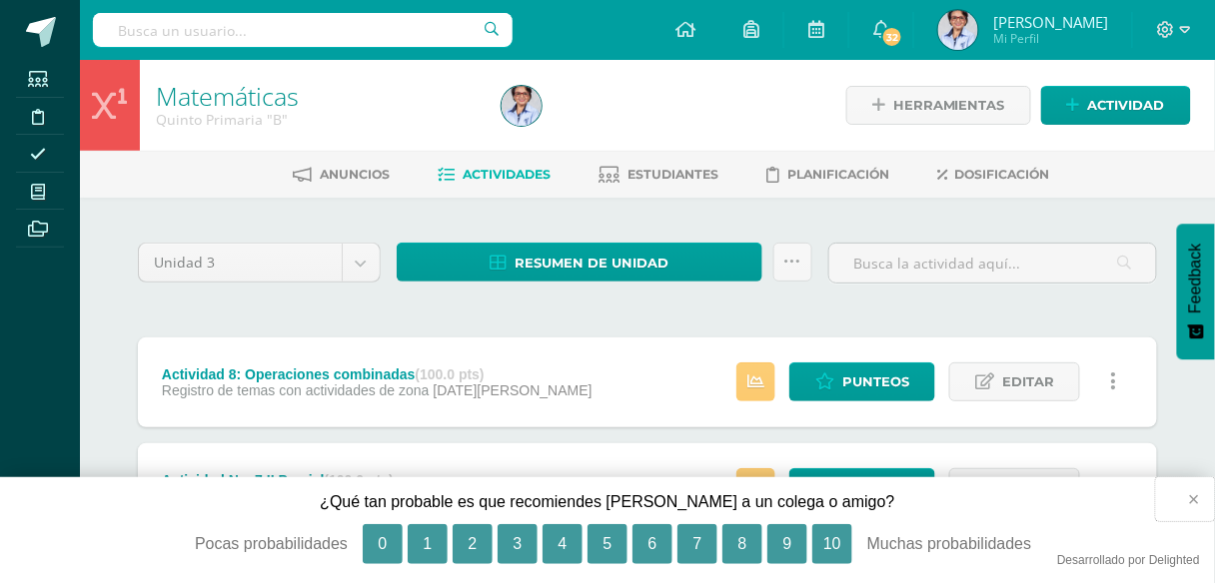
click at [1188, 497] on button "×" at bounding box center [1185, 499] width 59 height 44
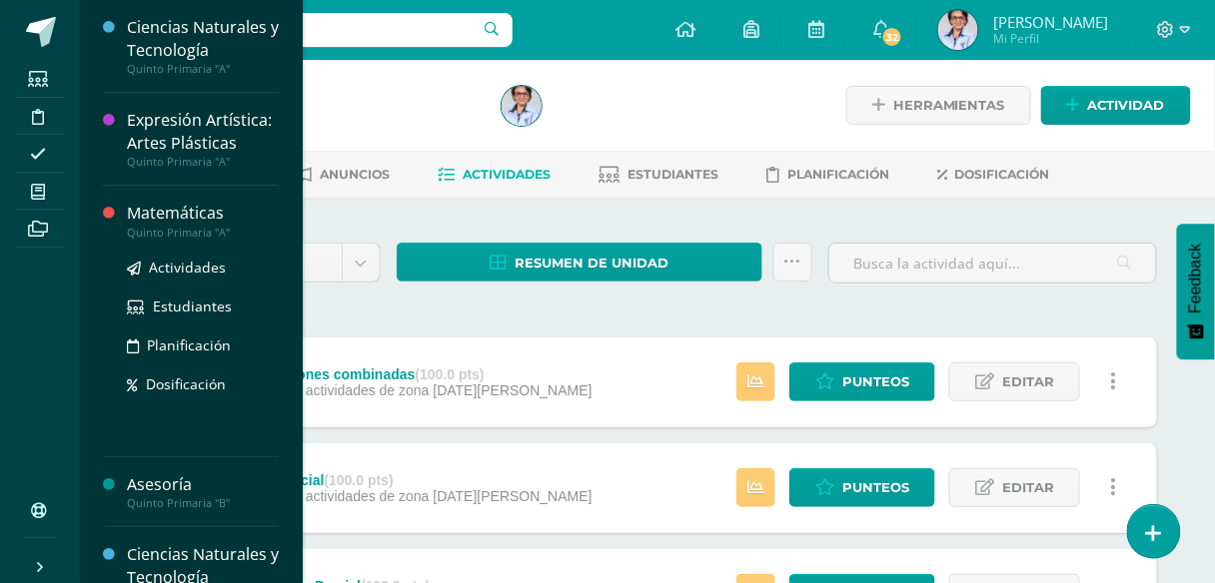
click at [150, 212] on div "Matemáticas" at bounding box center [203, 213] width 152 height 23
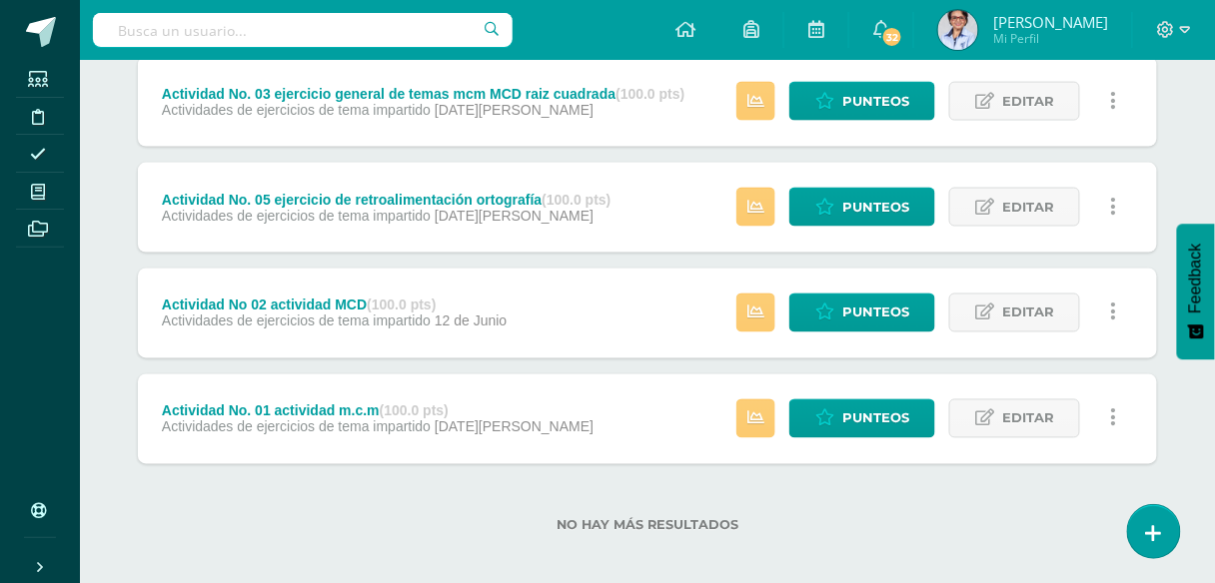
scroll to position [714, 0]
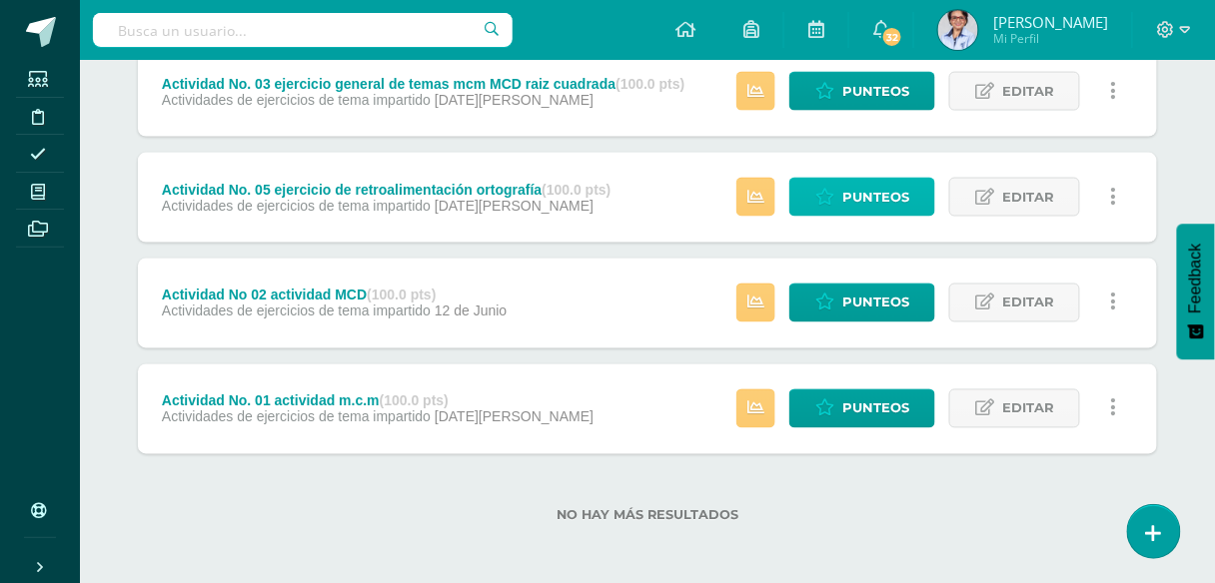
click at [843, 198] on link "Punteos" at bounding box center [862, 197] width 146 height 39
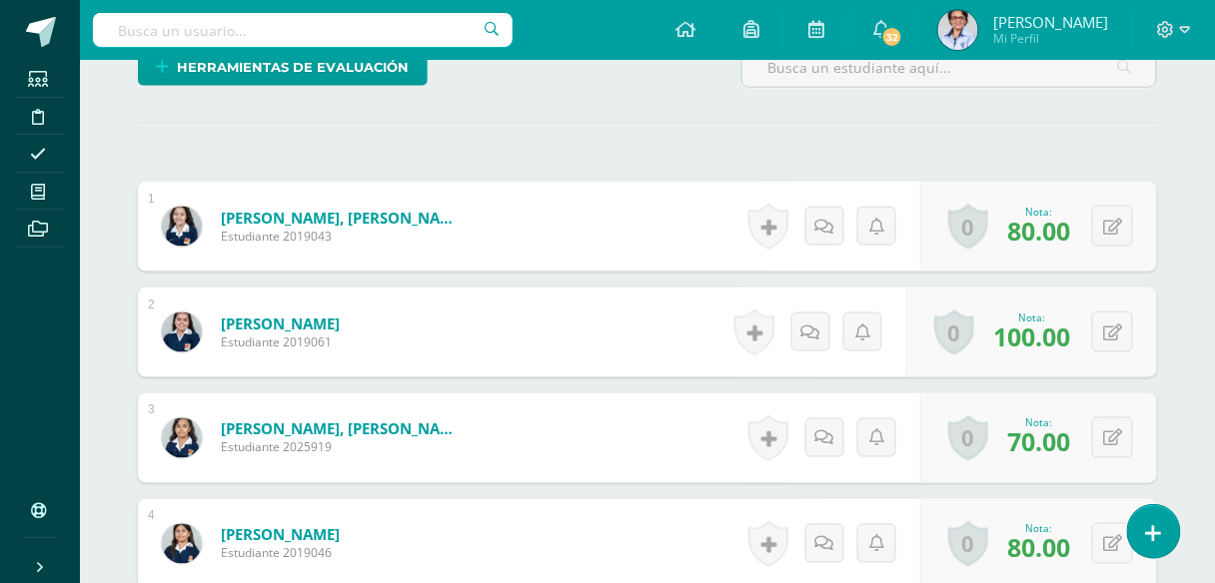
scroll to position [220, 0]
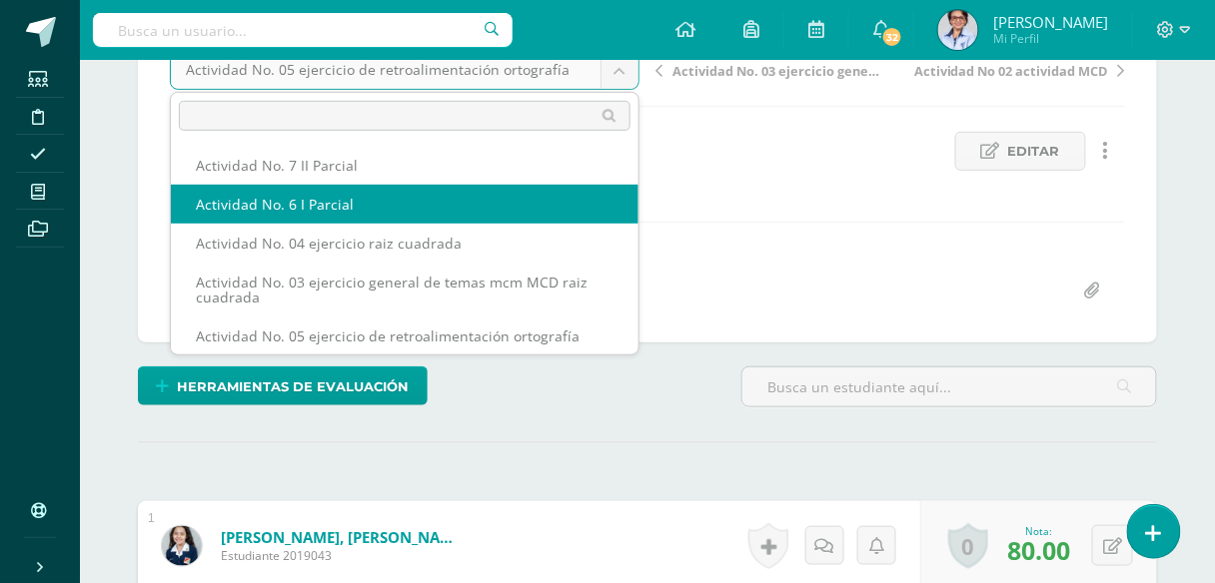
scroll to position [120, 0]
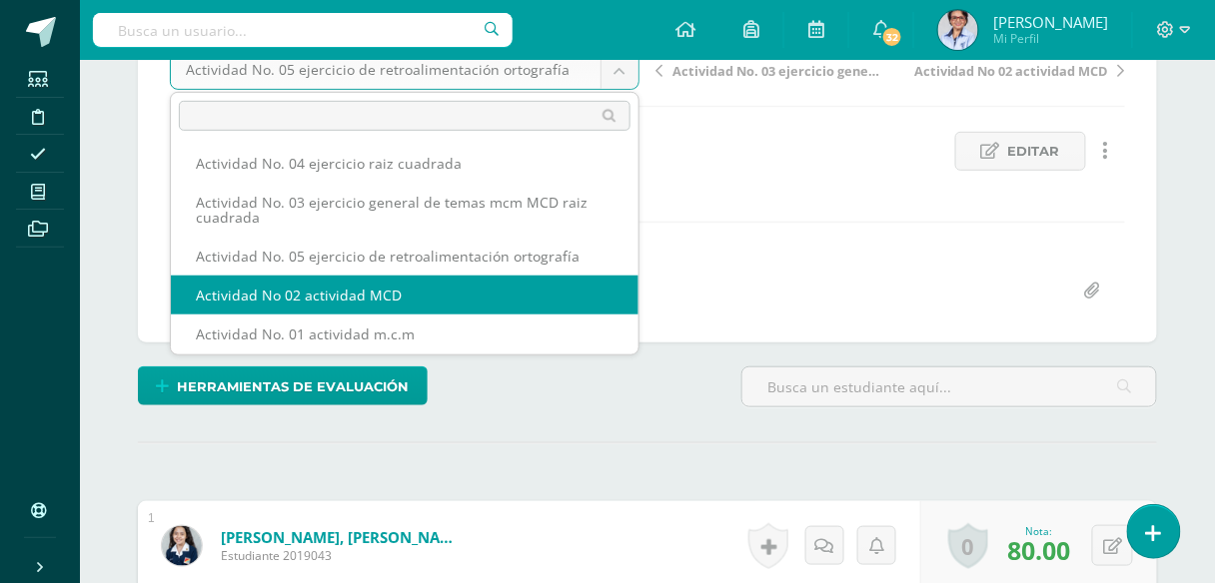
select select "/dashboard/teacher/grade-activity/125770/"
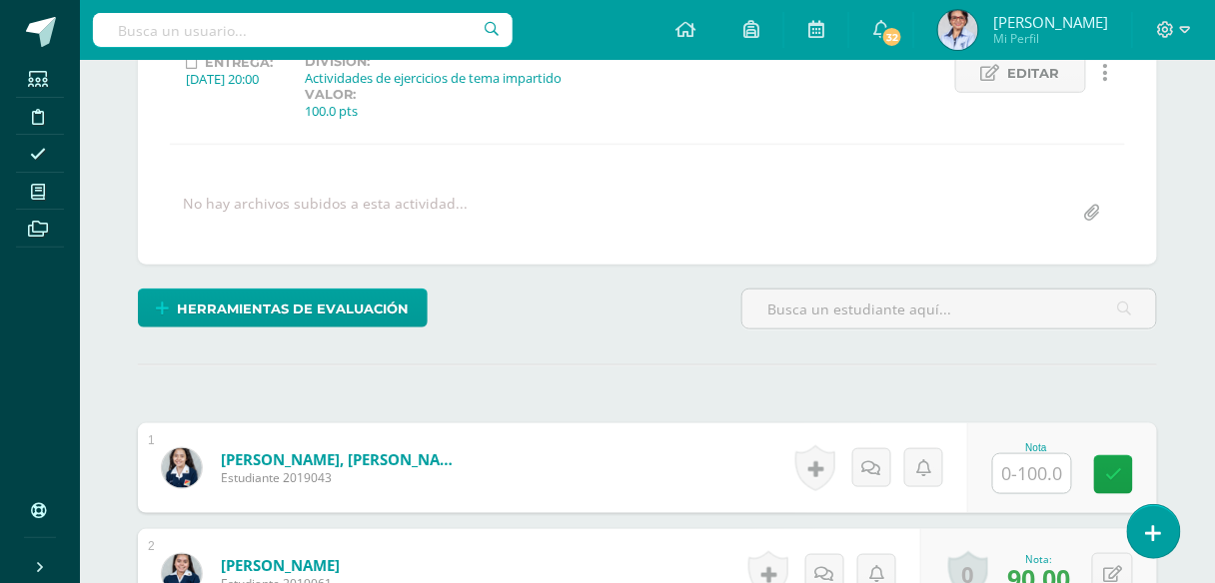
scroll to position [300, 0]
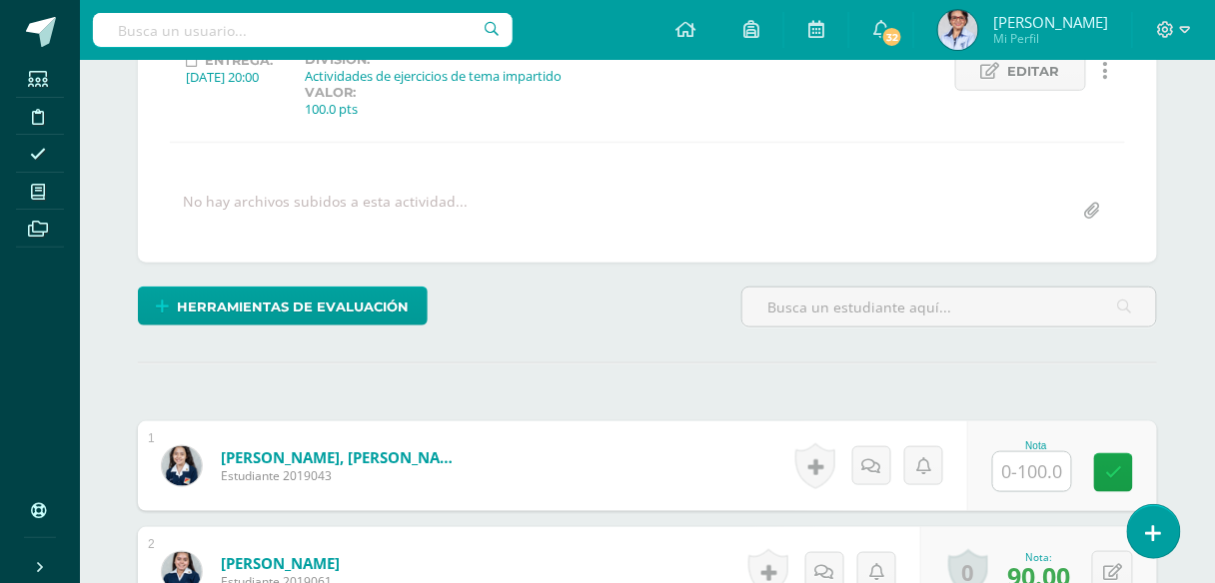
click at [1025, 470] on input "text" at bounding box center [1032, 471] width 78 height 39
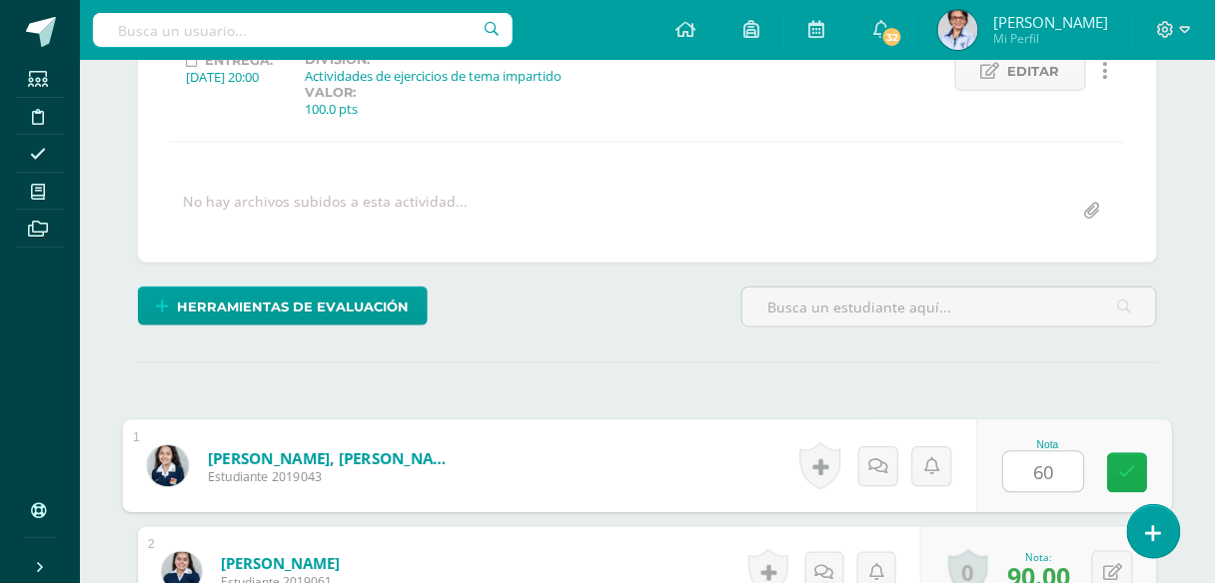
click at [1129, 464] on icon at bounding box center [1128, 472] width 18 height 17
type input "60"
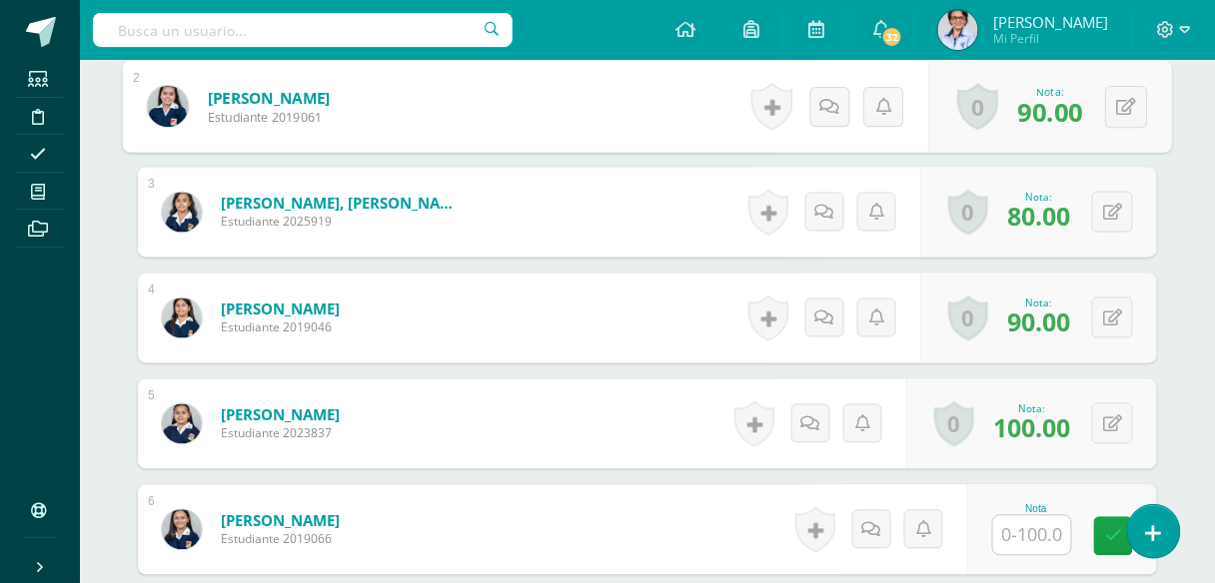
scroll to position [866, 0]
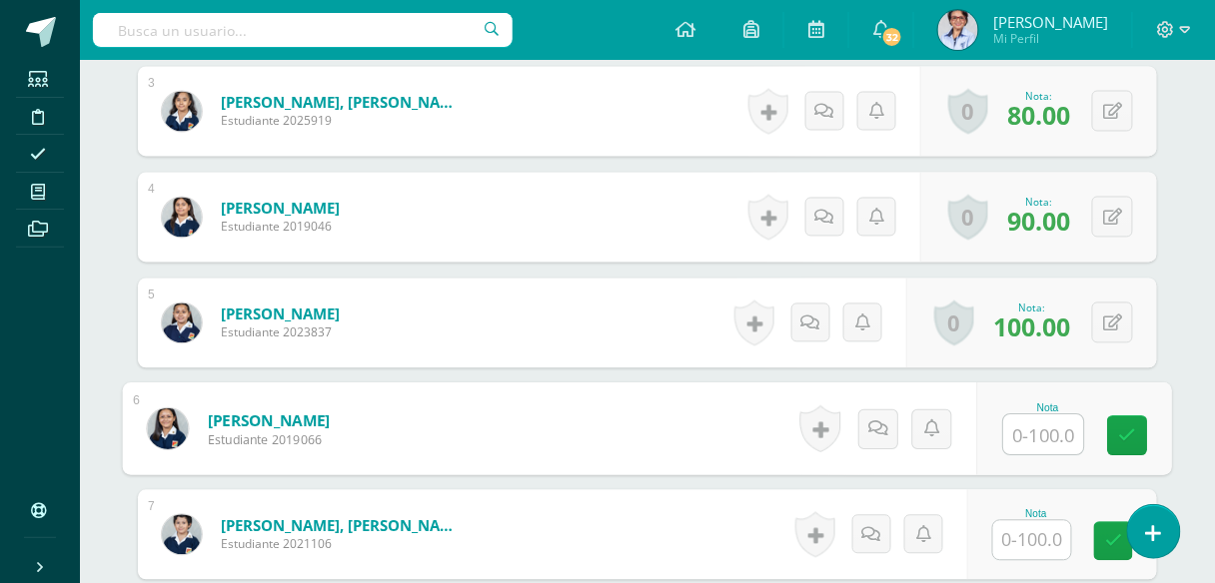
click at [1035, 423] on input "text" at bounding box center [1044, 436] width 80 height 40
type input "60"
click at [1127, 428] on icon at bounding box center [1128, 436] width 18 height 17
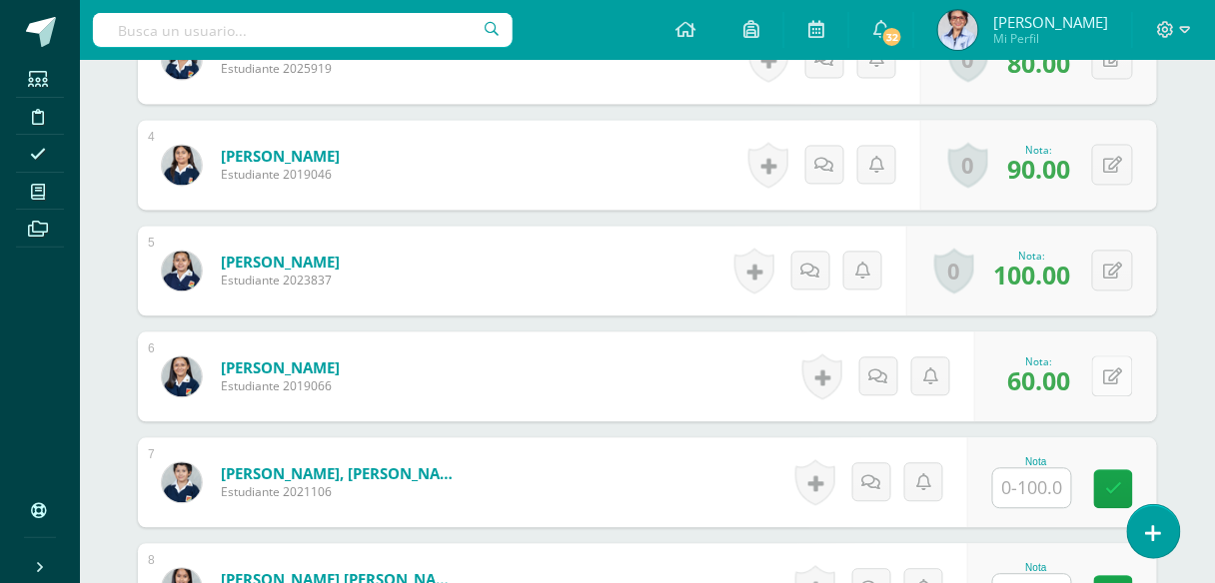
scroll to position [946, 0]
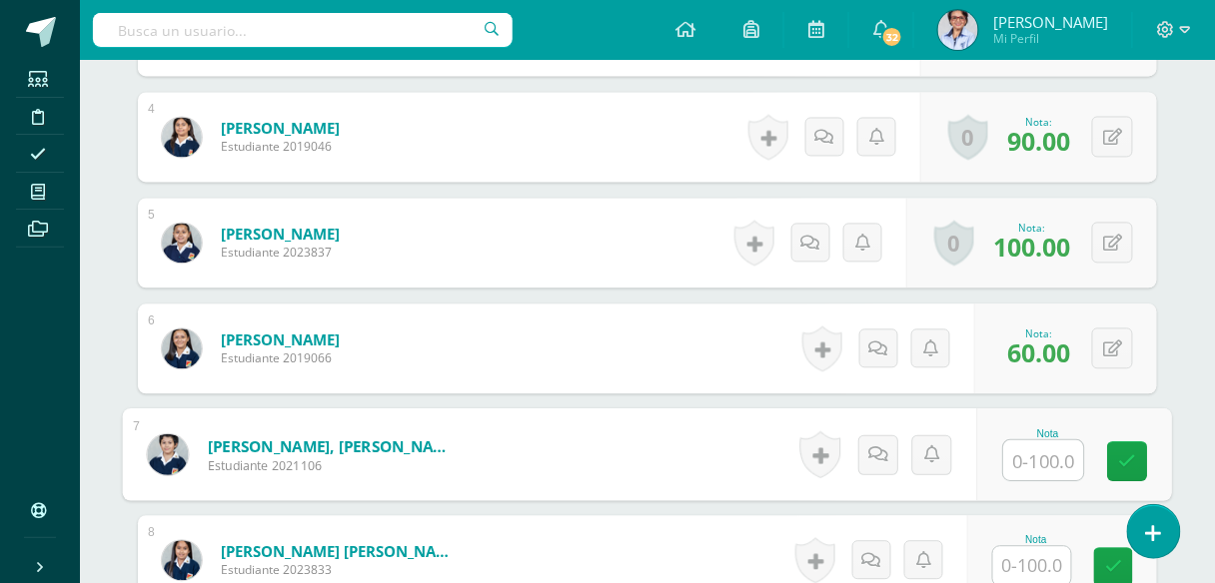
click at [1049, 454] on input "text" at bounding box center [1044, 461] width 80 height 40
type input "60"
click at [1122, 459] on icon at bounding box center [1128, 461] width 18 height 17
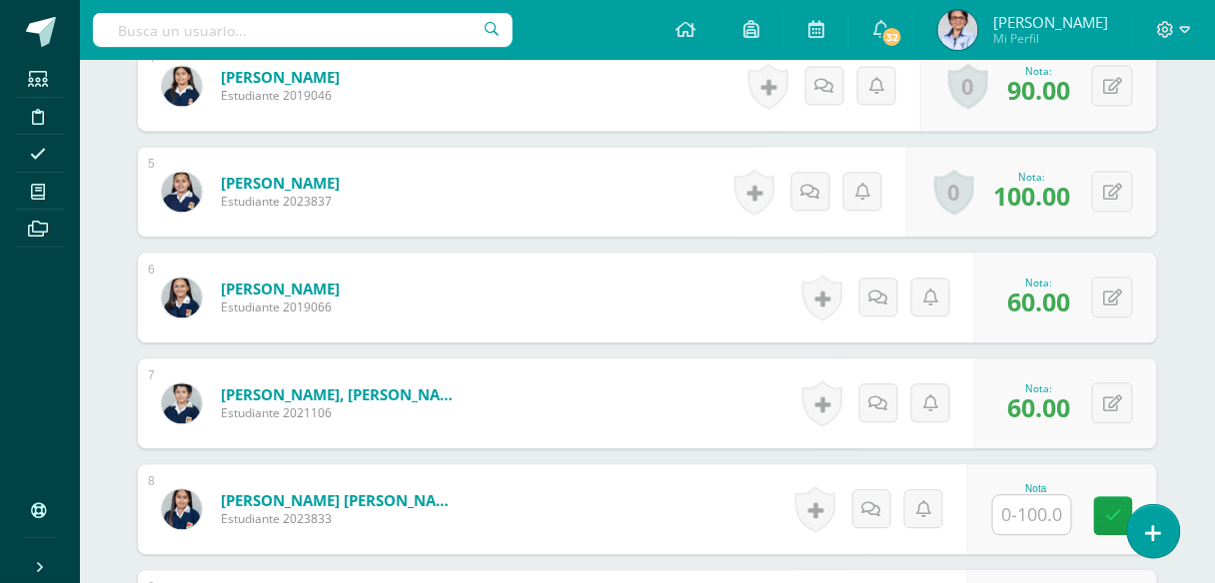
scroll to position [1026, 0]
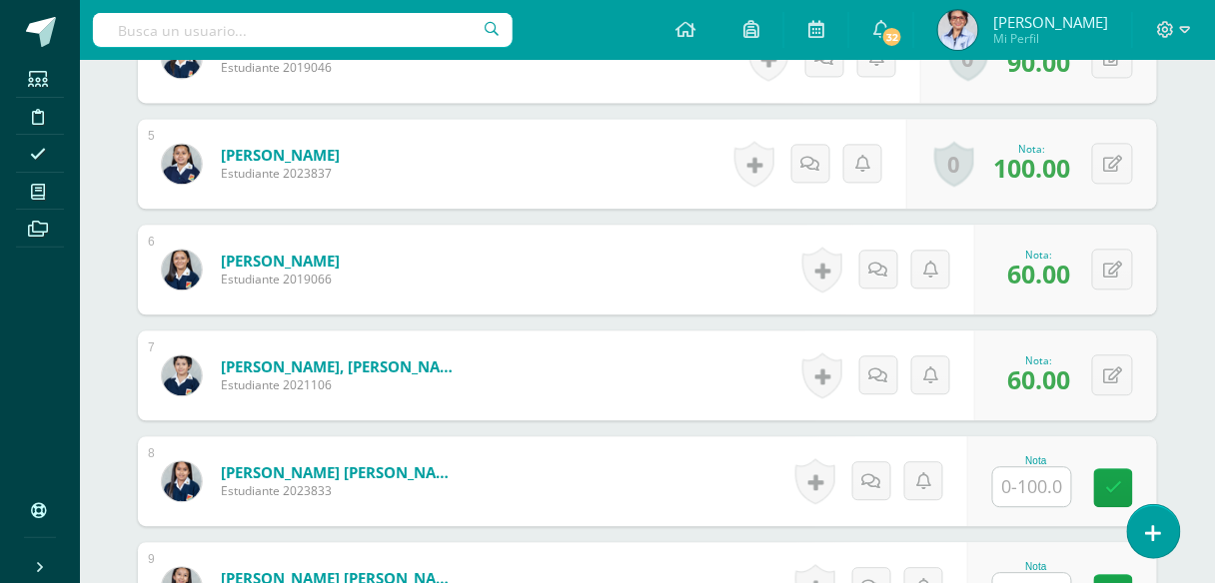
click at [1040, 481] on input "text" at bounding box center [1032, 486] width 78 height 39
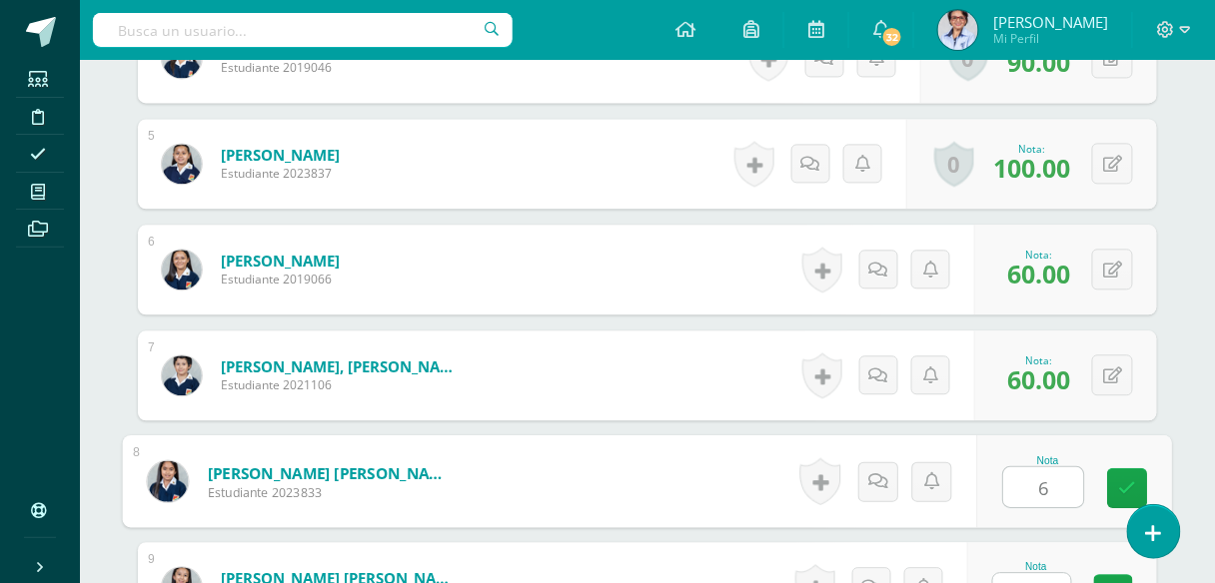
type input "60"
click at [1131, 481] on icon at bounding box center [1128, 487] width 18 height 17
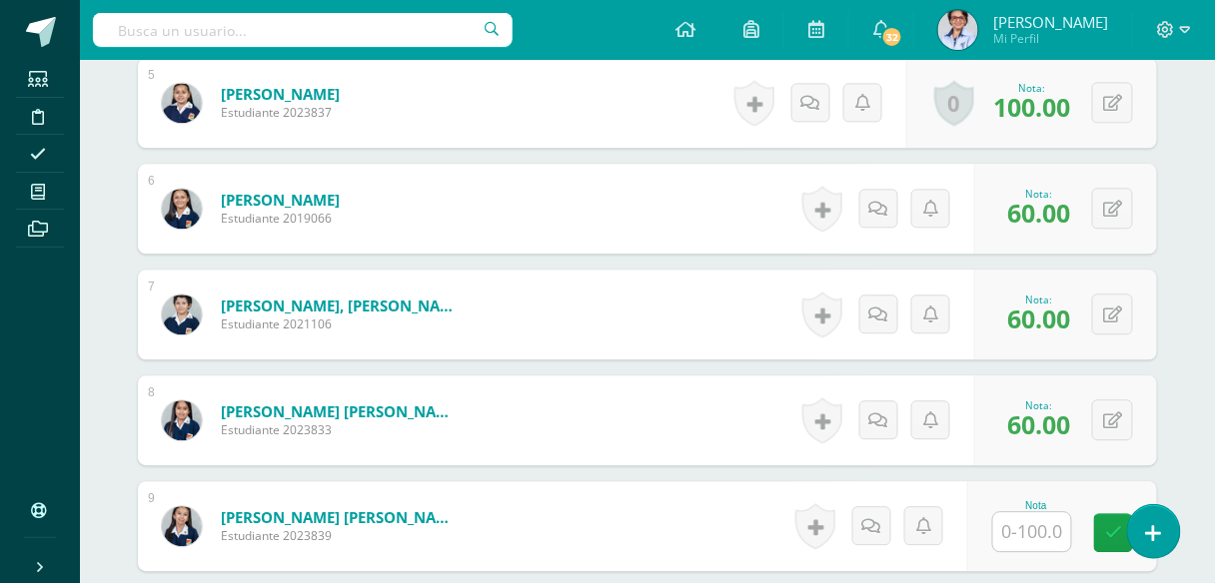
scroll to position [1186, 0]
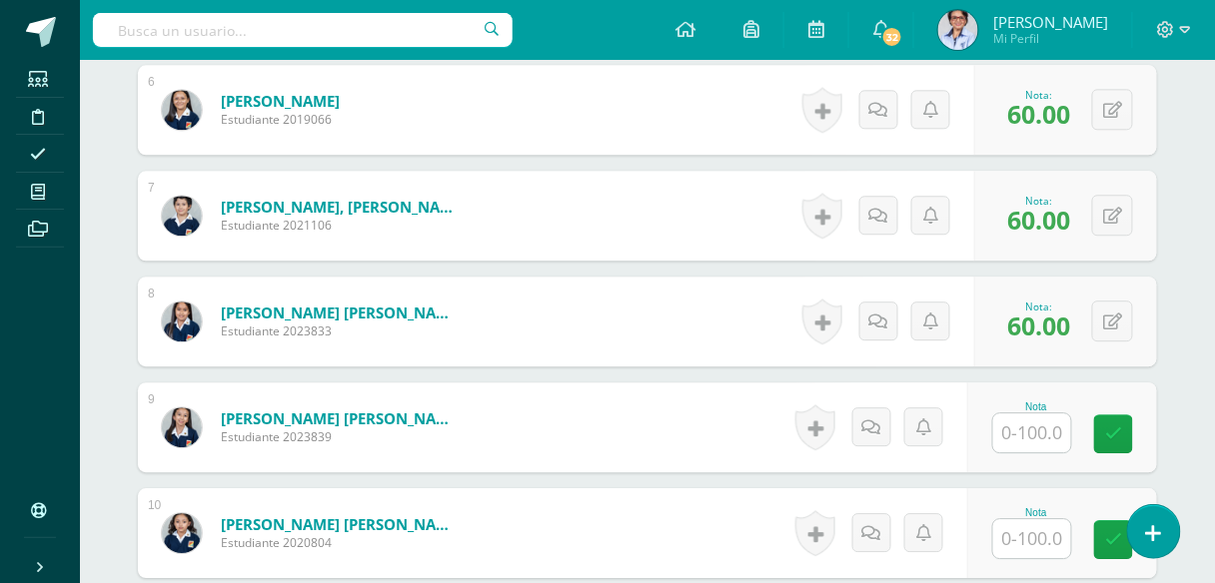
click at [1035, 425] on input "text" at bounding box center [1032, 433] width 78 height 39
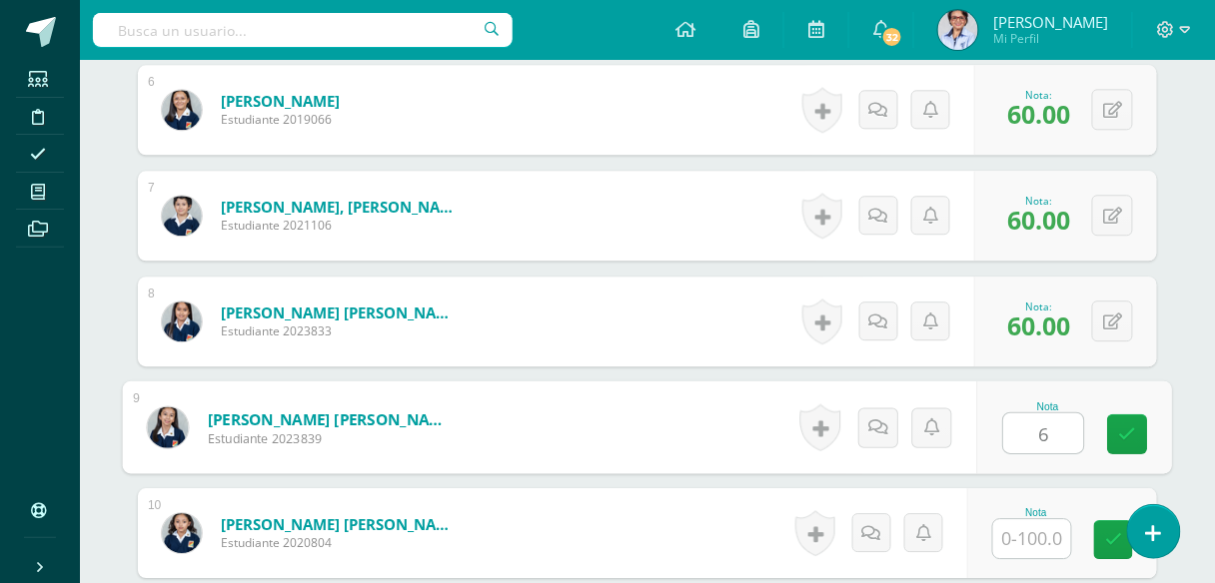
type input "60"
click at [1118, 433] on link at bounding box center [1128, 435] width 40 height 40
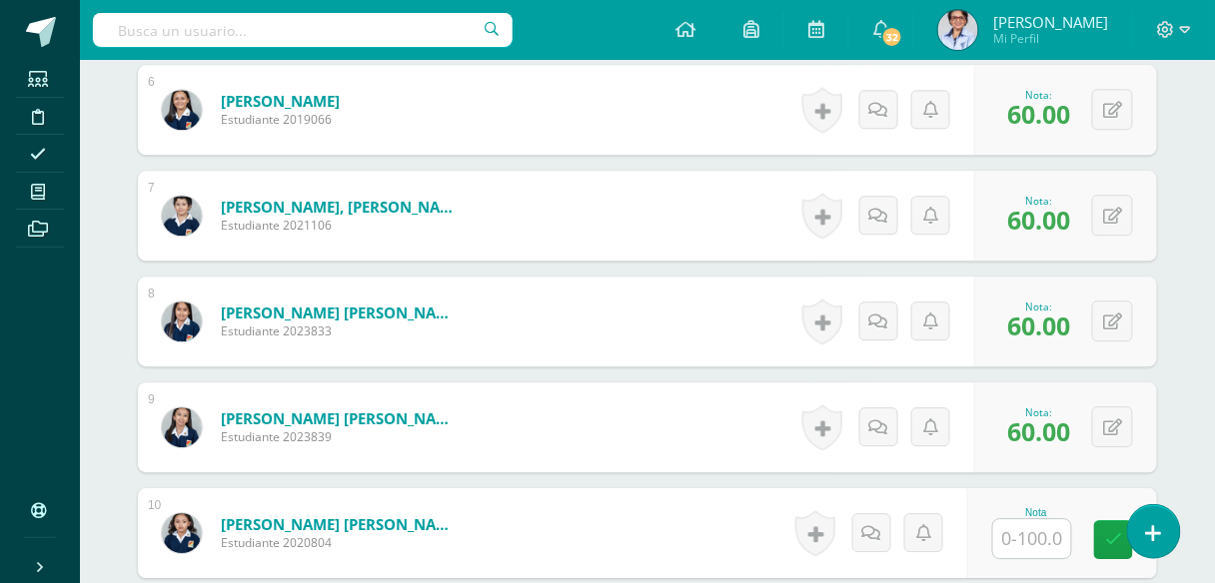
click at [1023, 531] on input "text" at bounding box center [1032, 538] width 78 height 39
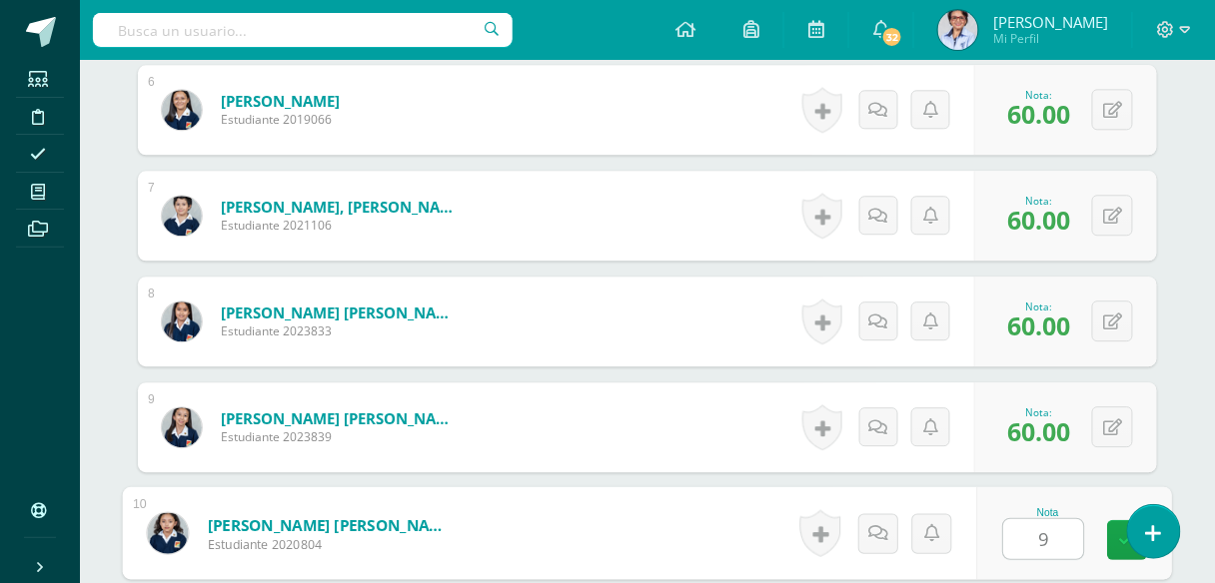
type input "90"
click at [1120, 531] on icon at bounding box center [1128, 539] width 18 height 17
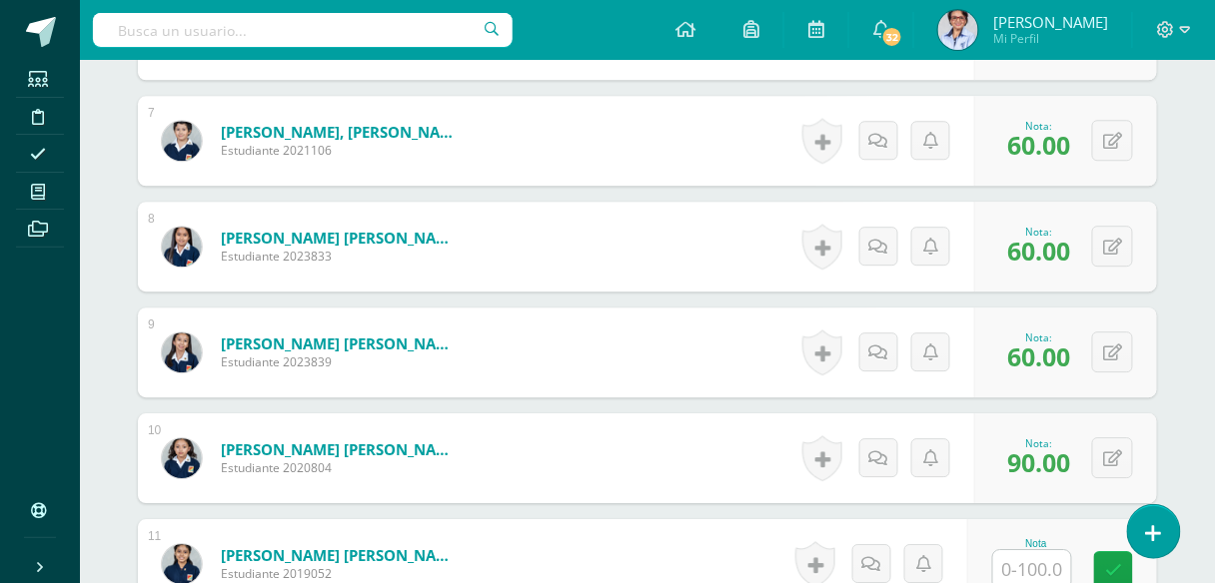
scroll to position [1345, 0]
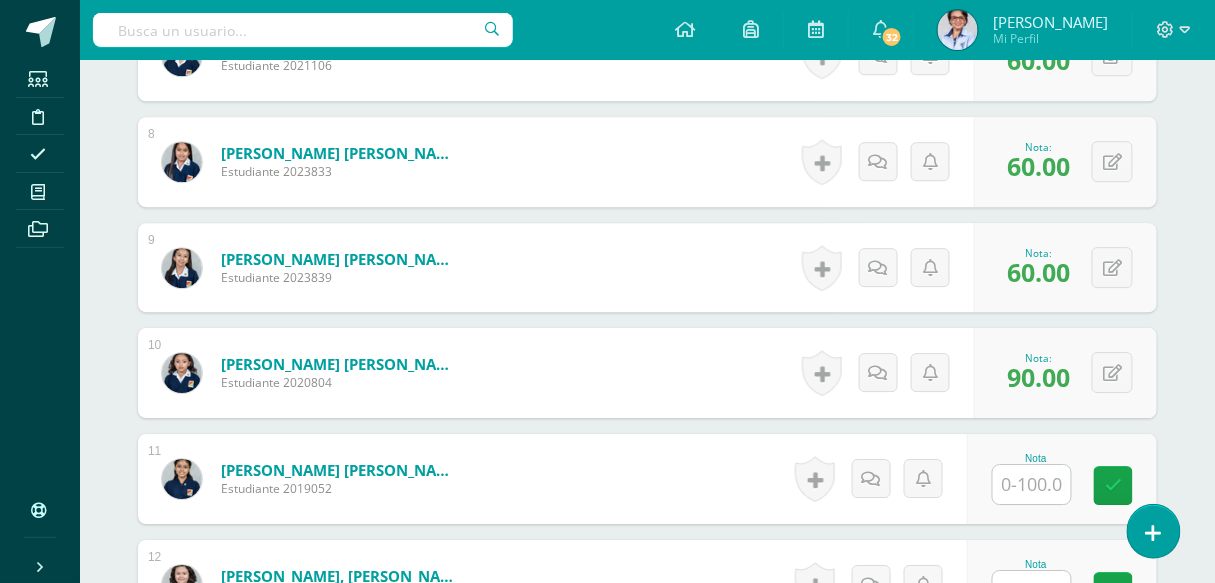
click at [1044, 483] on input "text" at bounding box center [1032, 484] width 78 height 39
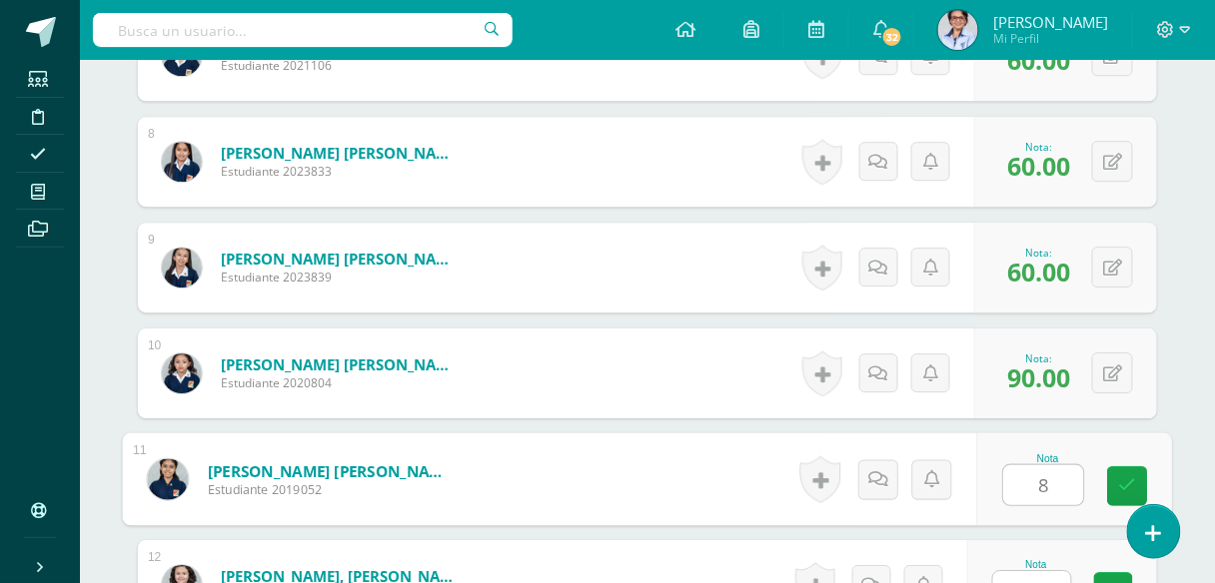
type input "80"
click at [1116, 480] on link at bounding box center [1128, 486] width 40 height 40
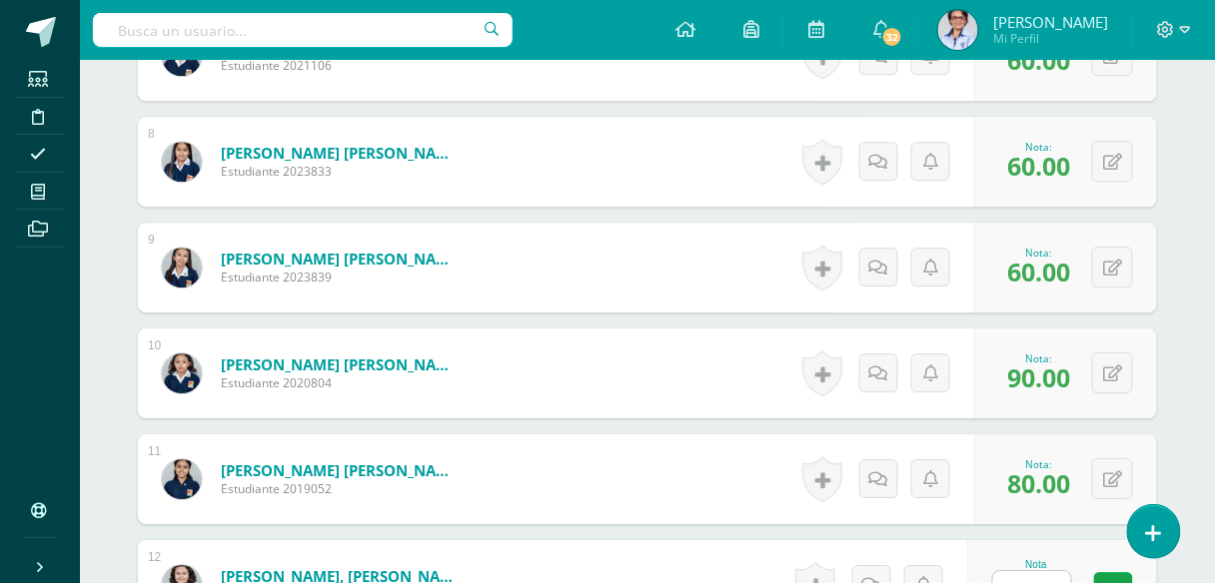
scroll to position [1505, 0]
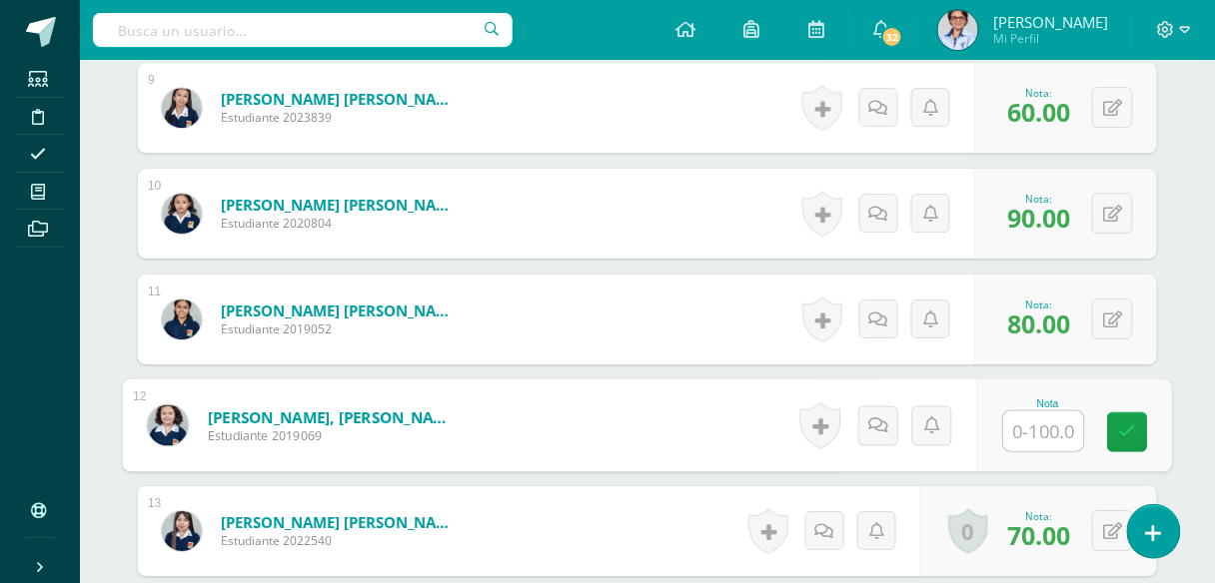
click at [1042, 427] on input "text" at bounding box center [1044, 432] width 80 height 40
type input "80"
click at [1120, 425] on icon at bounding box center [1128, 432] width 18 height 17
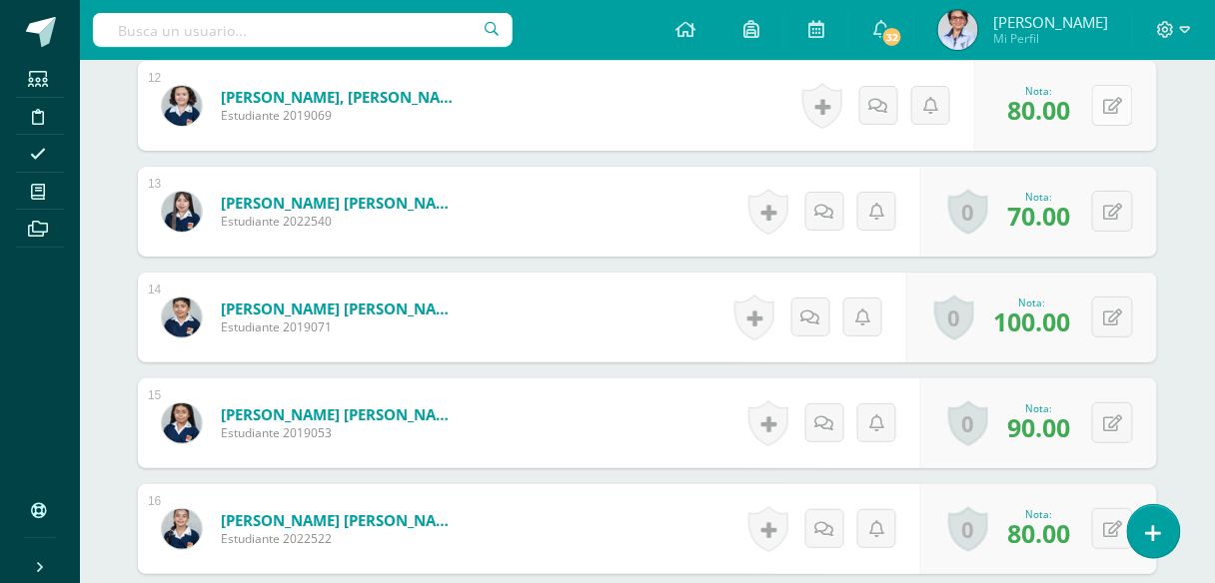
scroll to position [1985, 0]
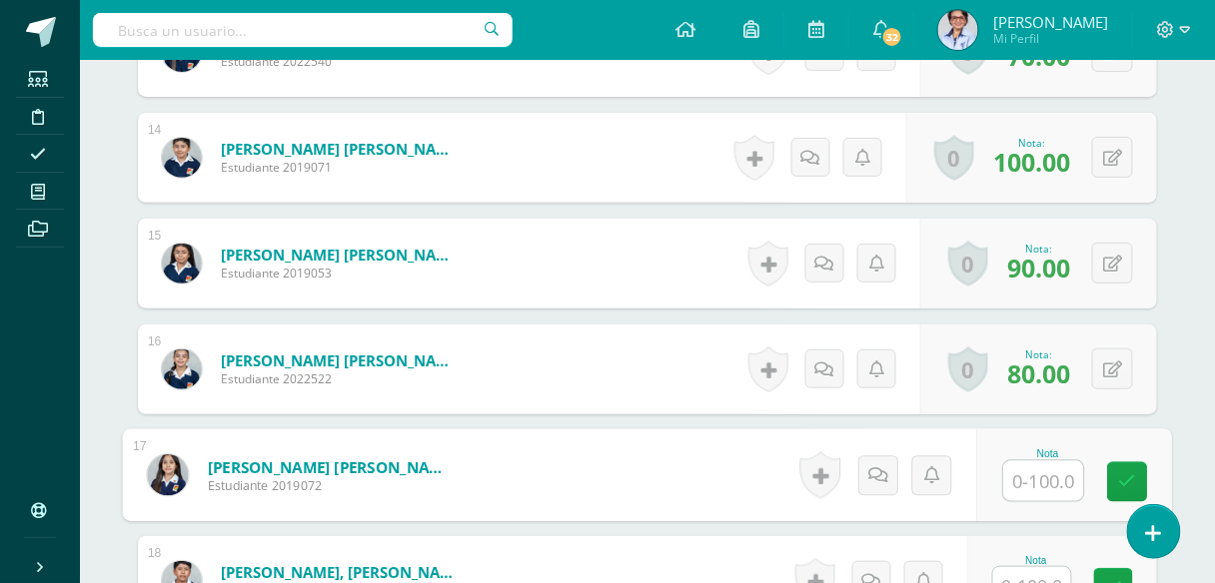
click at [1036, 473] on input "text" at bounding box center [1044, 481] width 80 height 40
type input "70"
click at [1118, 474] on link at bounding box center [1128, 482] width 40 height 40
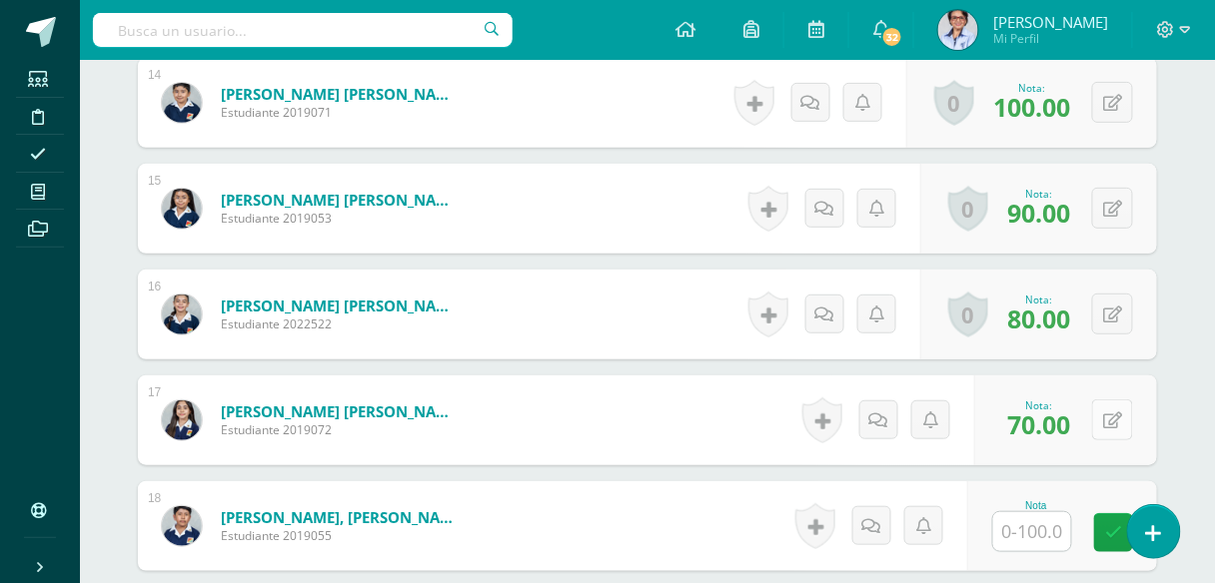
scroll to position [2065, 0]
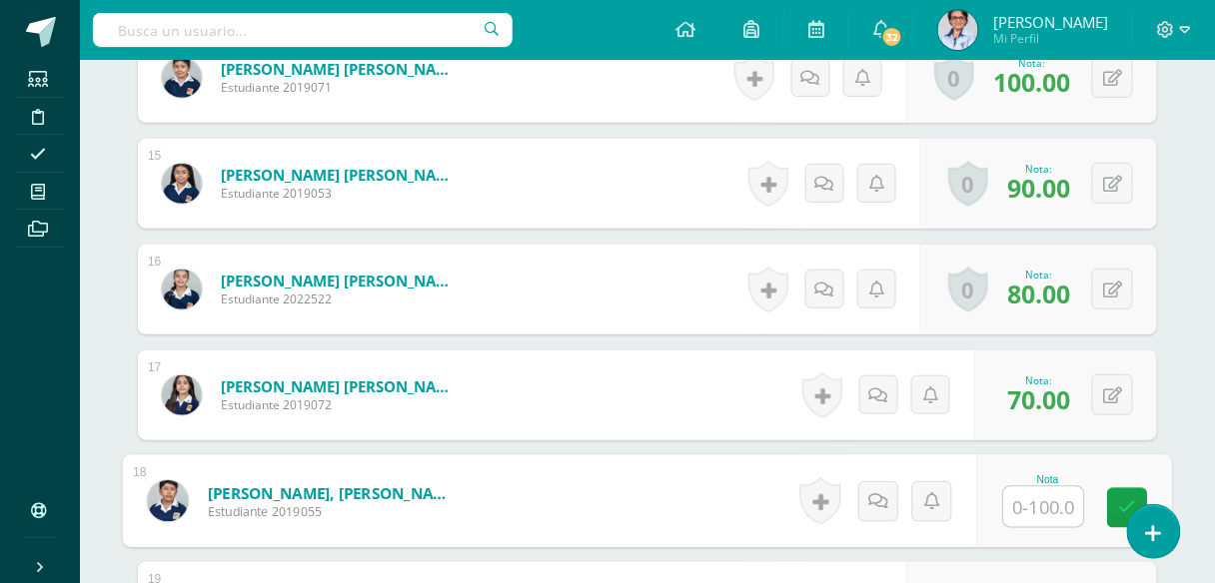
click at [1034, 502] on input "text" at bounding box center [1044, 507] width 80 height 40
type input "80"
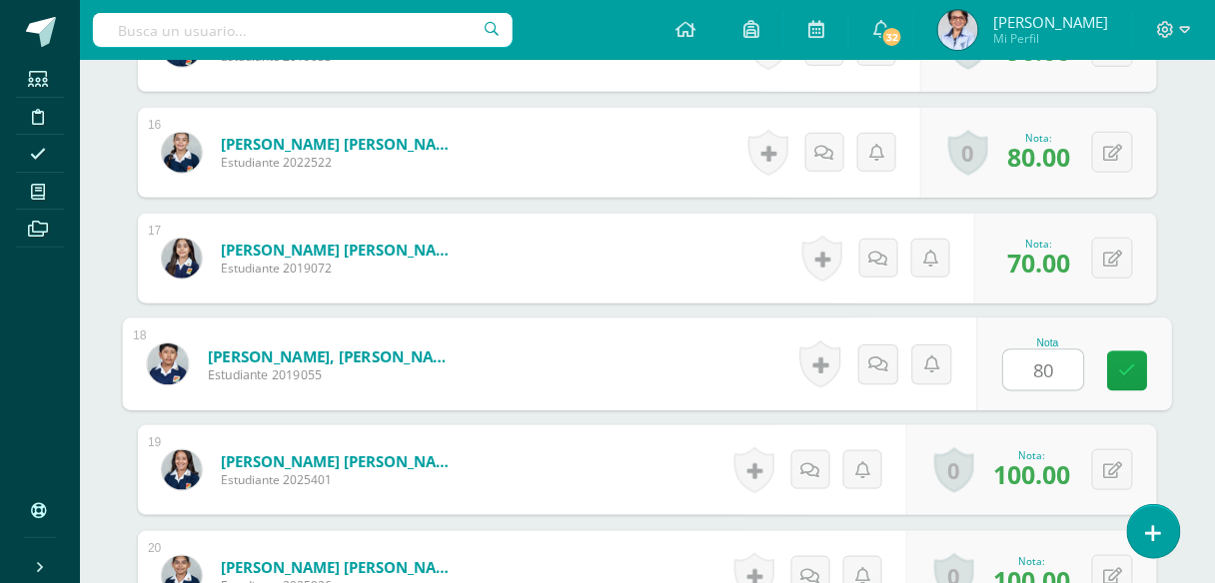
scroll to position [2304, 0]
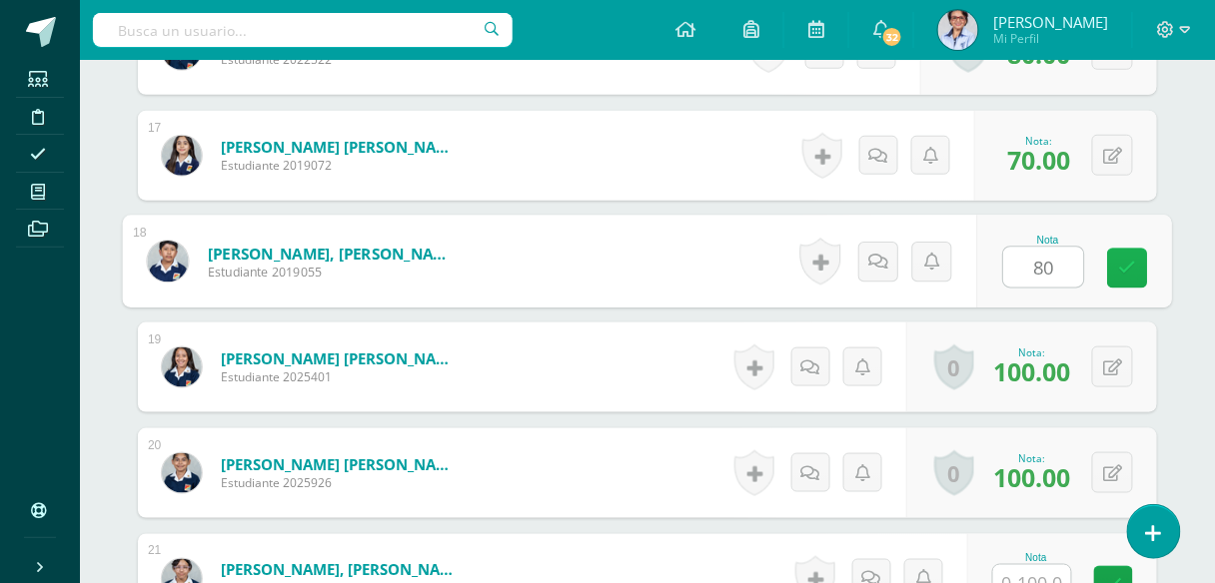
click at [1122, 260] on icon at bounding box center [1128, 268] width 18 height 17
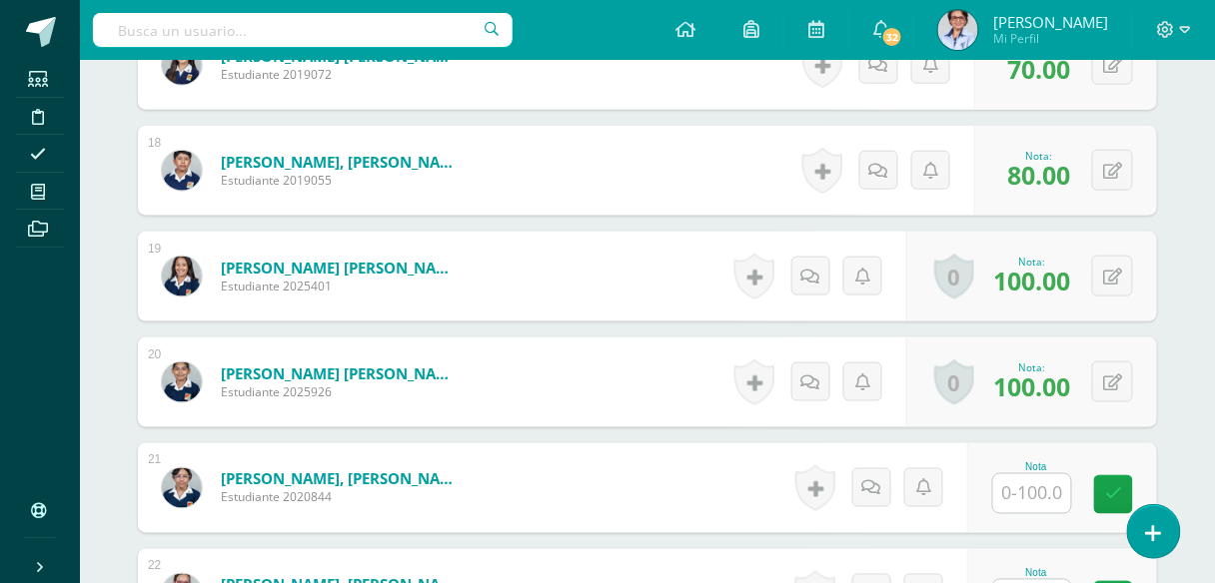
scroll to position [2464, 0]
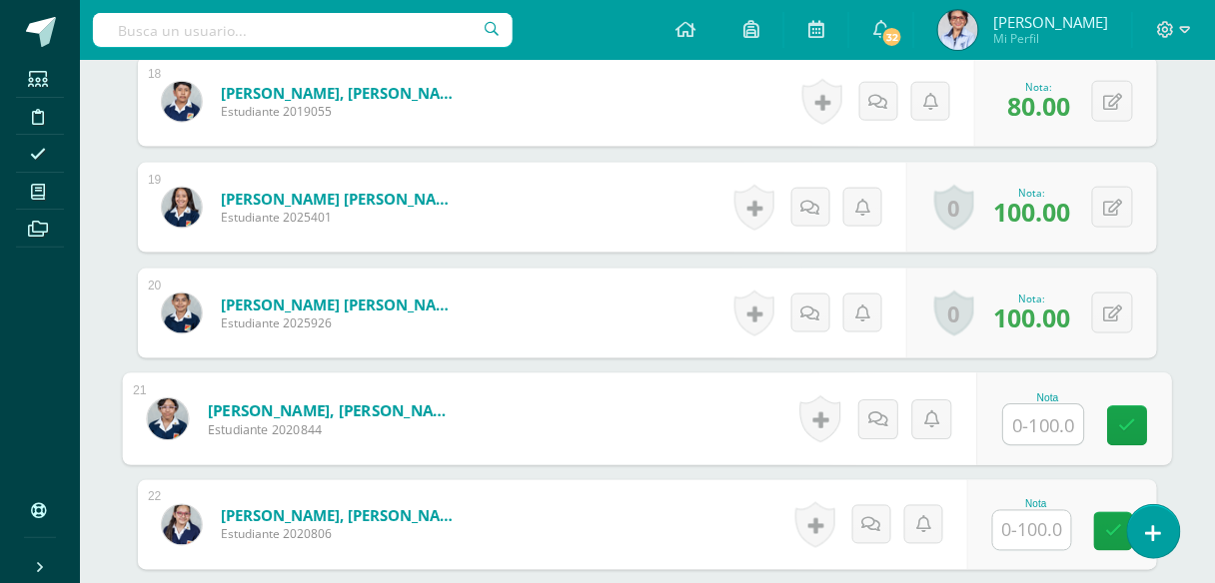
click at [1041, 423] on input "text" at bounding box center [1044, 426] width 80 height 40
type input "60"
click at [1120, 420] on icon at bounding box center [1128, 426] width 18 height 17
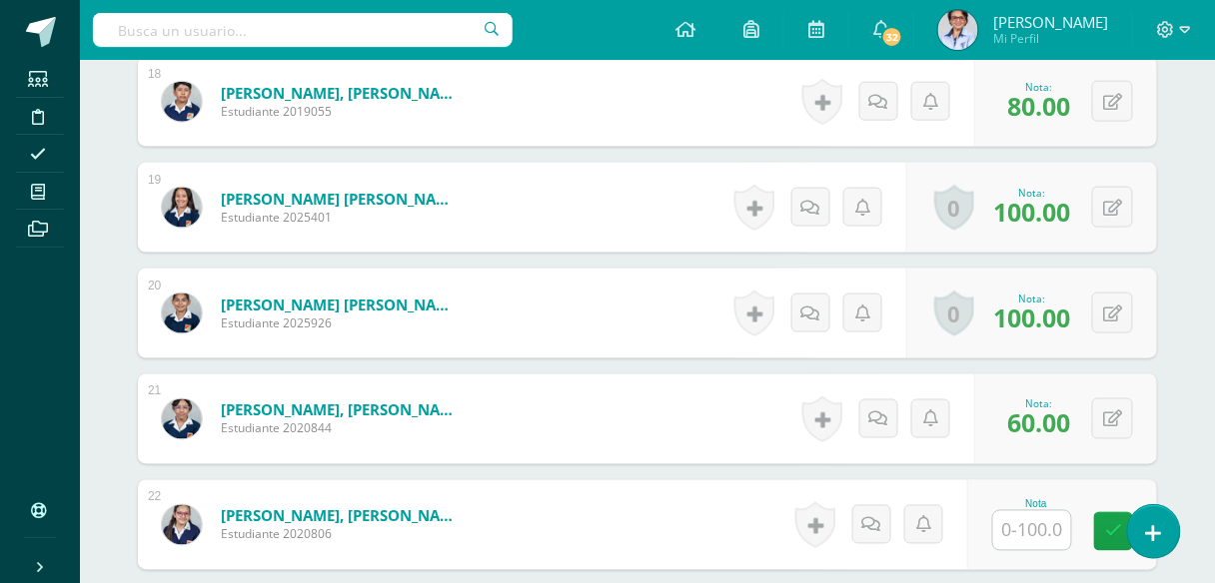
click at [1039, 525] on input "text" at bounding box center [1032, 530] width 78 height 39
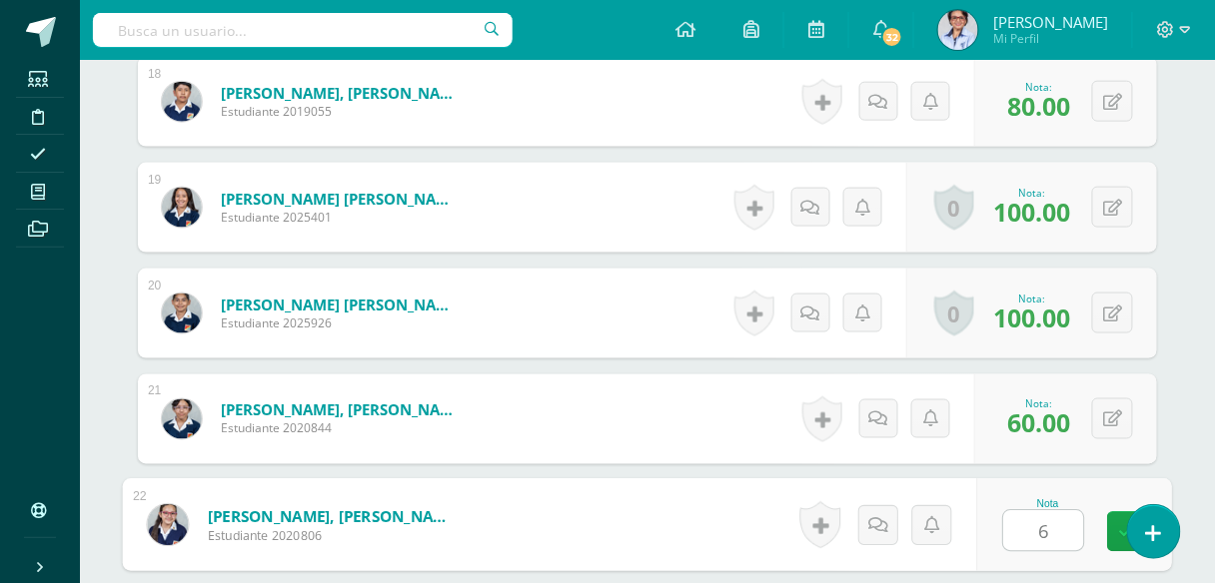
type input "60"
click at [1122, 527] on icon at bounding box center [1128, 531] width 18 height 17
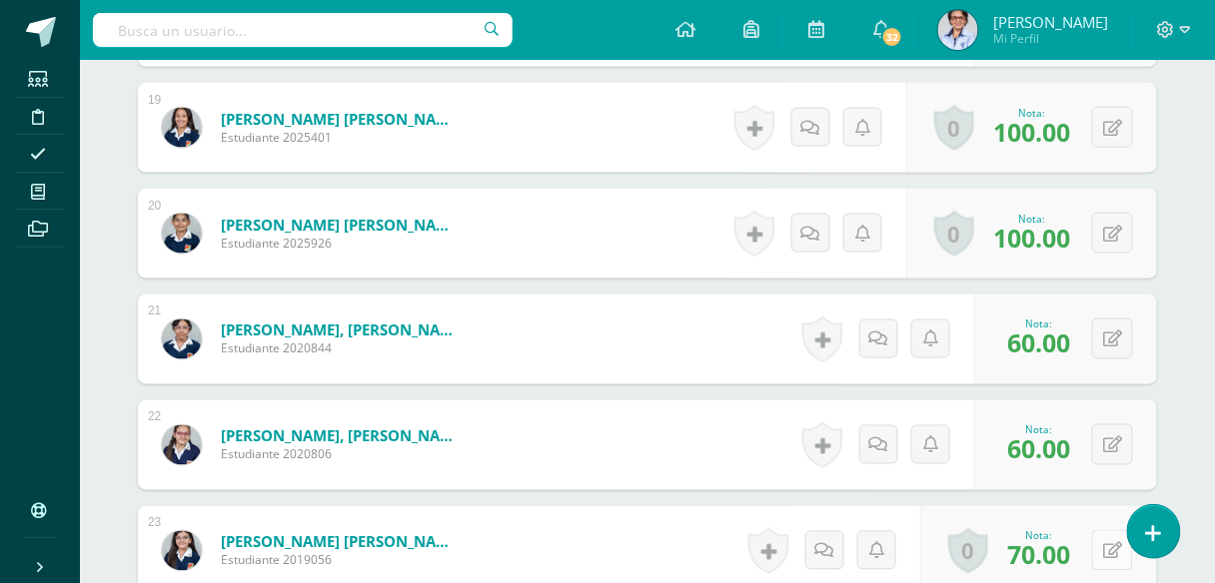
scroll to position [2784, 0]
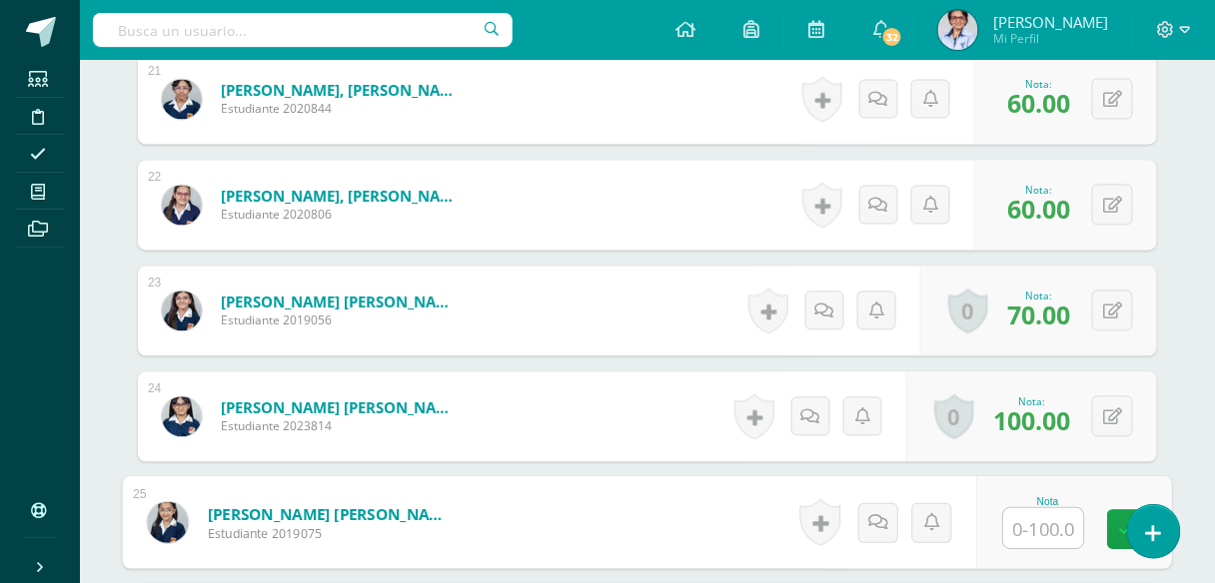
click at [1045, 520] on input "text" at bounding box center [1044, 529] width 80 height 40
type input "60"
click at [1118, 525] on link at bounding box center [1128, 530] width 40 height 40
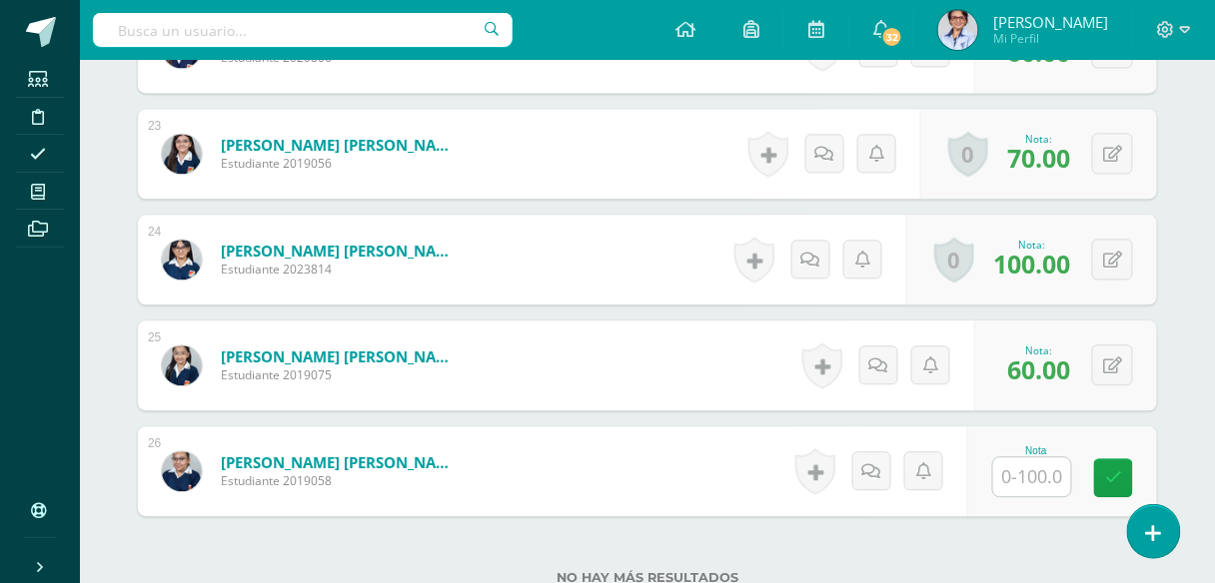
scroll to position [2944, 0]
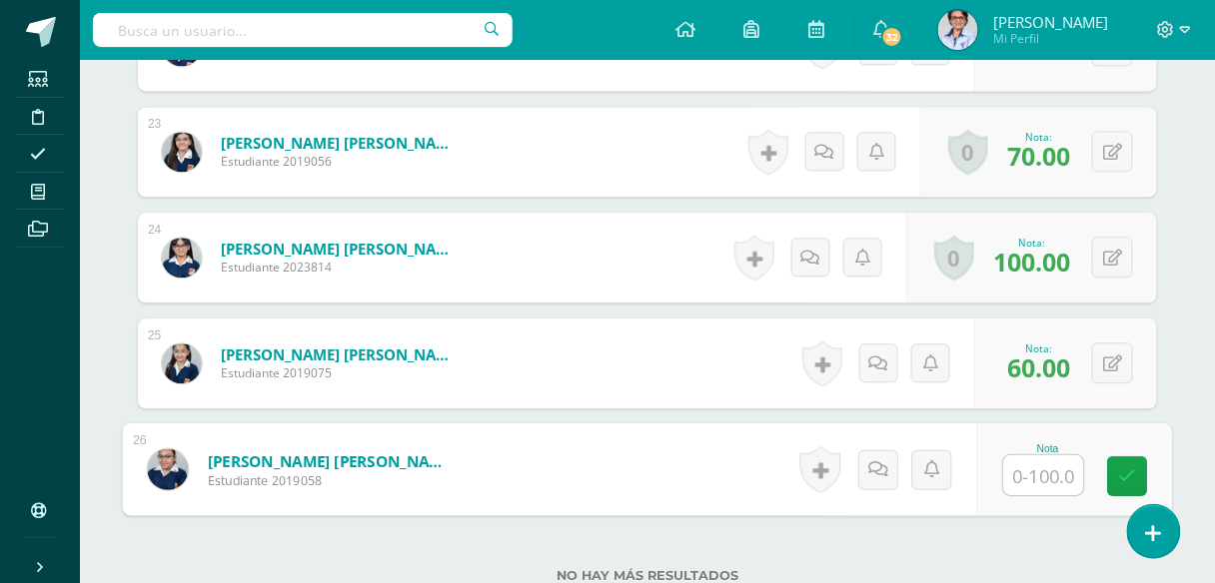
click at [1036, 466] on input "text" at bounding box center [1044, 475] width 80 height 40
type input "60"
click at [1117, 465] on link at bounding box center [1128, 476] width 40 height 40
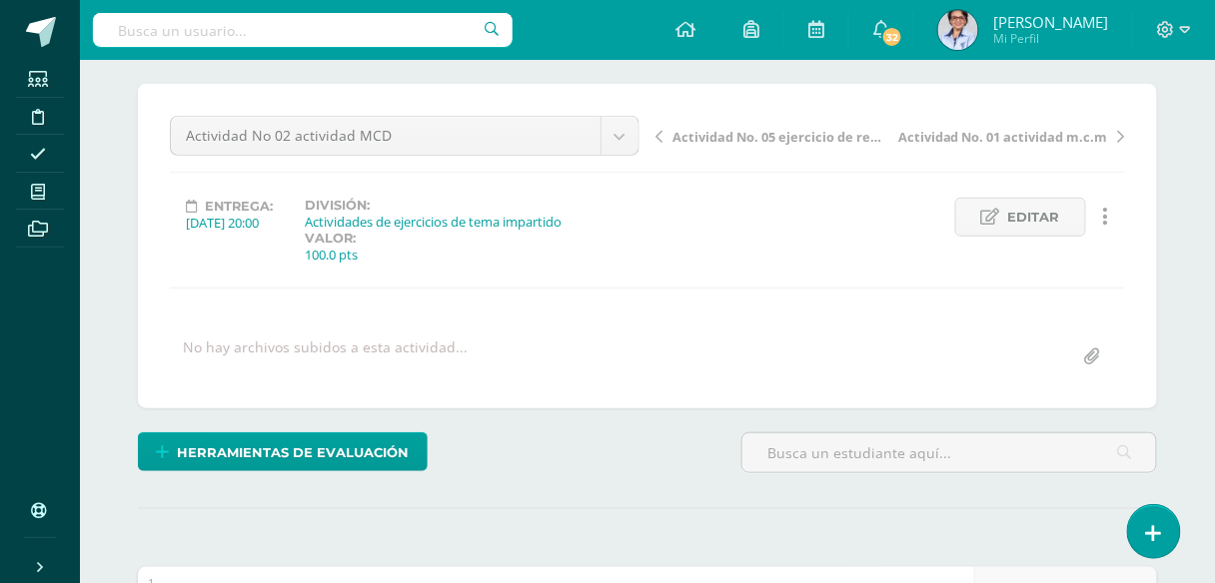
scroll to position [0, 0]
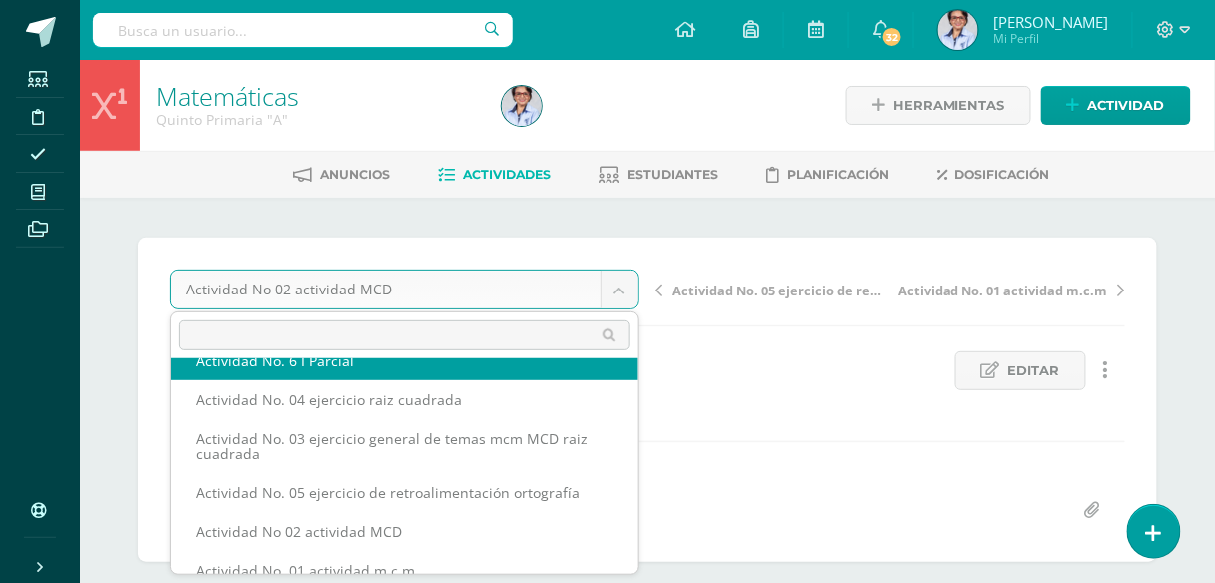
scroll to position [126, 0]
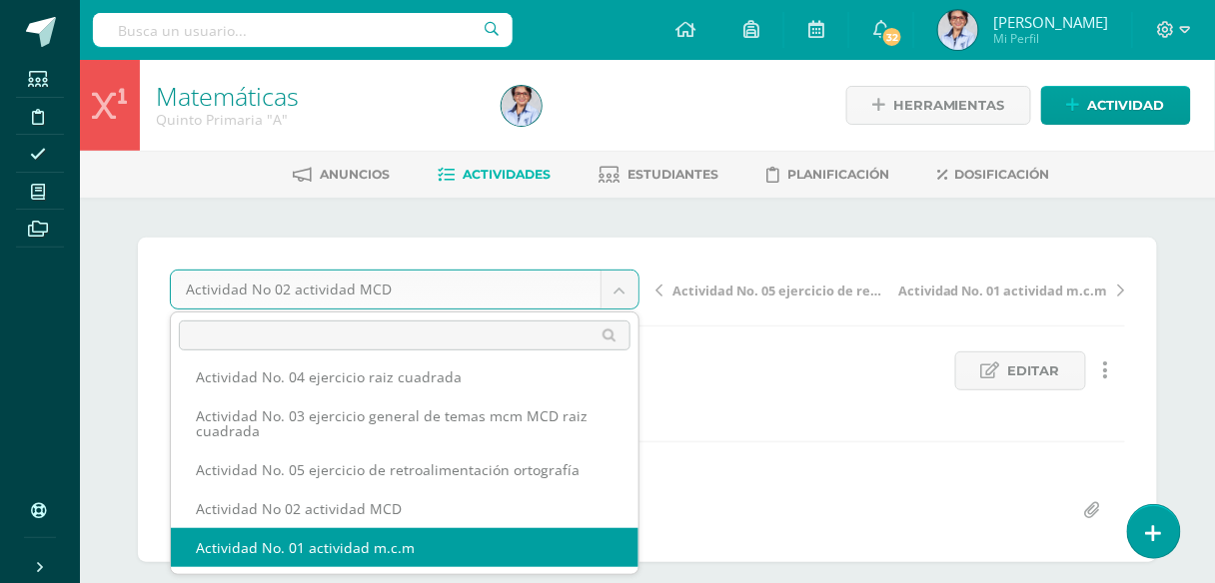
select select "/dashboard/teacher/grade-activity/125769/"
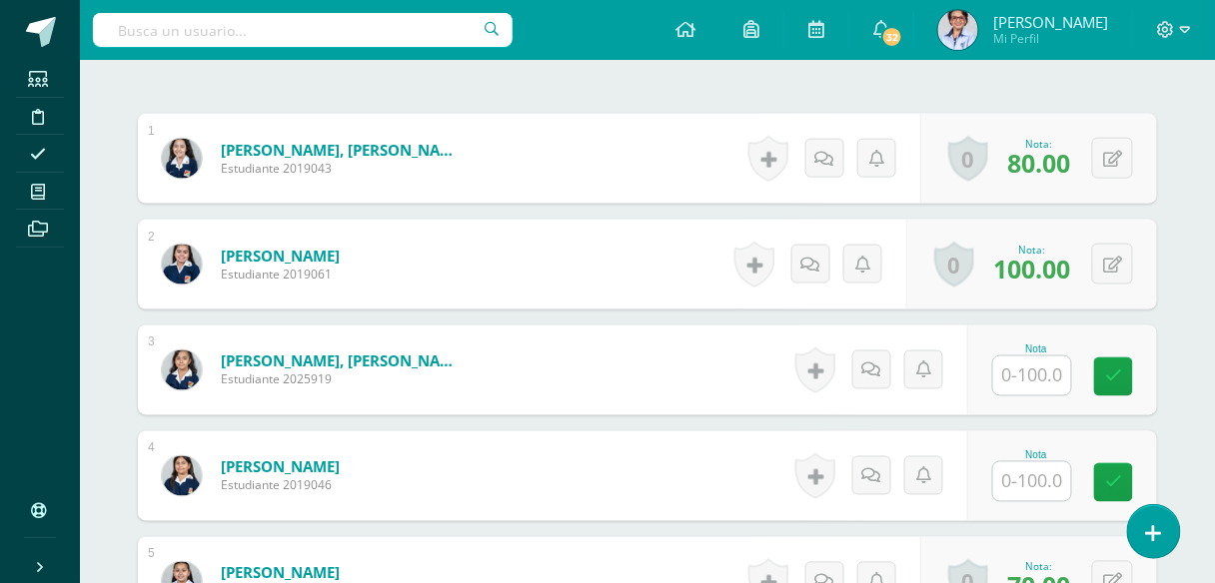
scroll to position [616, 0]
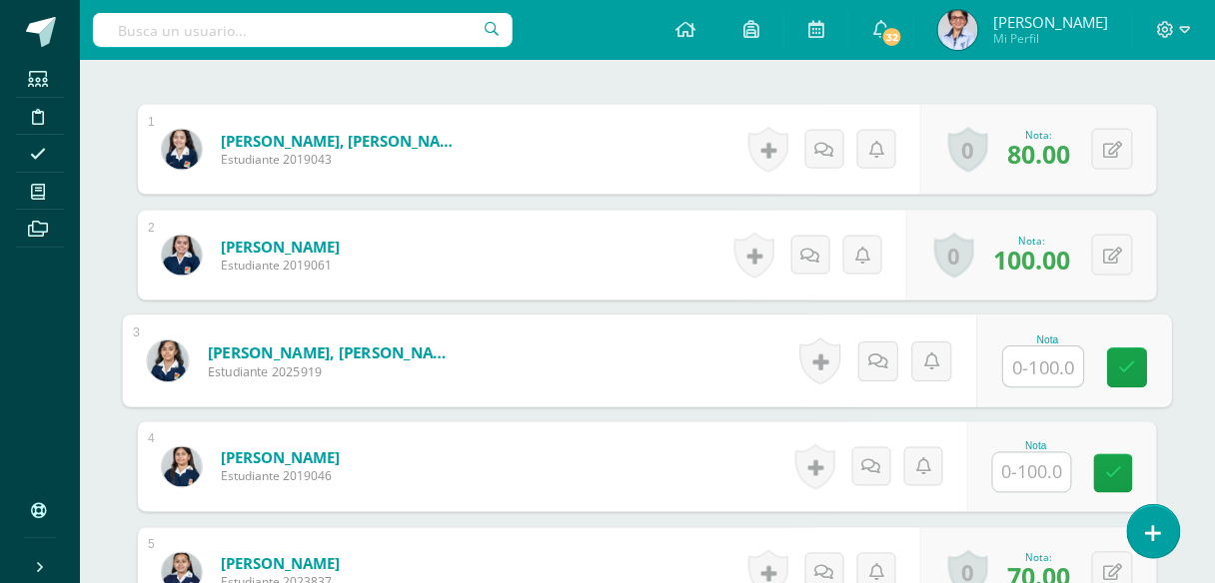
click at [1031, 361] on input "text" at bounding box center [1044, 368] width 80 height 40
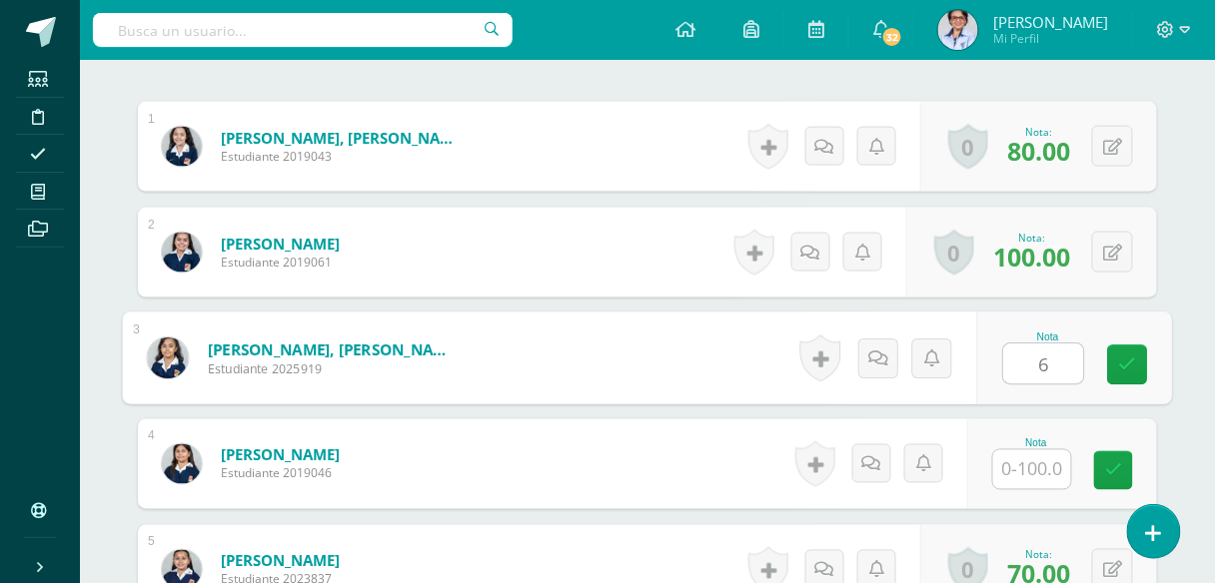
type input "60"
click at [1129, 357] on icon at bounding box center [1128, 365] width 18 height 17
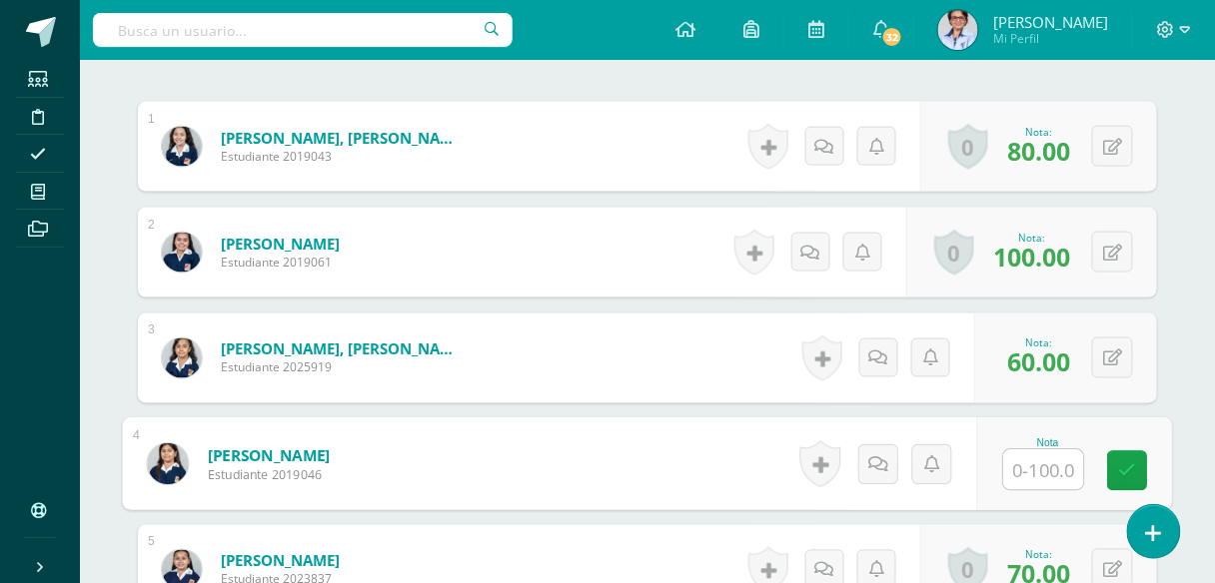
click at [1033, 464] on input "text" at bounding box center [1044, 470] width 80 height 40
type input "60"
click at [1122, 473] on icon at bounding box center [1128, 470] width 18 height 17
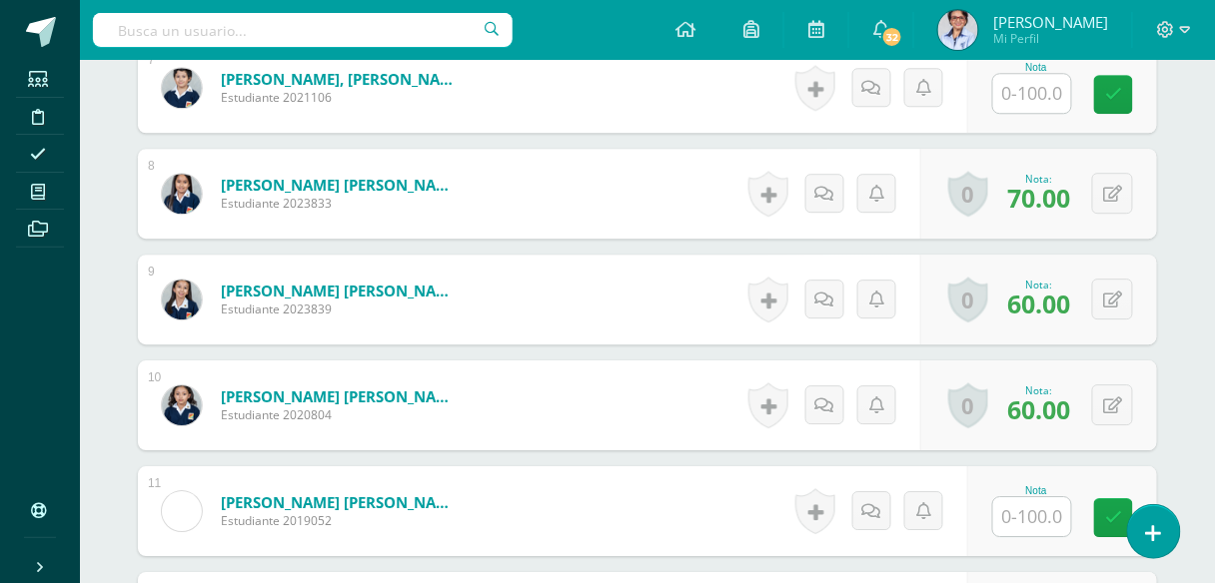
scroll to position [1418, 0]
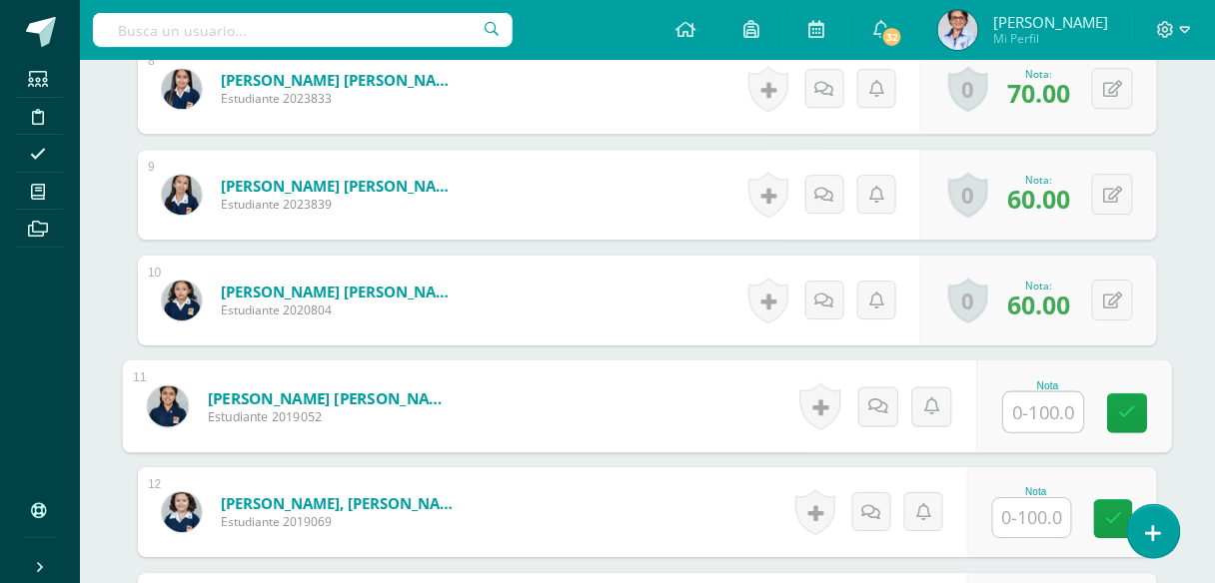
click at [1032, 410] on input "text" at bounding box center [1044, 413] width 80 height 40
type input "80"
click at [1121, 405] on icon at bounding box center [1128, 413] width 18 height 17
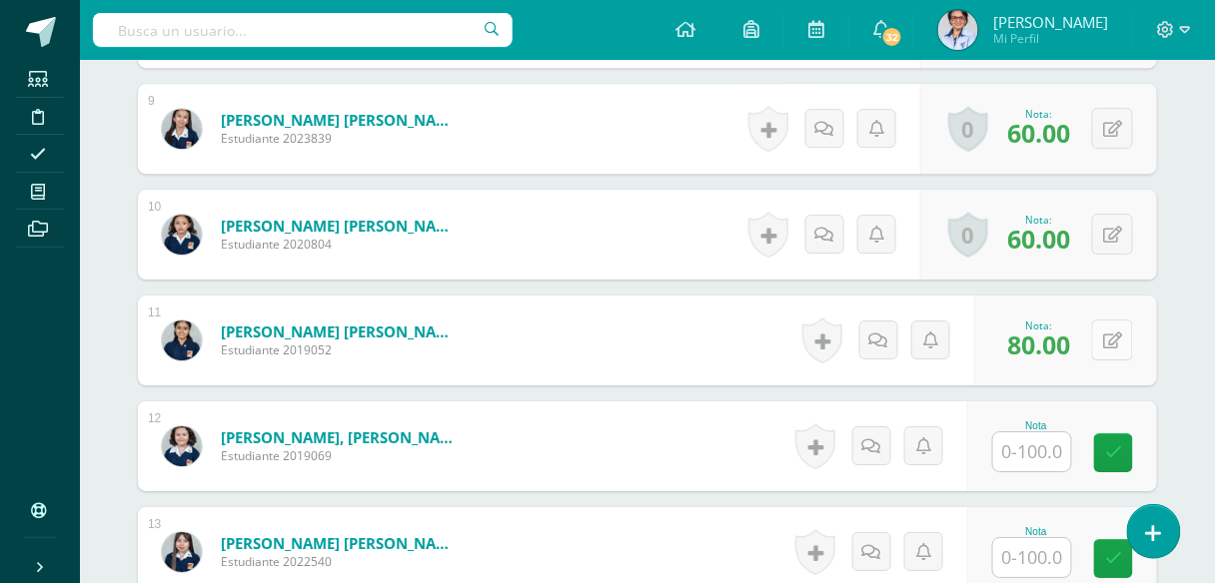
scroll to position [1578, 0]
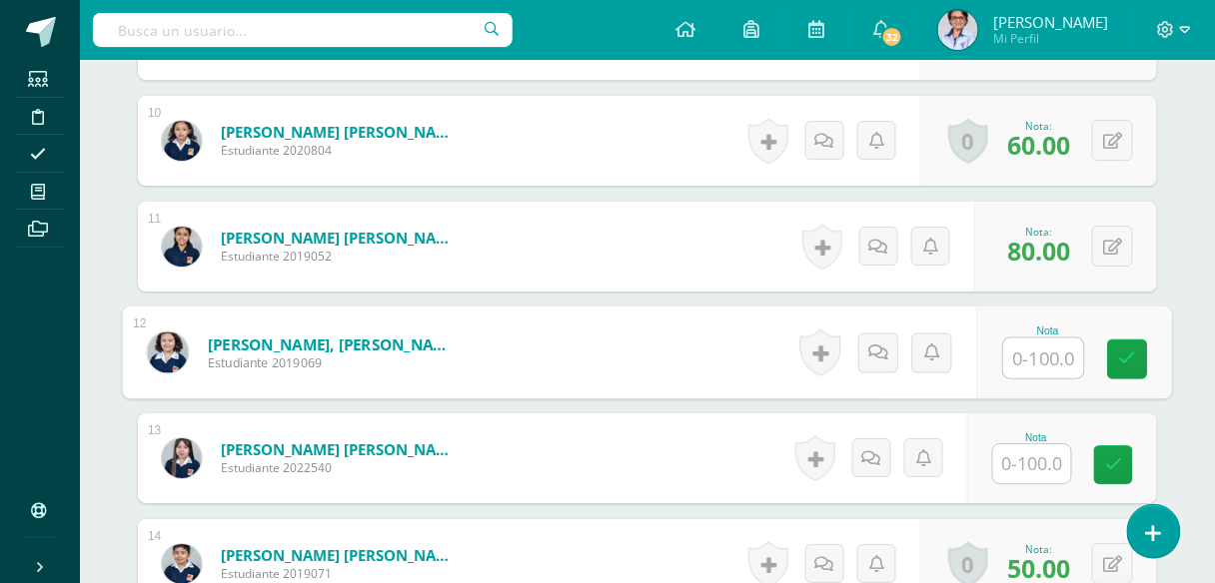
click at [1046, 362] on input "text" at bounding box center [1044, 359] width 80 height 40
type input "80"
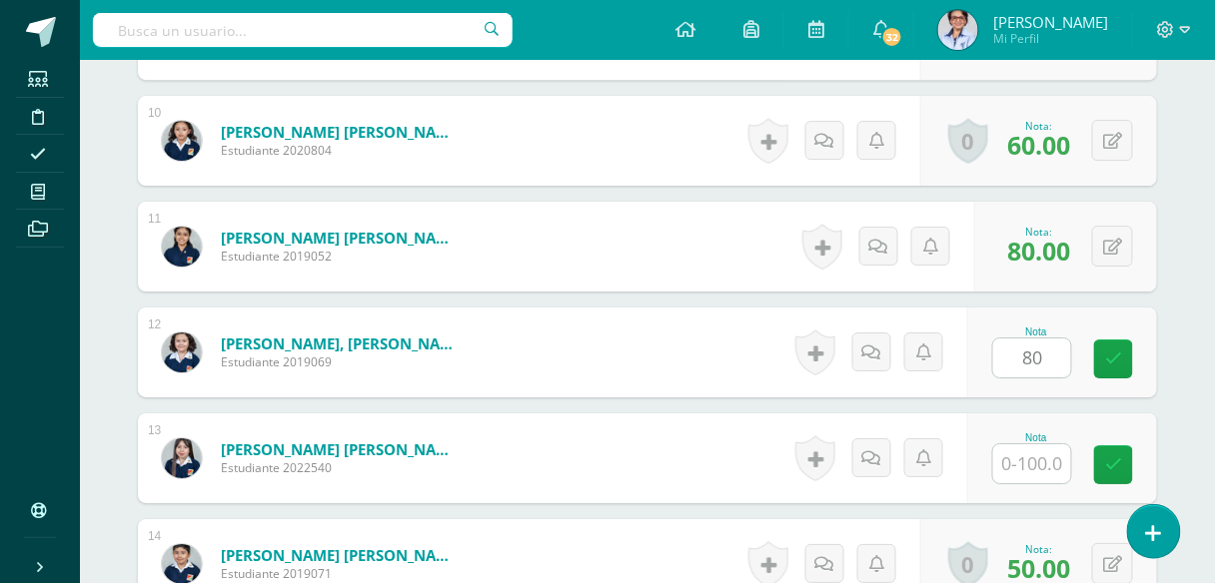
click at [1106, 360] on div "Nota 80" at bounding box center [1062, 353] width 190 height 90
click at [1039, 461] on input "text" at bounding box center [1032, 463] width 78 height 39
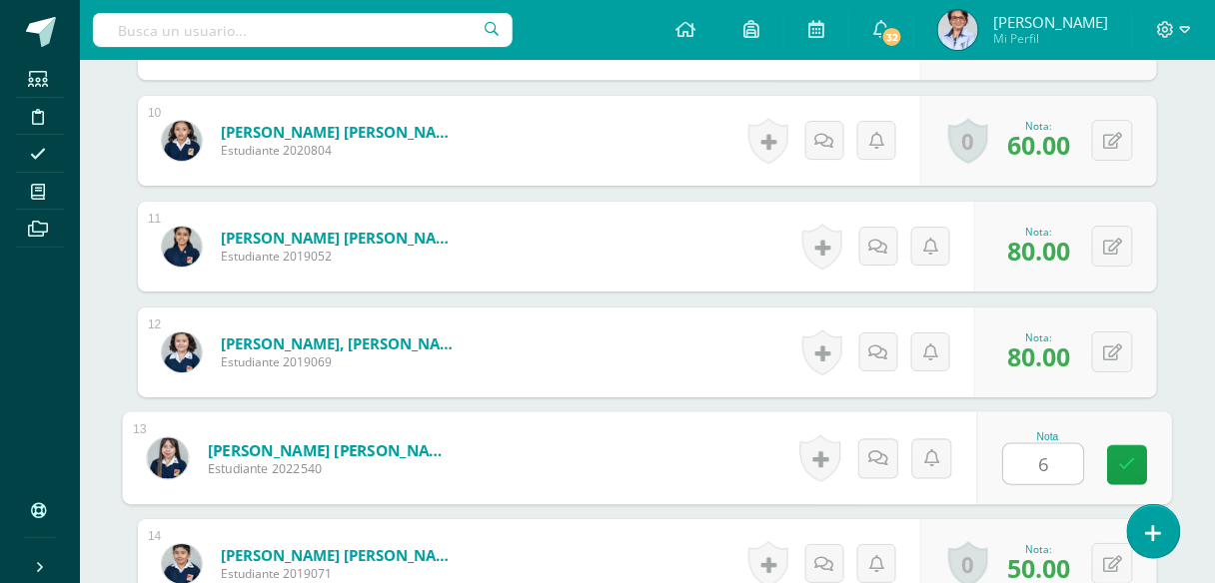
type input "60"
click at [1126, 456] on icon at bounding box center [1128, 464] width 18 height 17
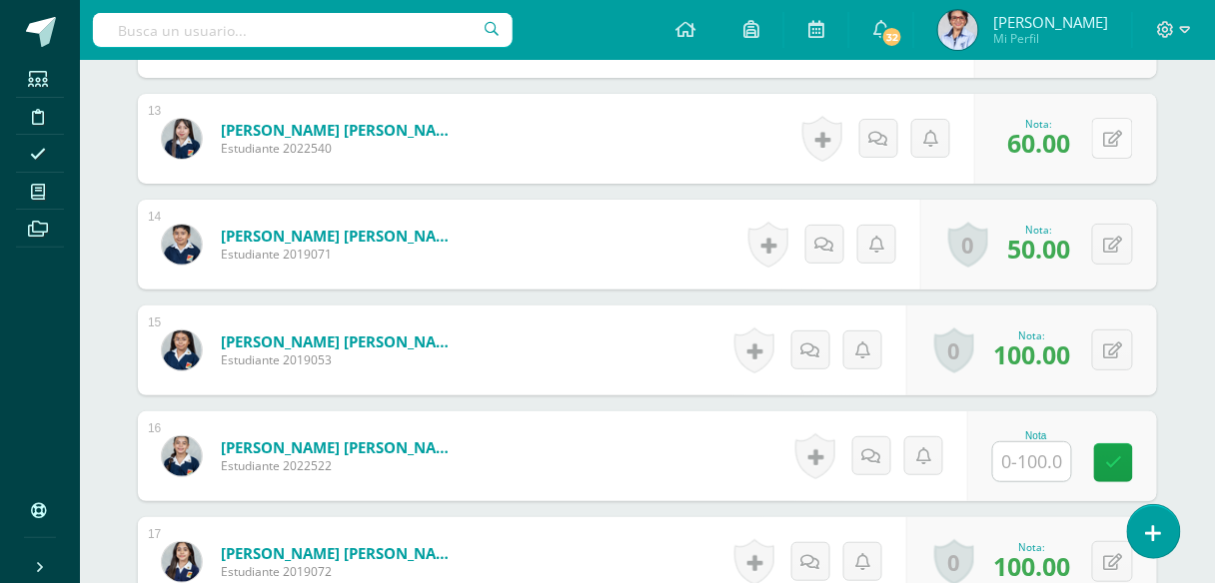
scroll to position [1978, 0]
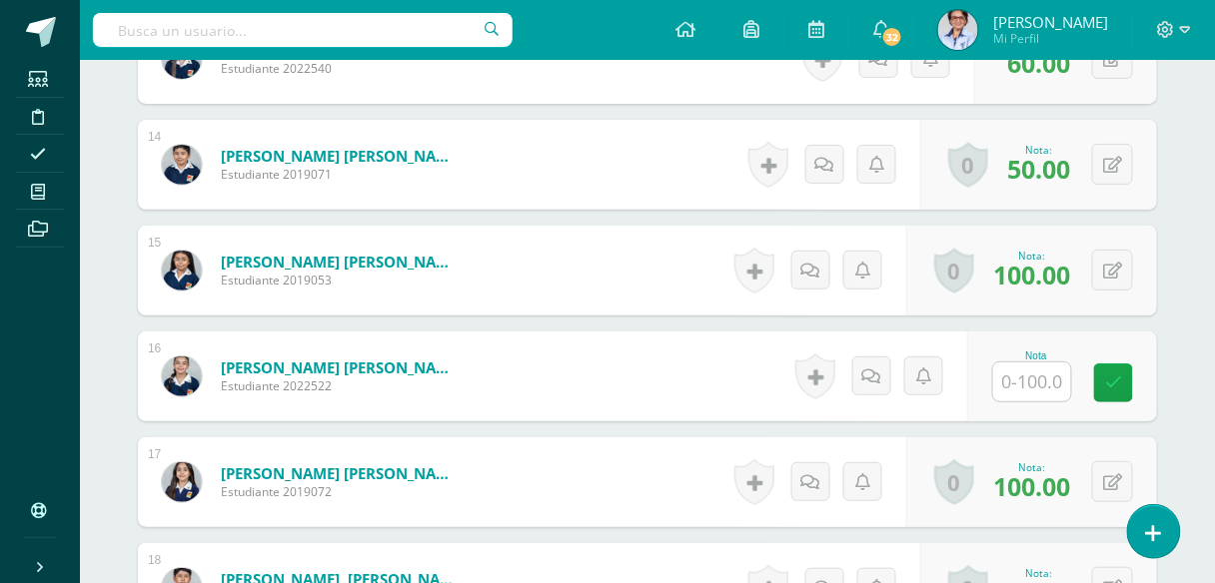
click at [1043, 381] on input "text" at bounding box center [1032, 382] width 78 height 39
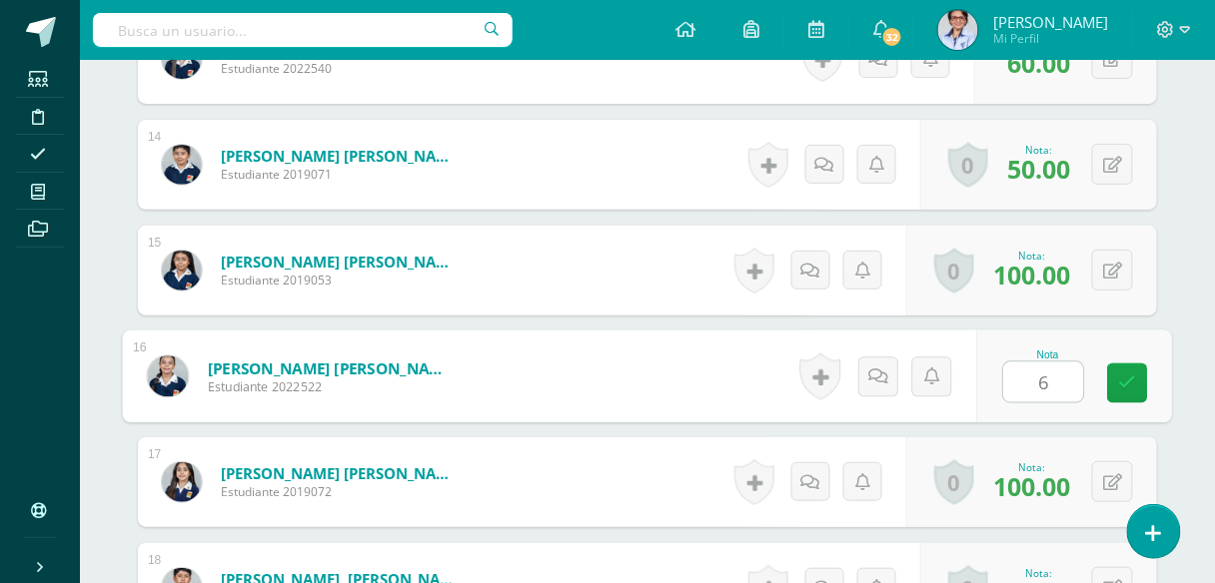
type input "60"
click at [1112, 382] on link at bounding box center [1128, 384] width 40 height 40
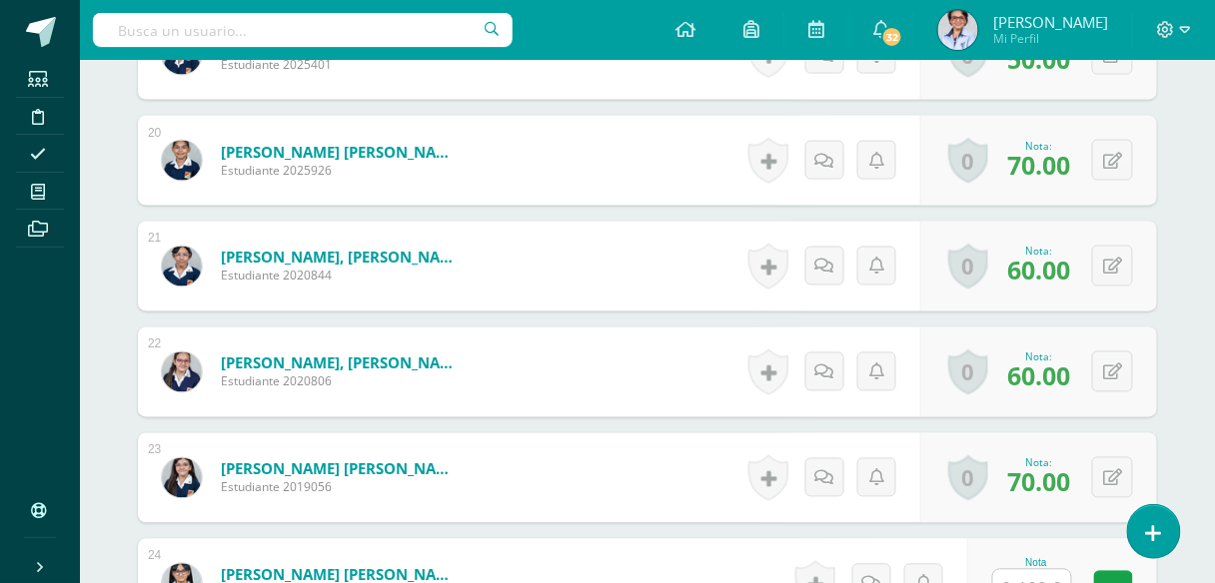
scroll to position [2857, 0]
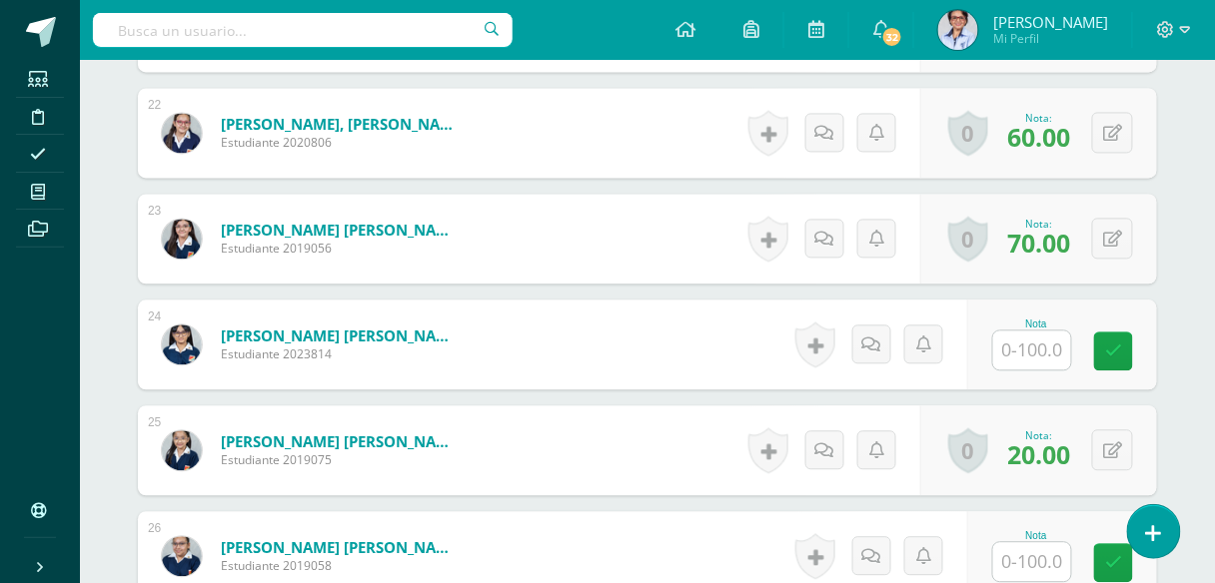
click at [1023, 347] on input "text" at bounding box center [1032, 350] width 78 height 39
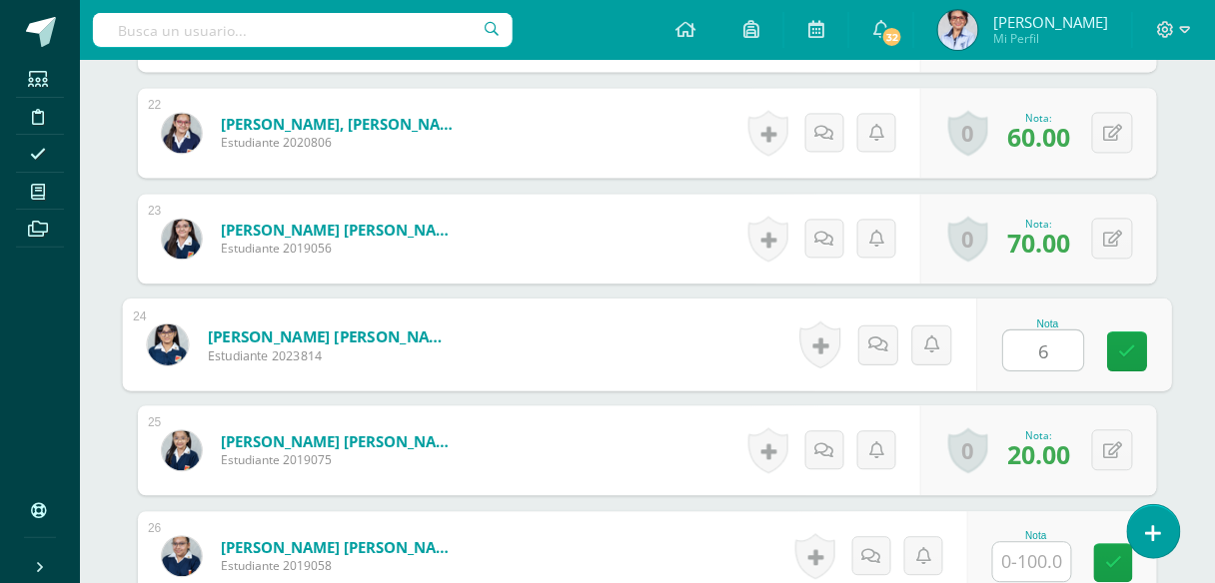
type input "60"
click at [1131, 343] on icon at bounding box center [1128, 351] width 18 height 17
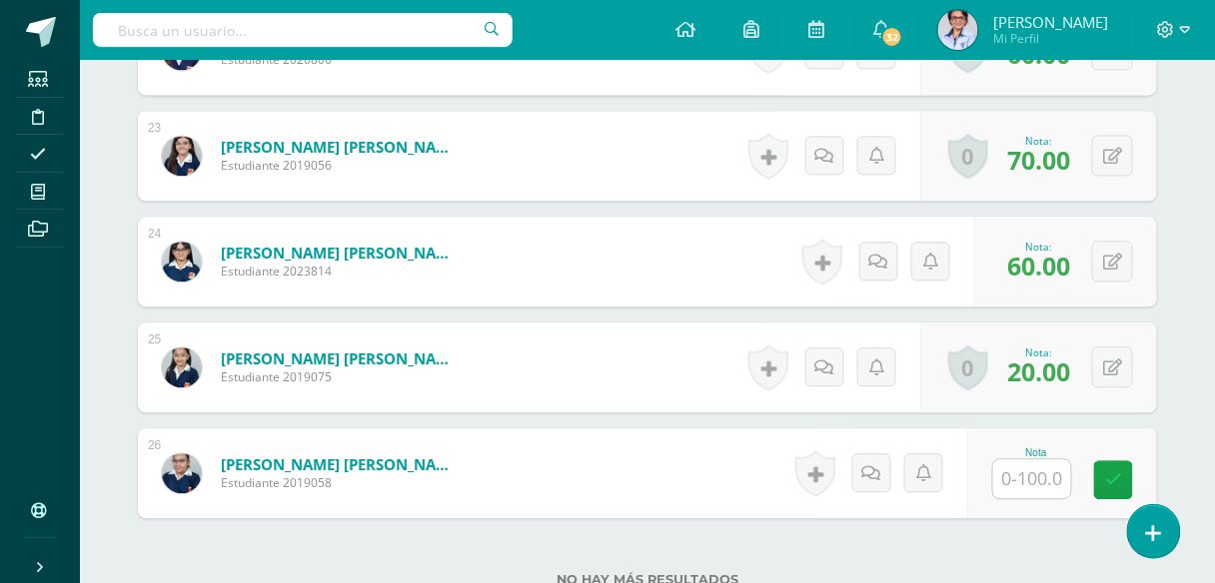
scroll to position [3017, 0]
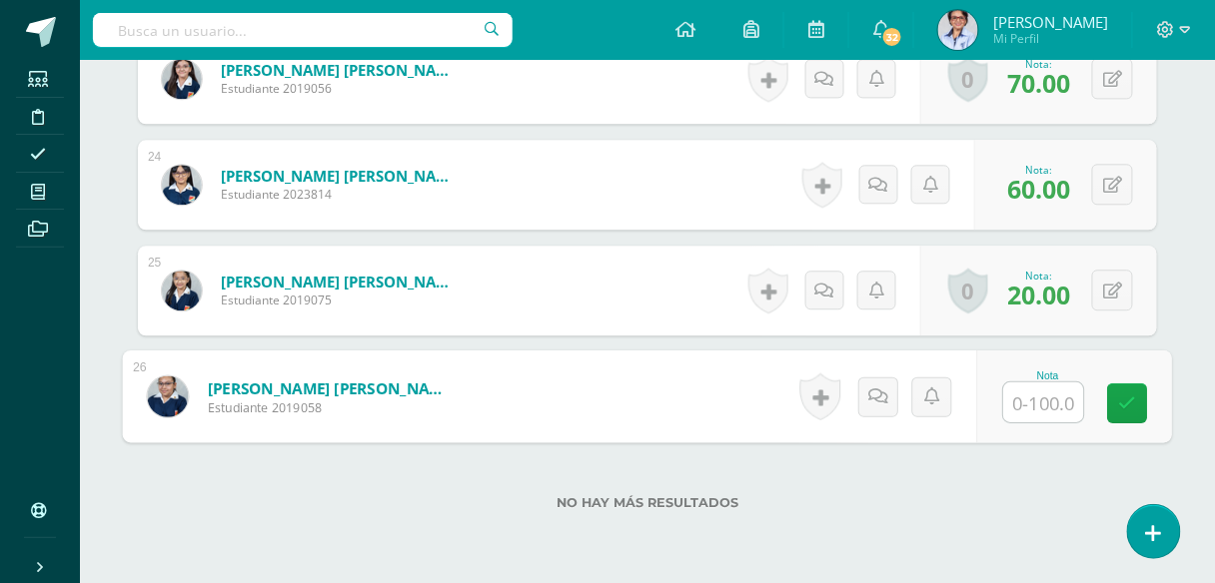
click at [1037, 395] on input "text" at bounding box center [1044, 403] width 80 height 40
type input "60"
click at [1128, 398] on icon at bounding box center [1128, 403] width 18 height 17
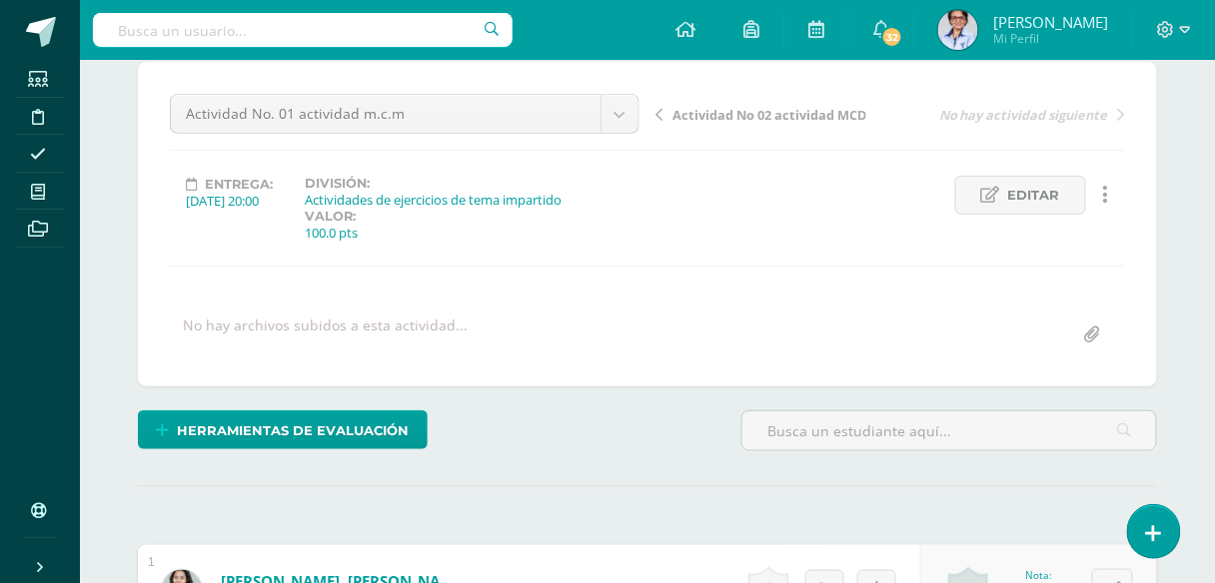
scroll to position [140, 0]
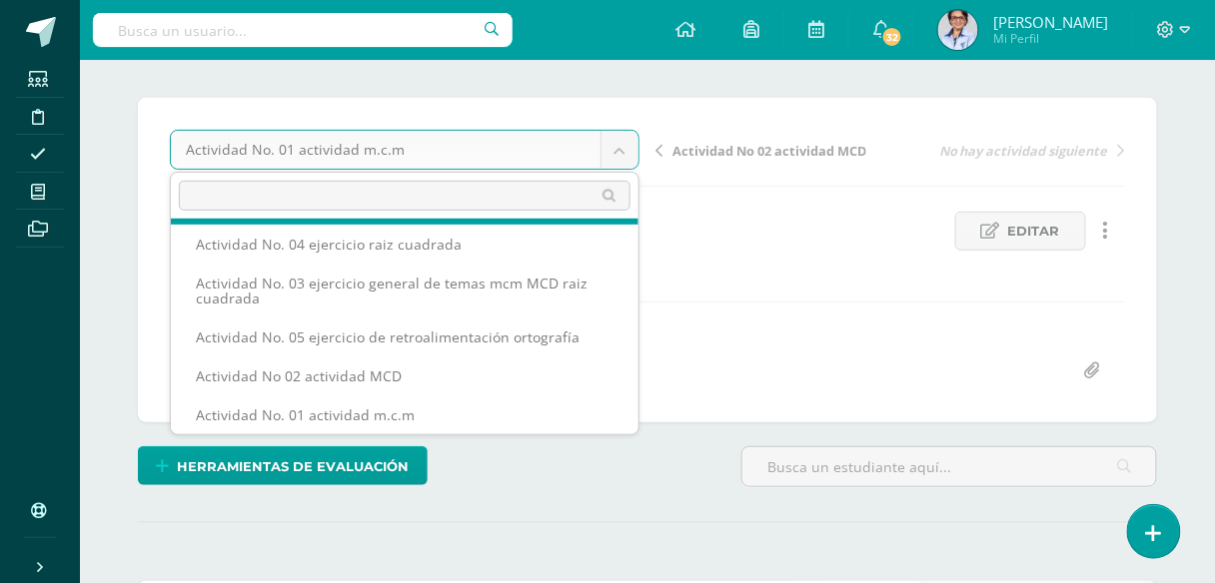
scroll to position [85, 0]
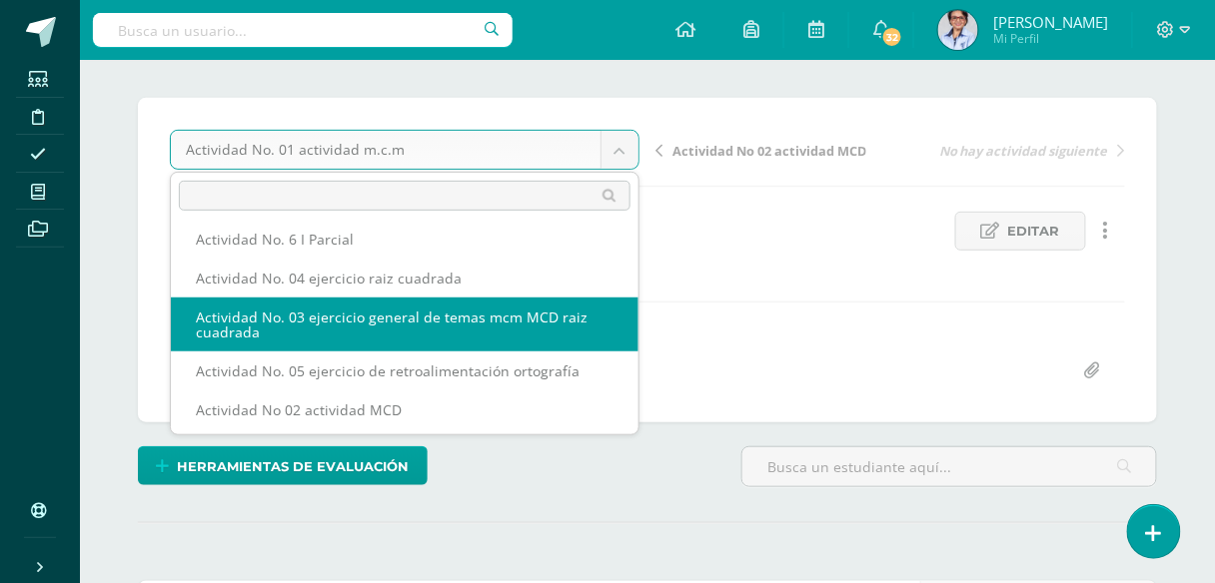
select select "/dashboard/teacher/grade-activity/125771/"
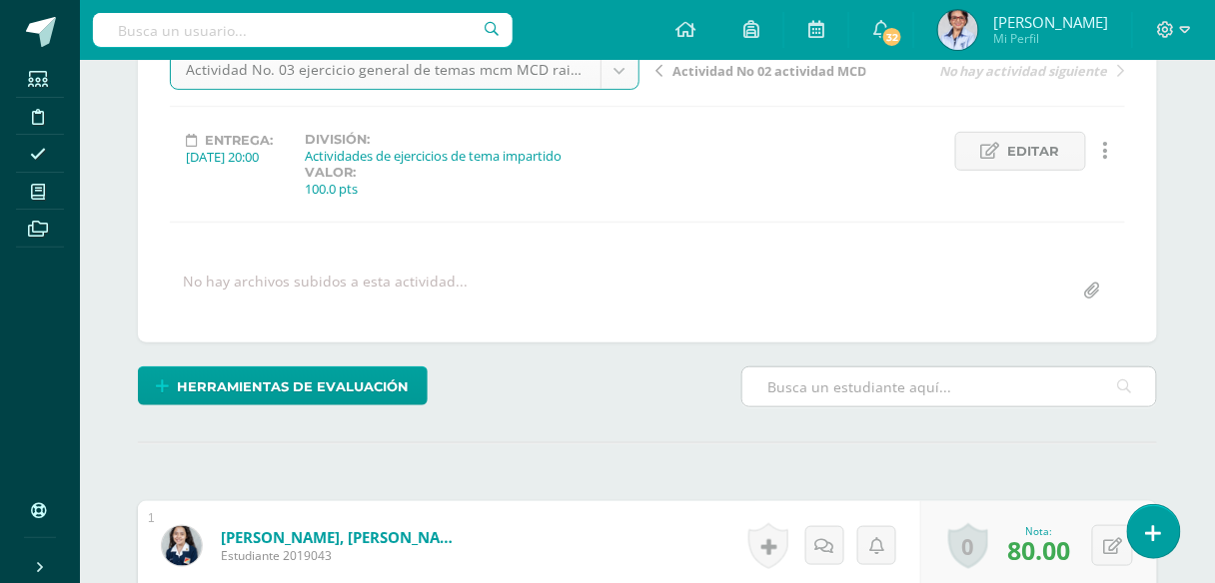
scroll to position [539, 0]
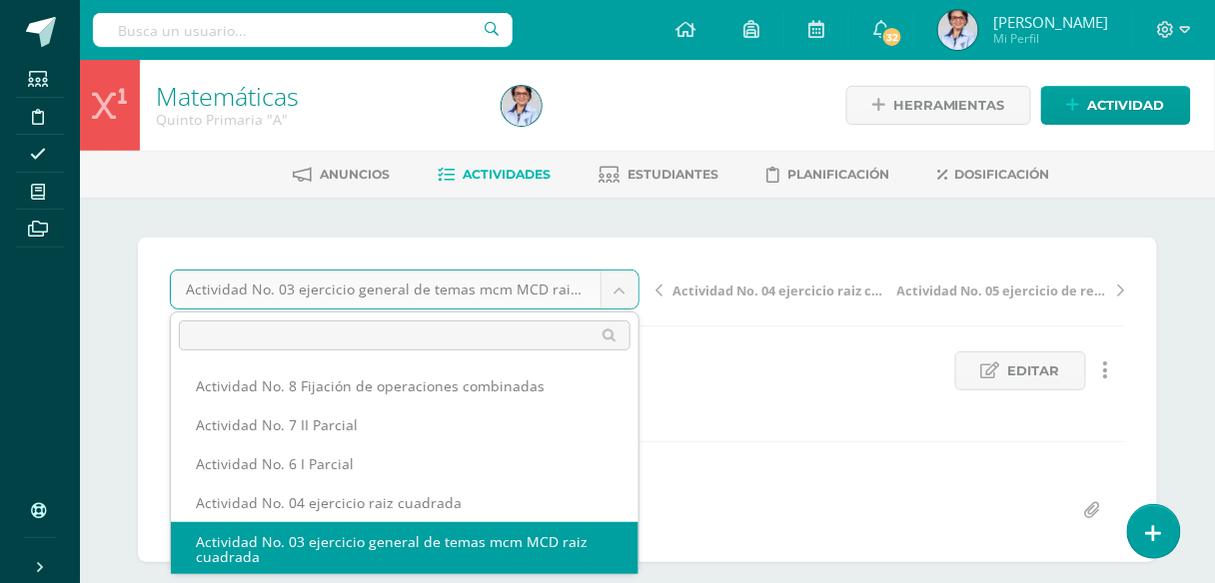
scroll to position [1, 0]
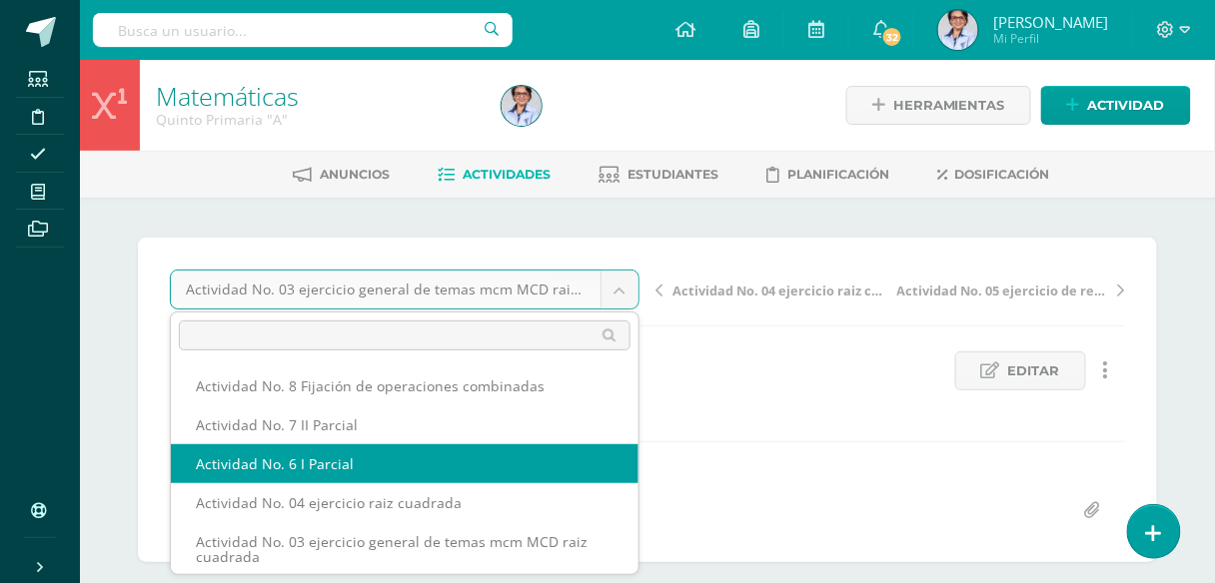
scroll to position [80, 0]
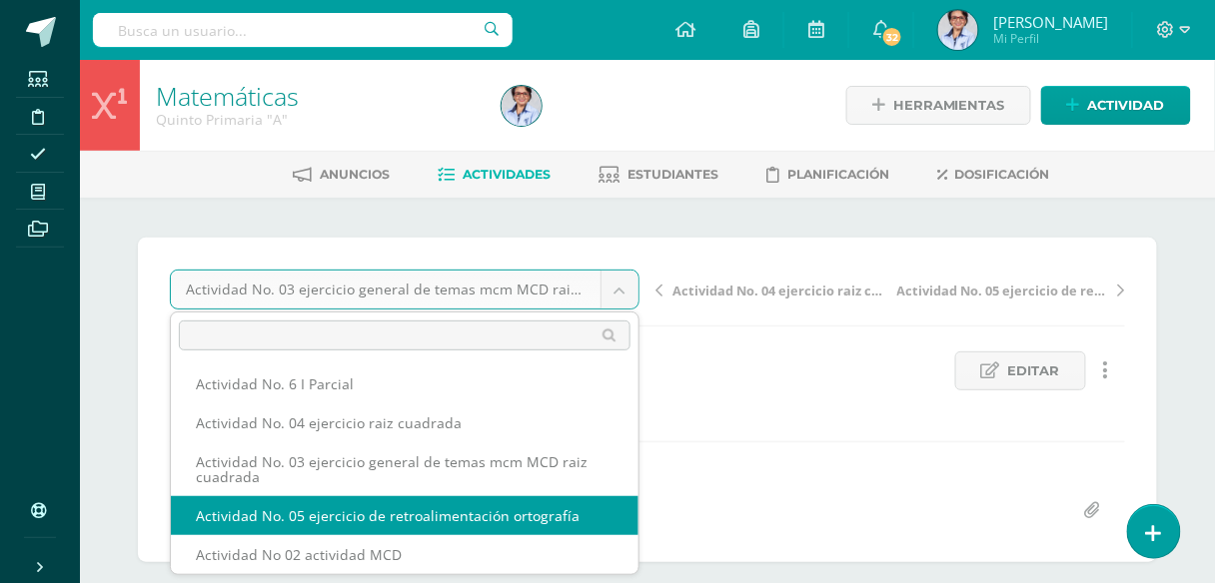
select select "/dashboard/teacher/grade-activity/125773/"
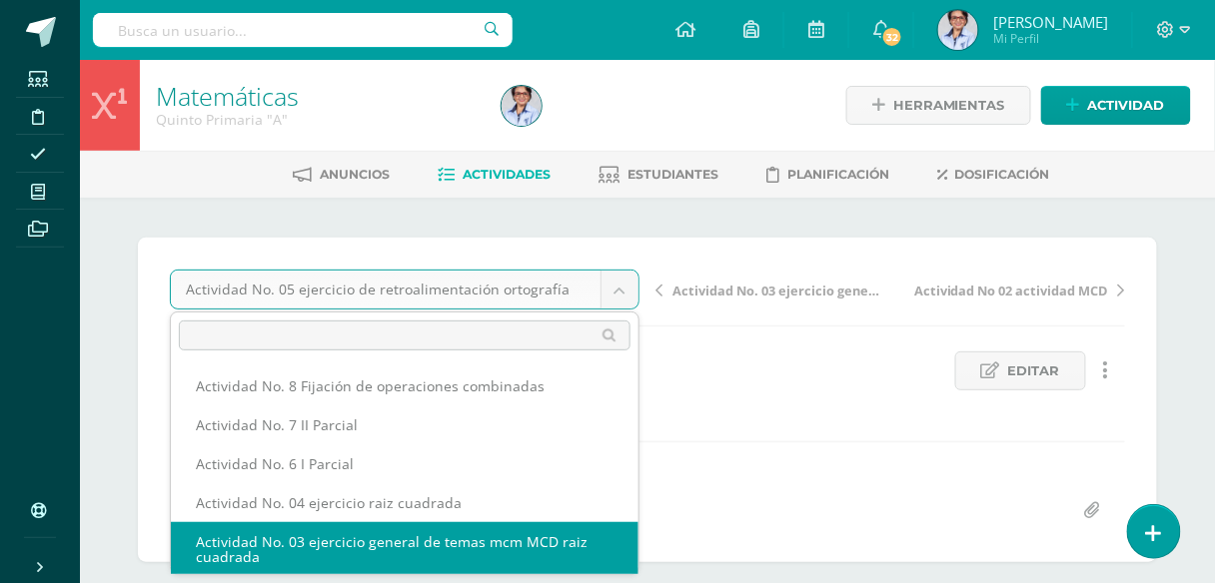
scroll to position [1, 0]
select select "/dashboard/teacher/grade-activity/125771/"
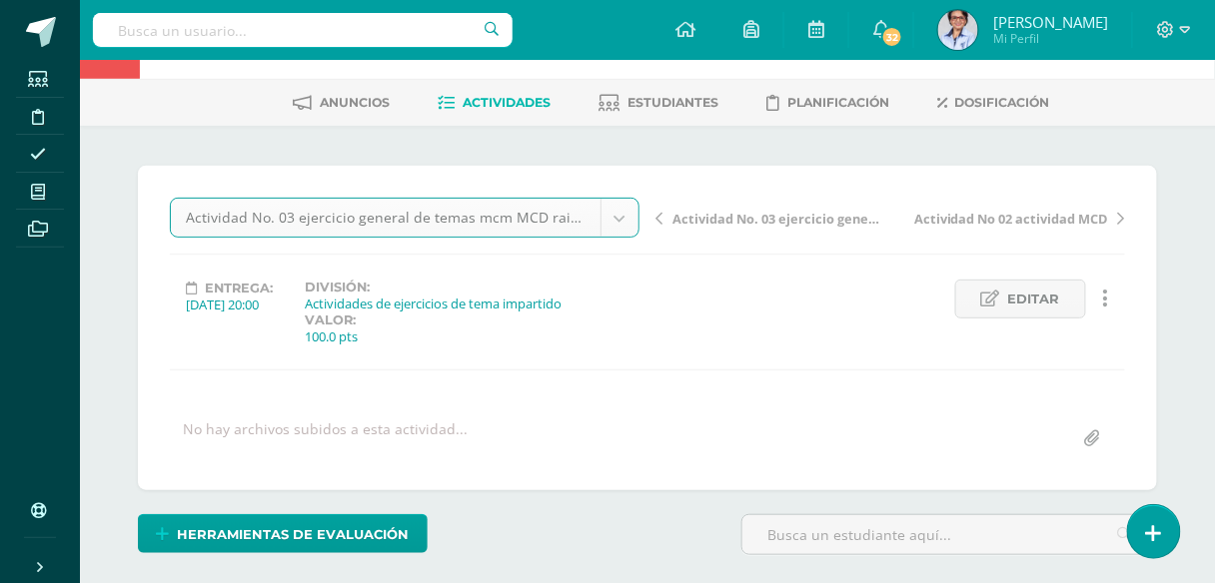
scroll to position [240, 0]
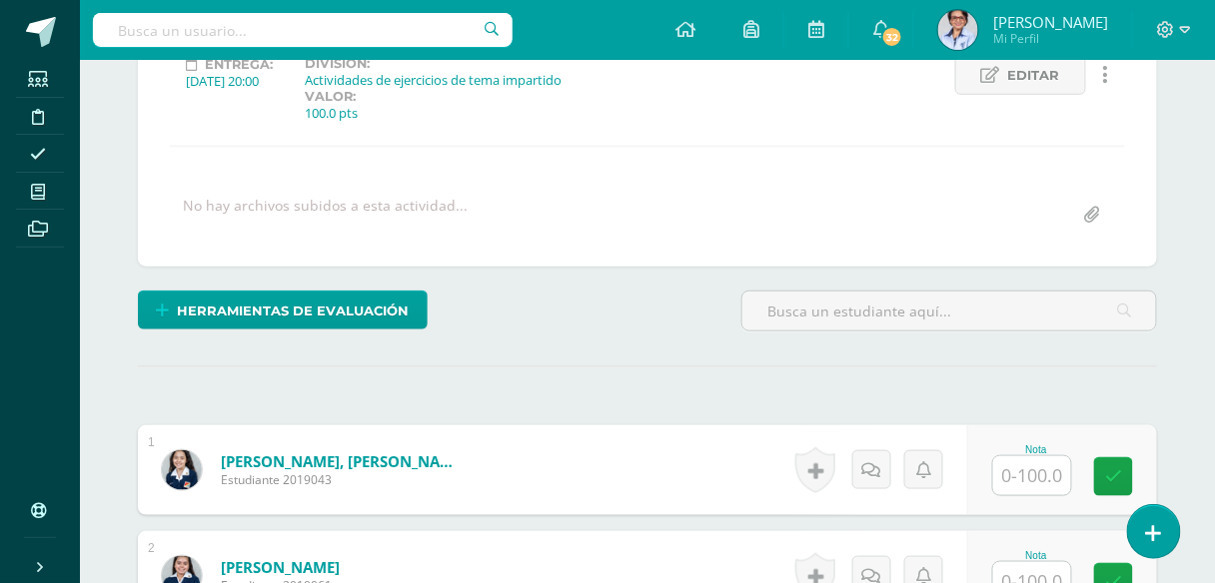
scroll to position [297, 0]
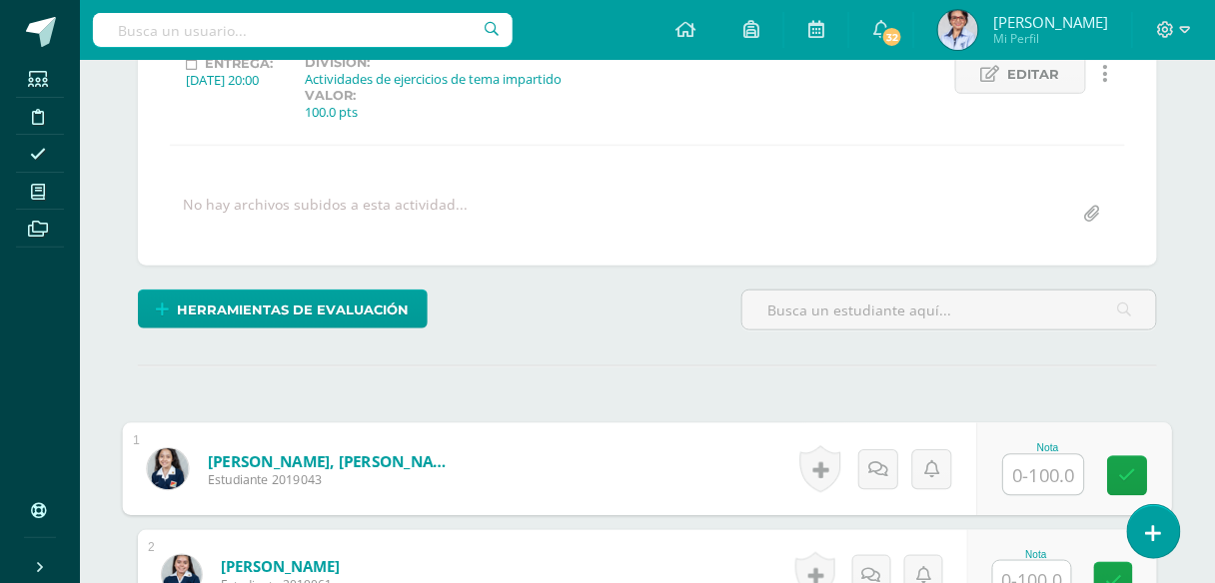
click at [1036, 467] on input "text" at bounding box center [1044, 475] width 80 height 40
type input "80"
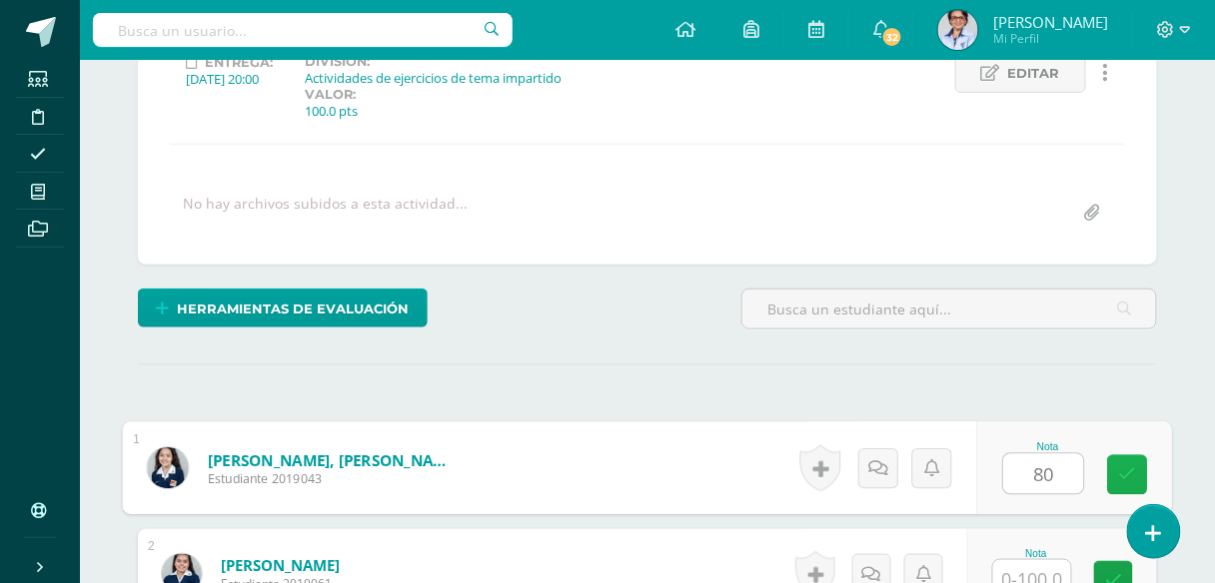
scroll to position [300, 0]
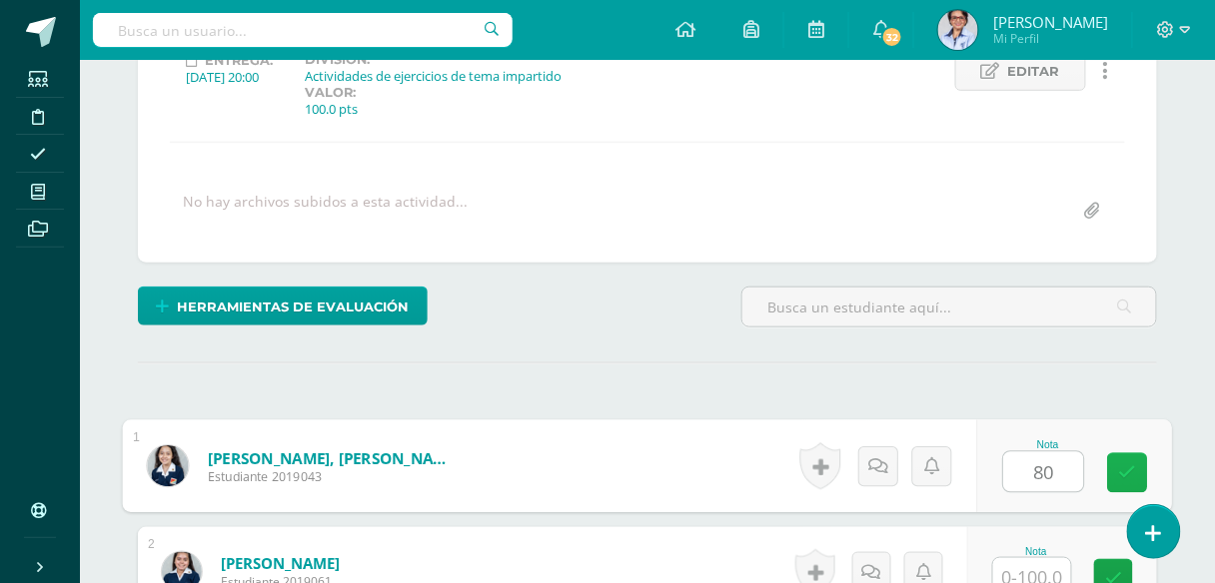
click at [1124, 465] on icon at bounding box center [1128, 472] width 18 height 17
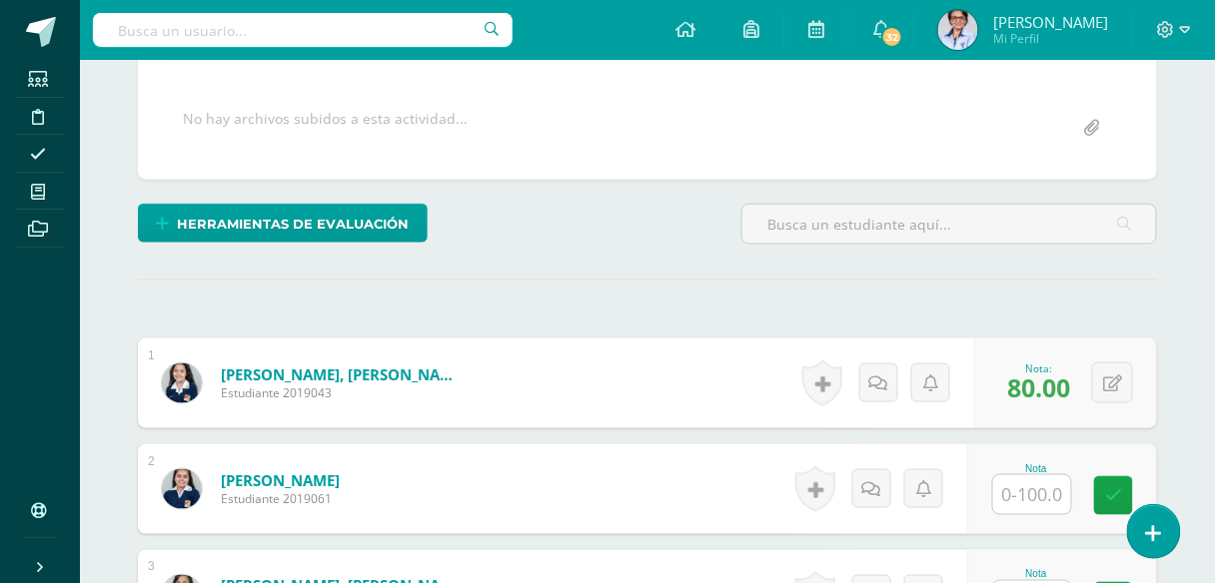
scroll to position [459, 0]
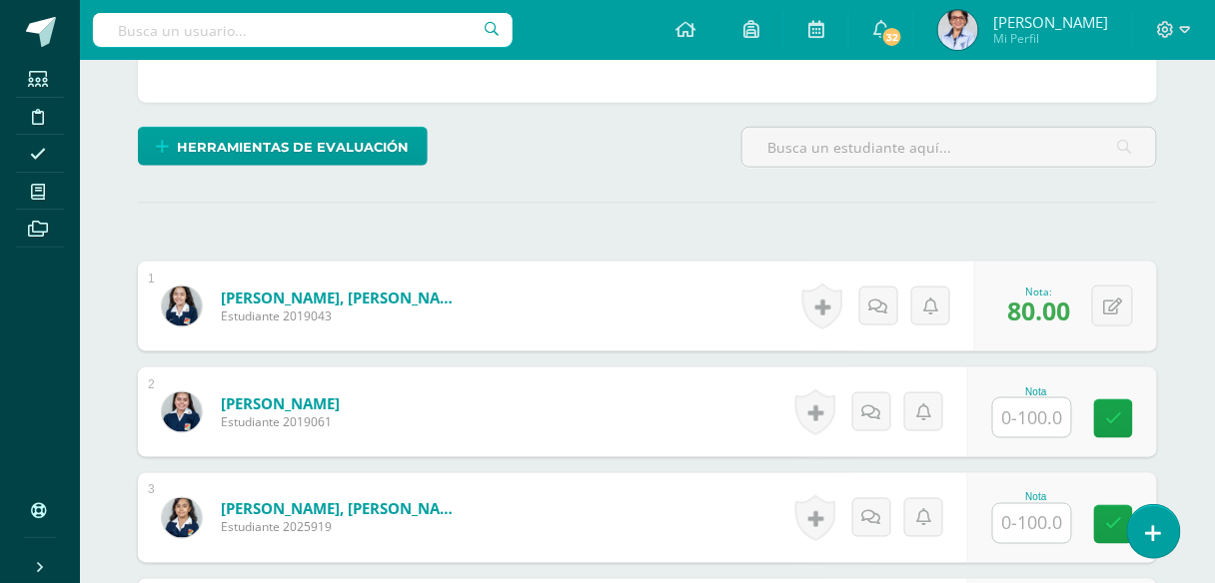
click at [1021, 420] on input "text" at bounding box center [1032, 418] width 78 height 39
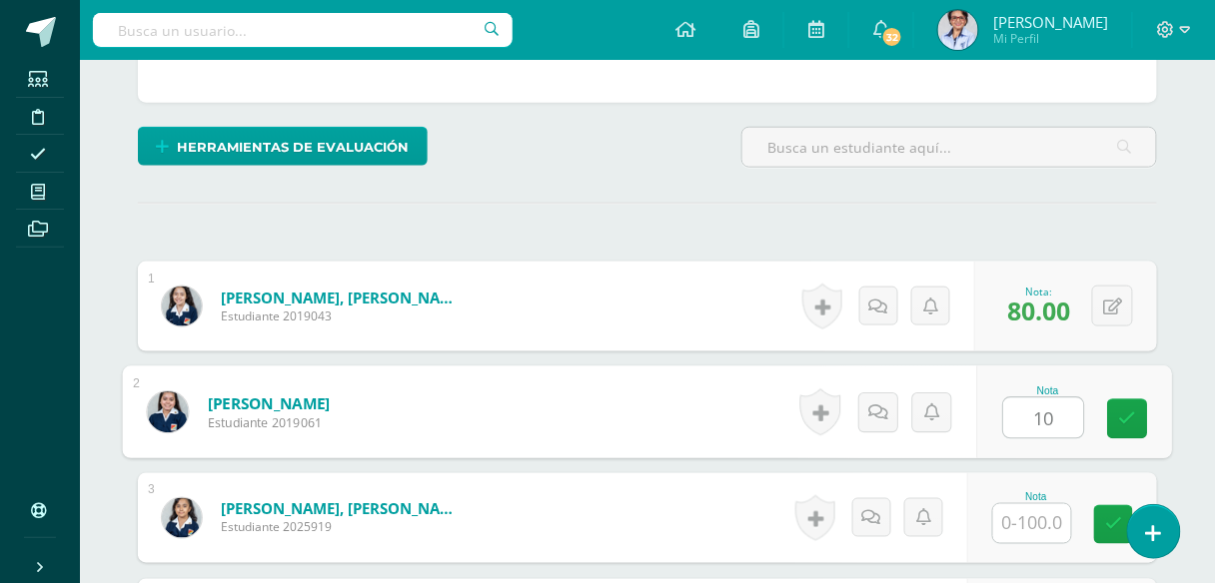
type input "100"
click at [1138, 420] on link at bounding box center [1128, 420] width 40 height 40
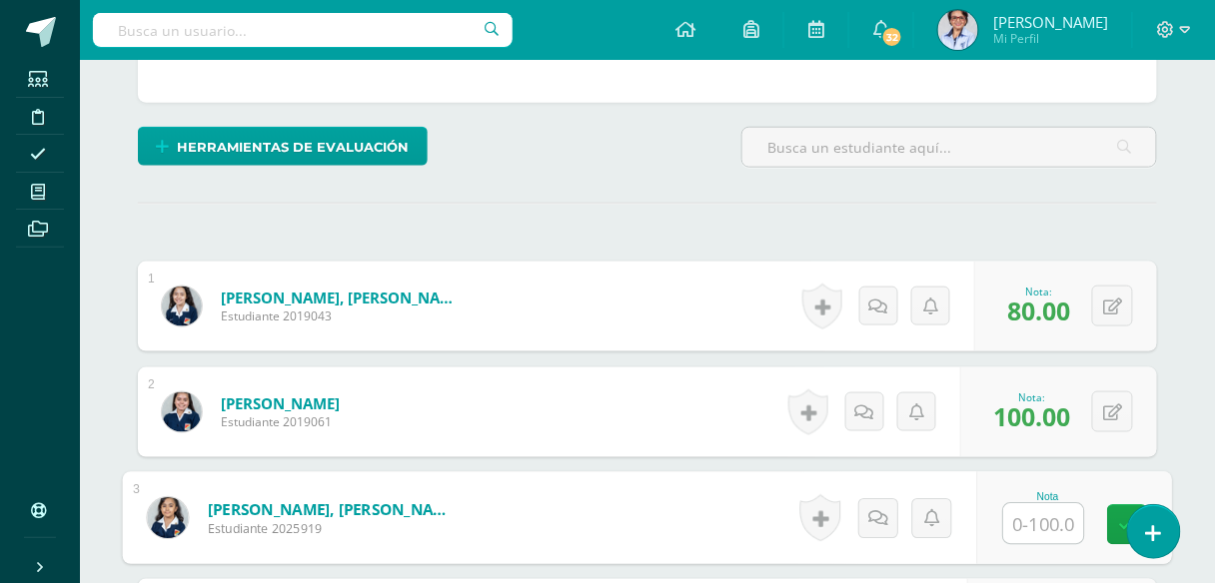
click at [1034, 518] on input "text" at bounding box center [1044, 524] width 80 height 40
type input "70"
click at [1124, 522] on icon at bounding box center [1128, 524] width 18 height 17
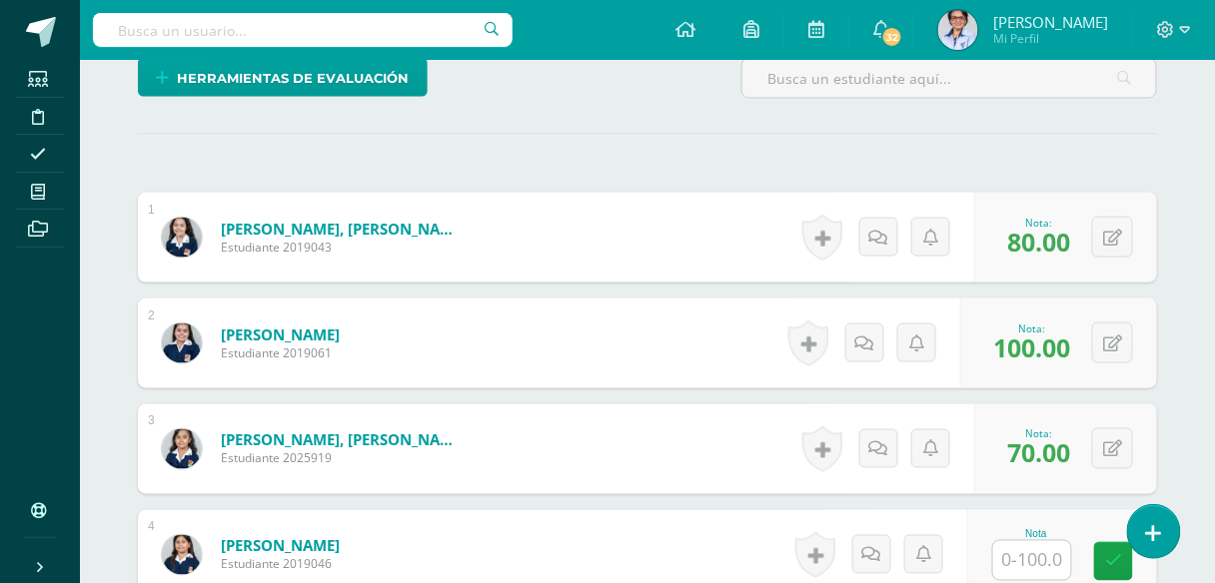
scroll to position [619, 0]
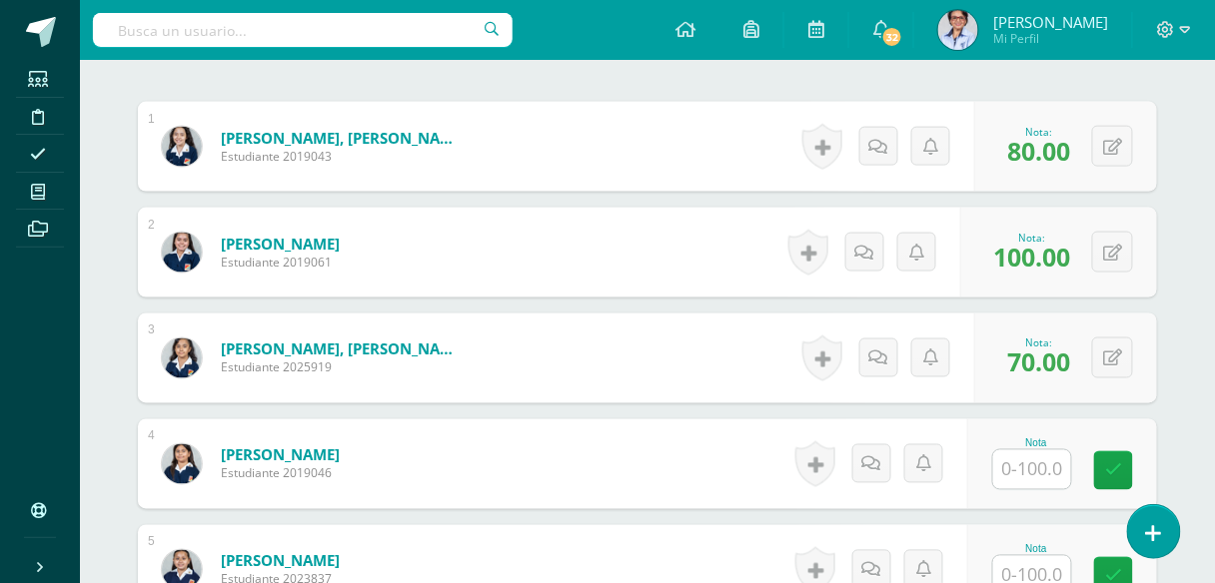
click at [1030, 459] on input "text" at bounding box center [1032, 469] width 78 height 39
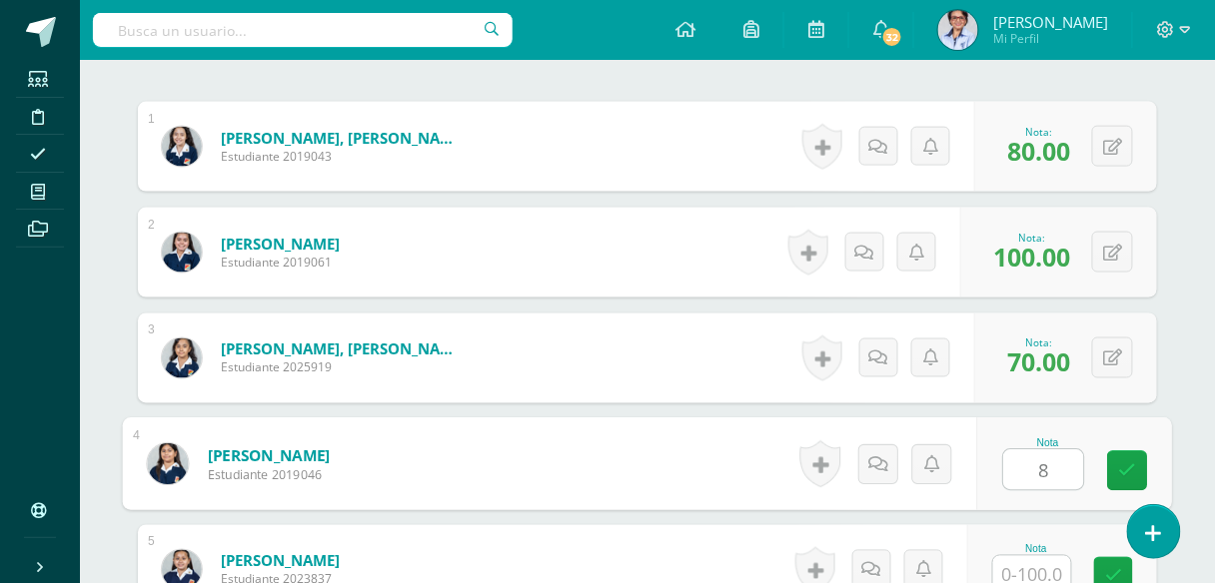
type input "80"
click at [1119, 464] on icon at bounding box center [1128, 470] width 18 height 17
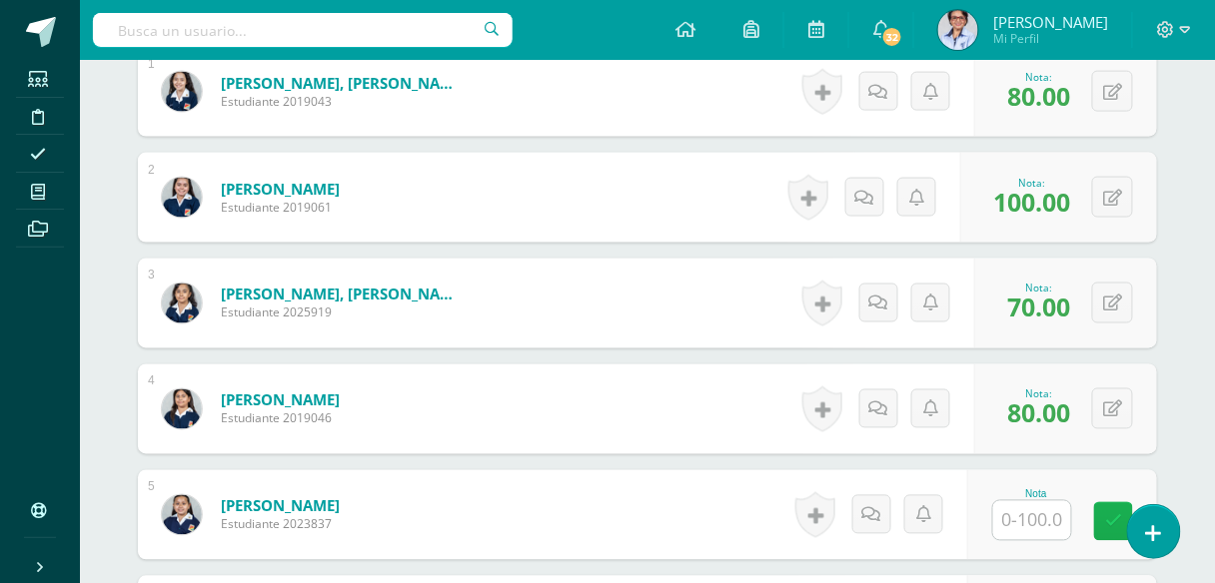
scroll to position [699, 0]
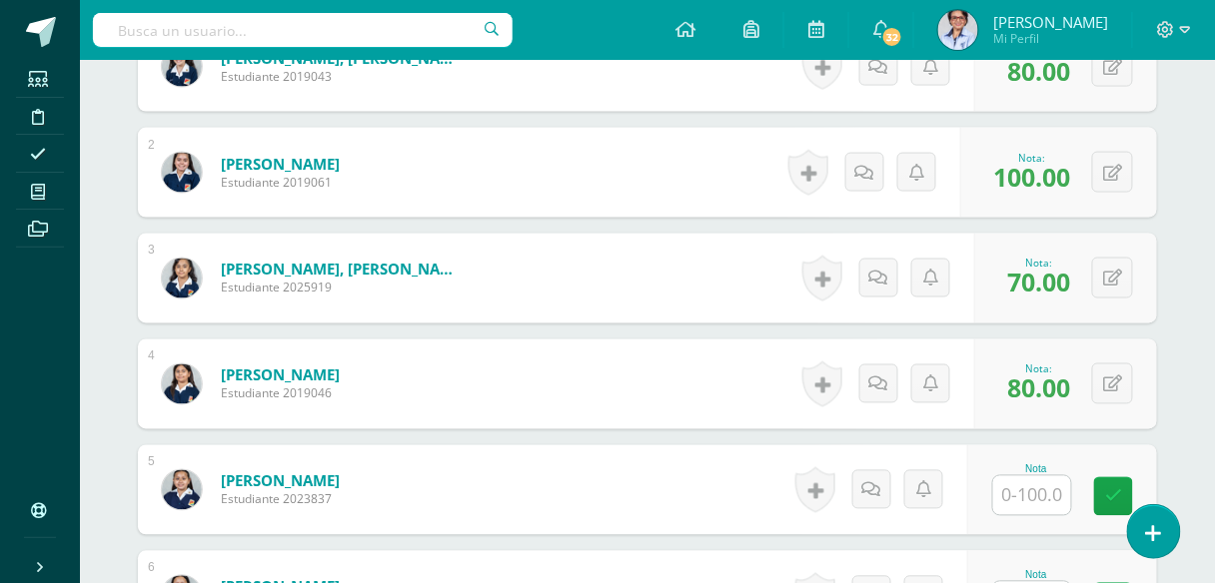
click at [1051, 490] on input "text" at bounding box center [1032, 495] width 78 height 39
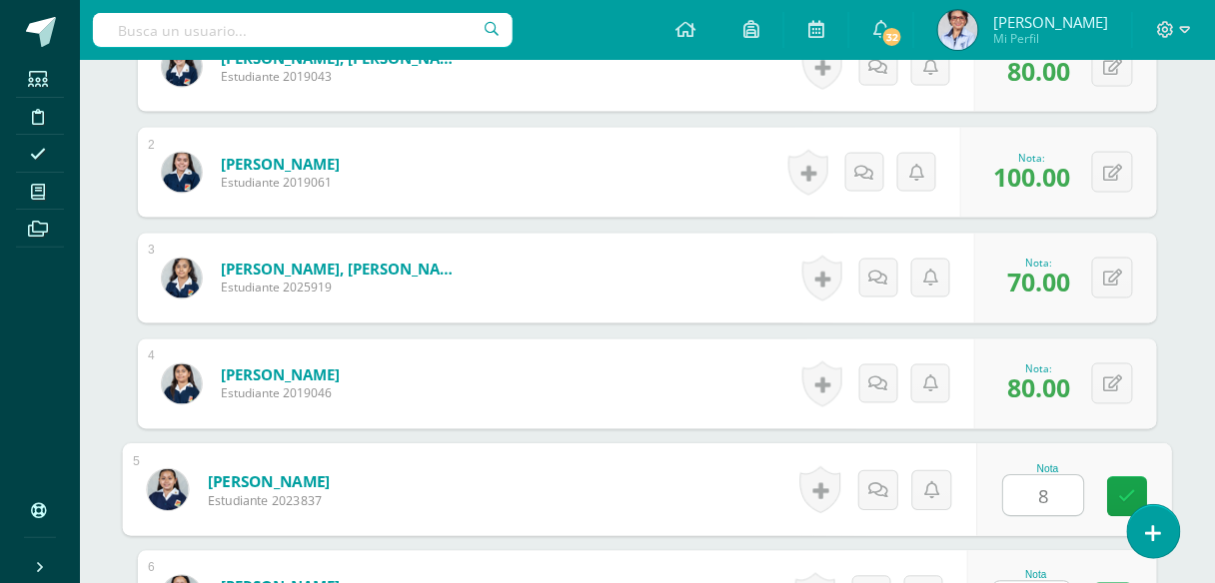
type input "80"
click at [1142, 493] on link at bounding box center [1128, 497] width 40 height 40
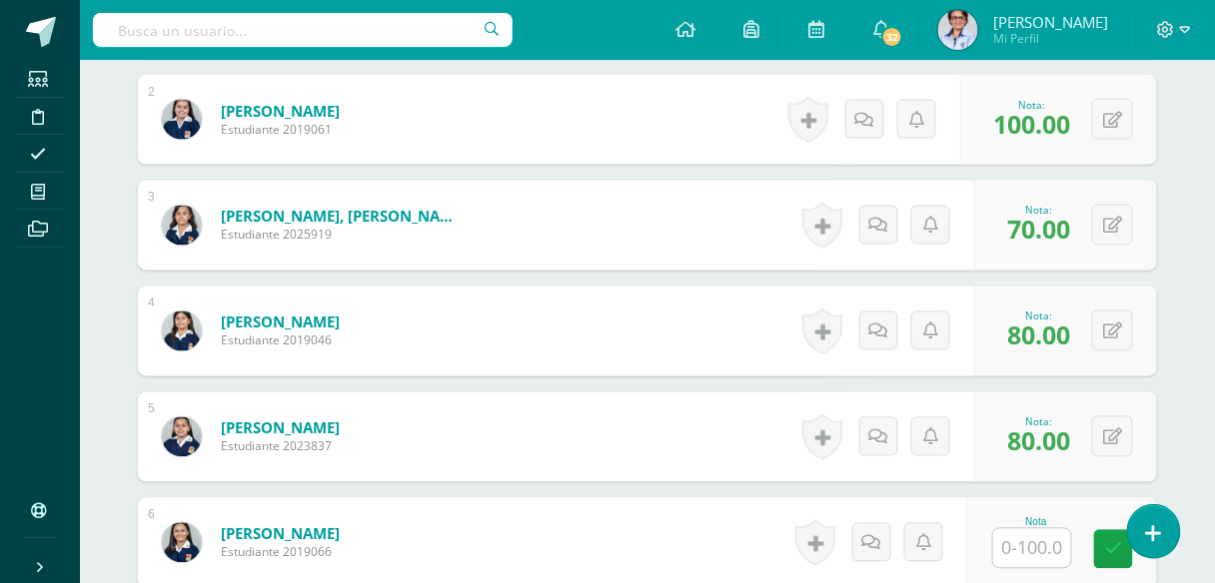
scroll to position [779, 0]
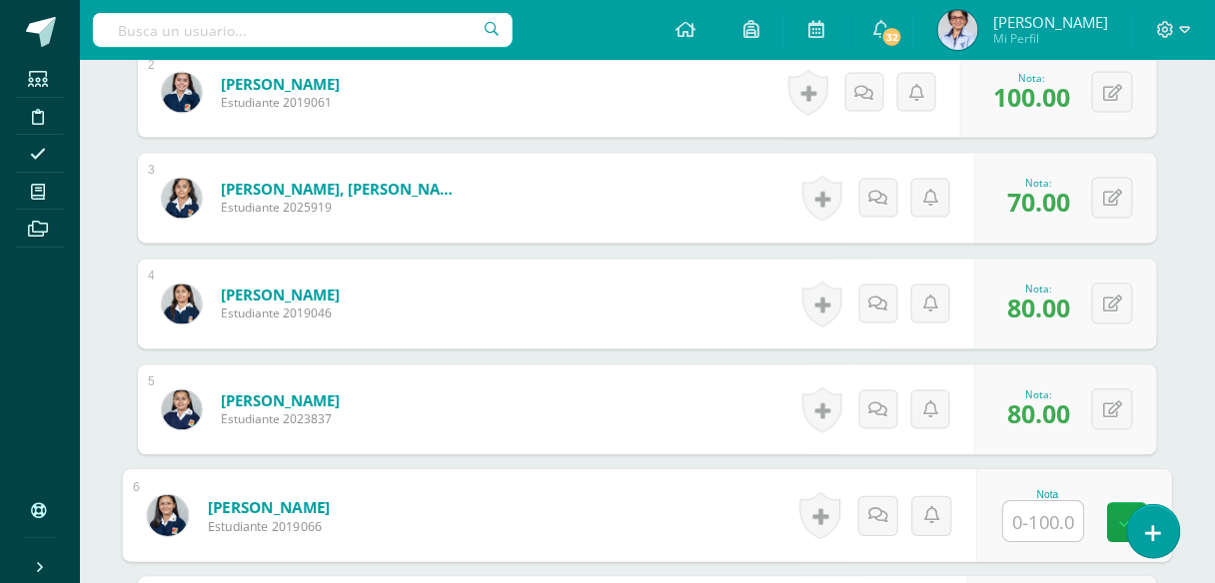
click at [1036, 524] on input "text" at bounding box center [1044, 522] width 80 height 40
type input "90"
click at [1122, 518] on icon at bounding box center [1128, 522] width 18 height 17
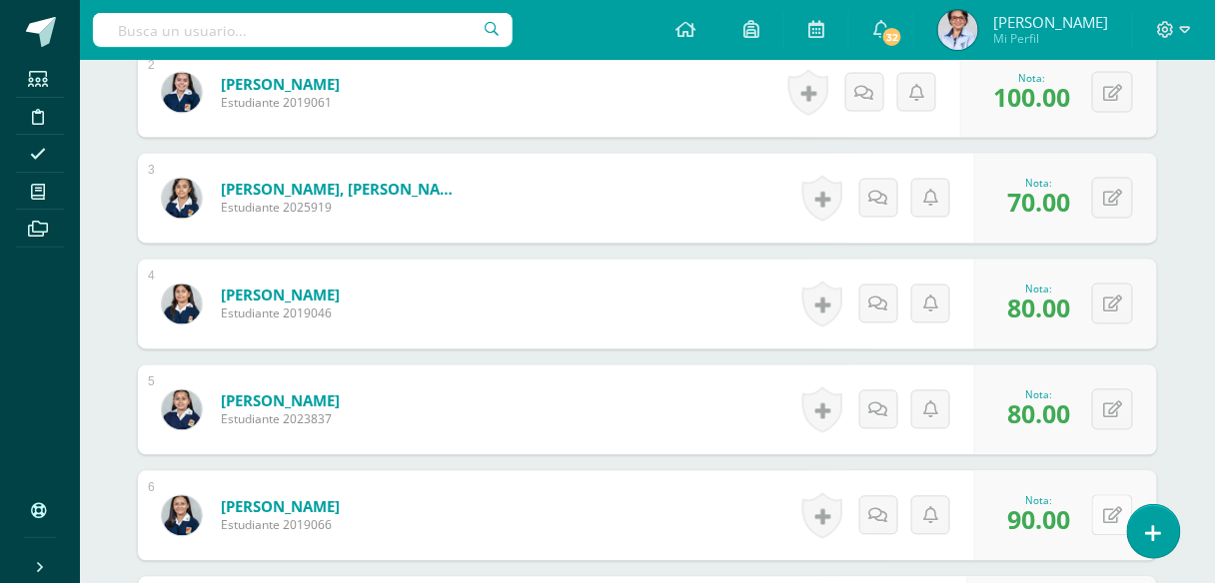
scroll to position [859, 0]
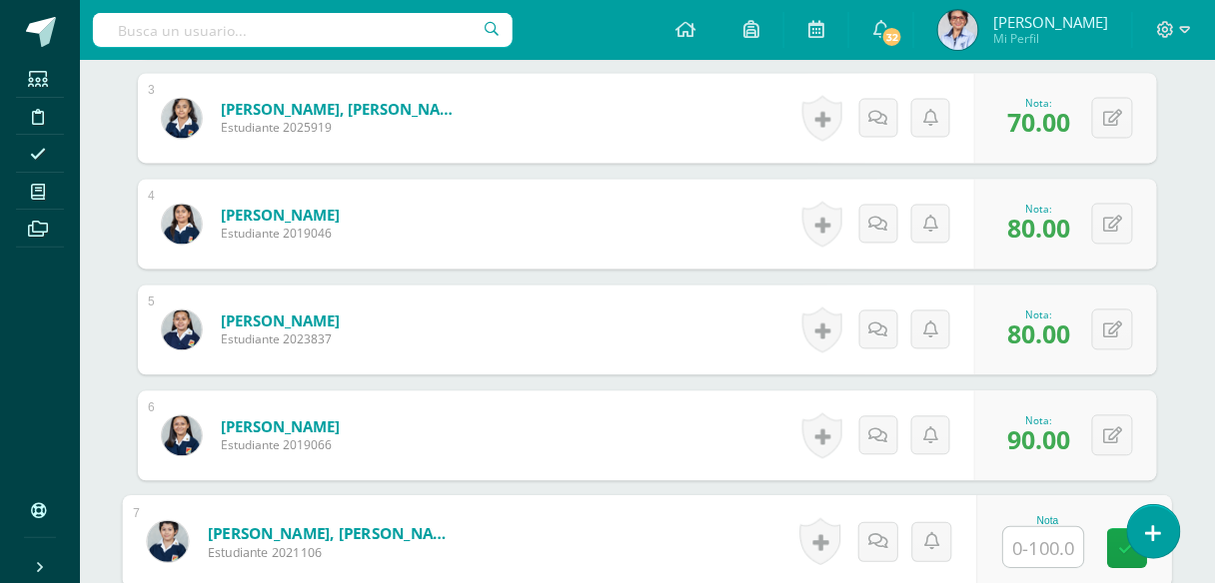
click at [1031, 540] on input "text" at bounding box center [1044, 548] width 80 height 40
type input "60"
click at [1118, 539] on link at bounding box center [1128, 549] width 40 height 40
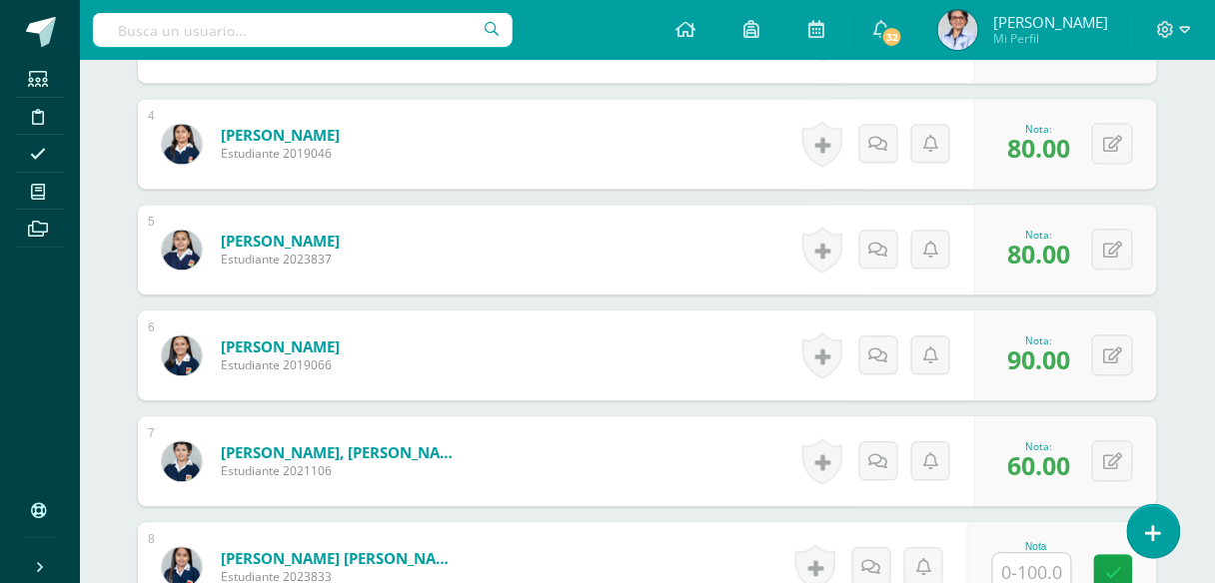
scroll to position [1019, 0]
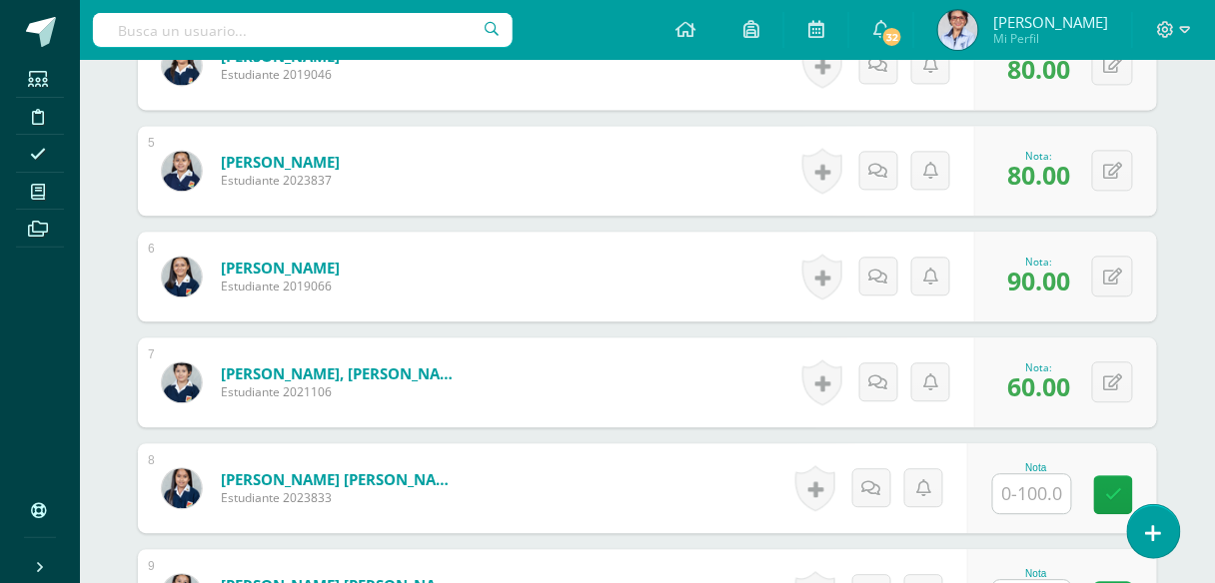
click at [1038, 484] on input "text" at bounding box center [1032, 493] width 78 height 39
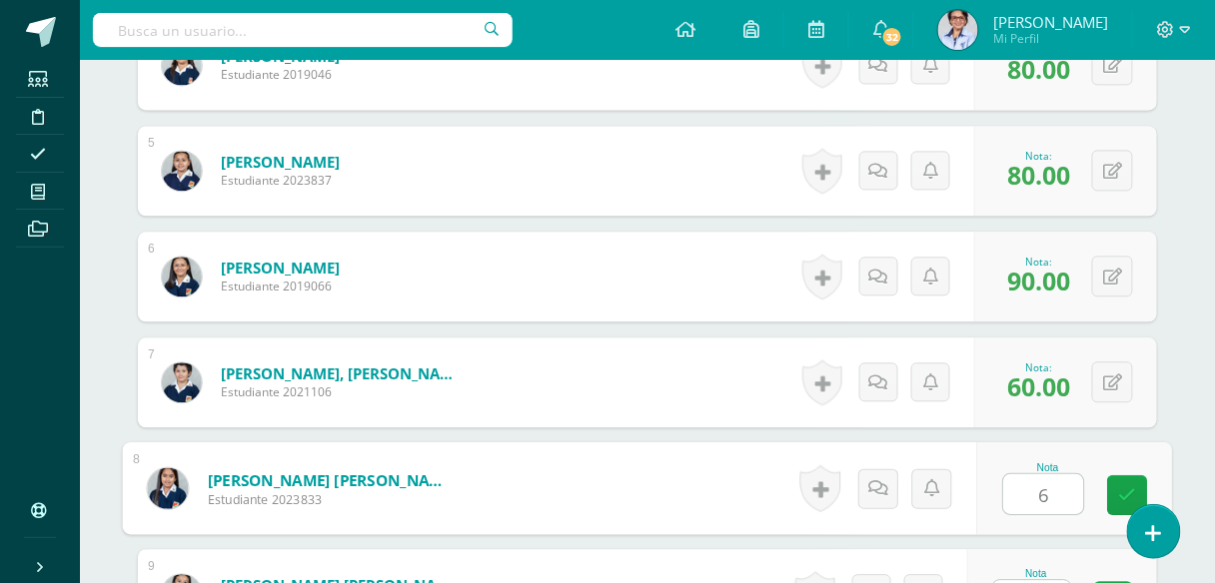
type input "60"
click at [1117, 483] on link at bounding box center [1128, 495] width 40 height 40
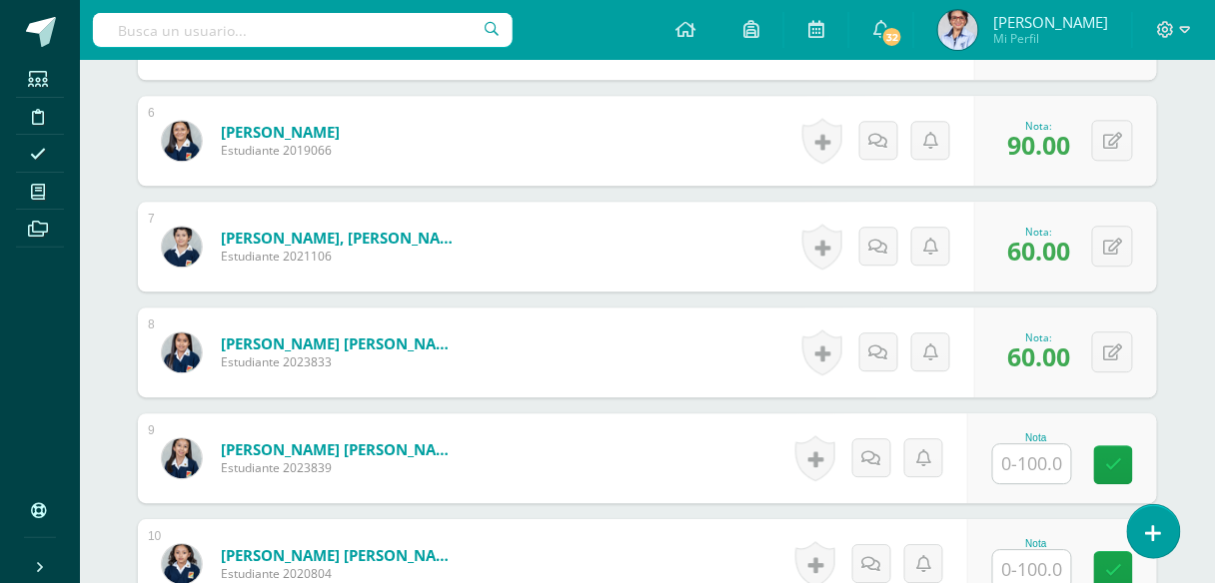
scroll to position [1179, 0]
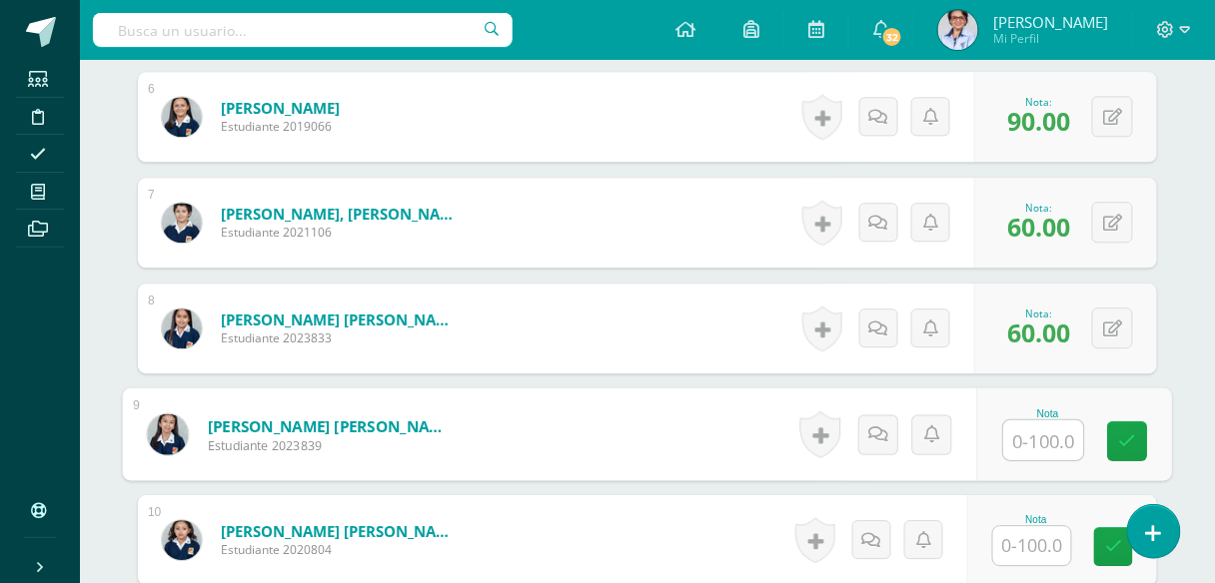
click at [1045, 430] on input "text" at bounding box center [1044, 441] width 80 height 40
type input "60"
click at [1126, 424] on link at bounding box center [1128, 442] width 40 height 40
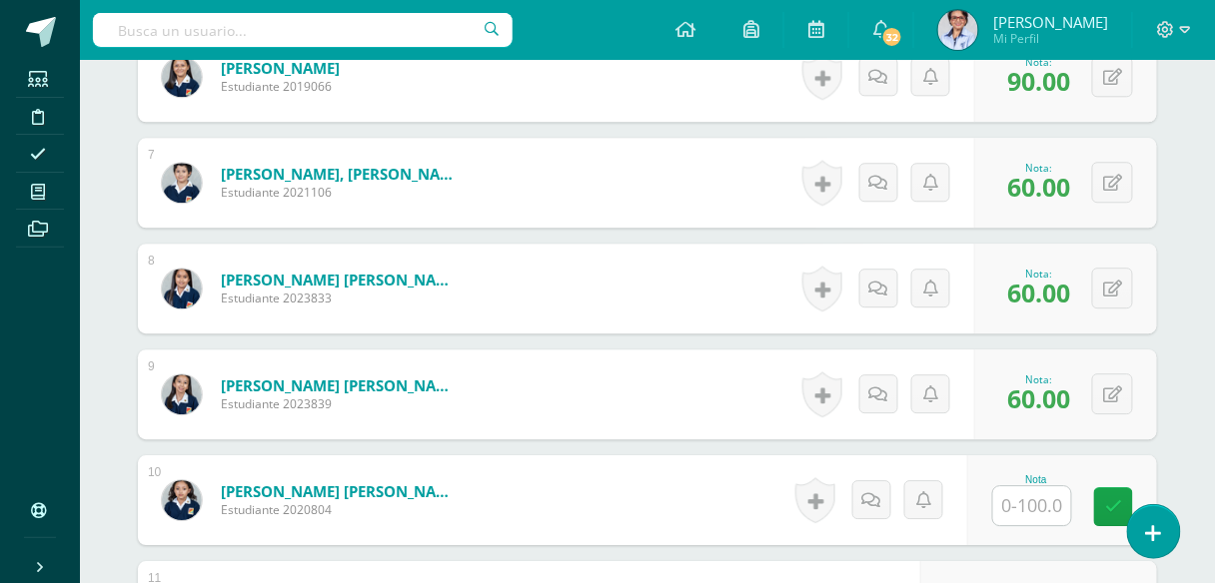
scroll to position [1259, 0]
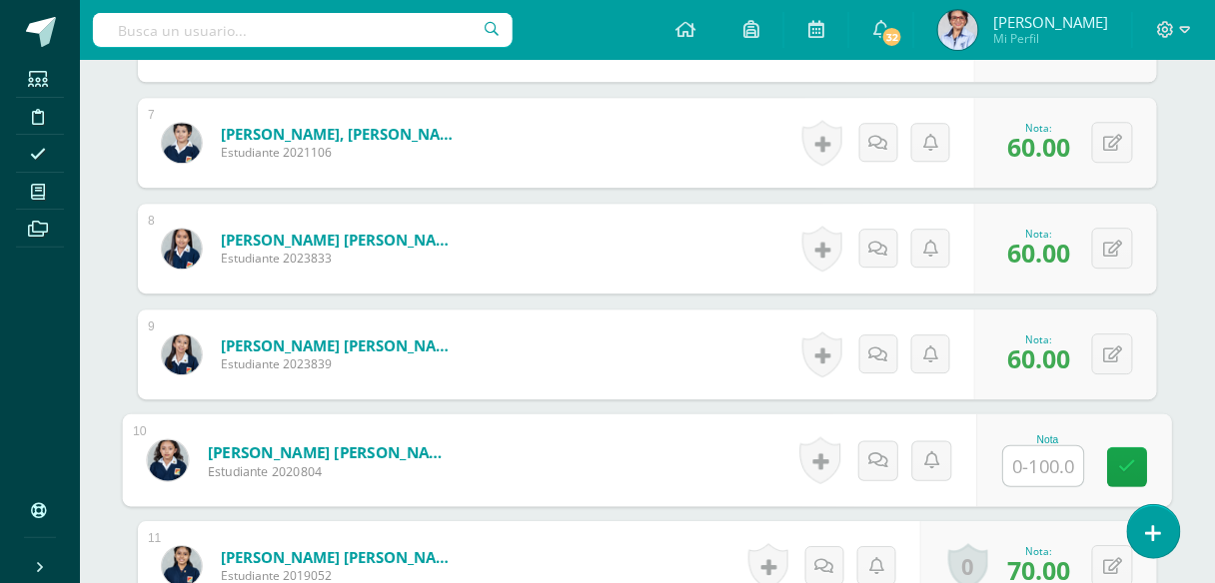
click at [1030, 461] on input "text" at bounding box center [1044, 466] width 80 height 40
type input "80"
click at [1136, 459] on link at bounding box center [1128, 467] width 40 height 40
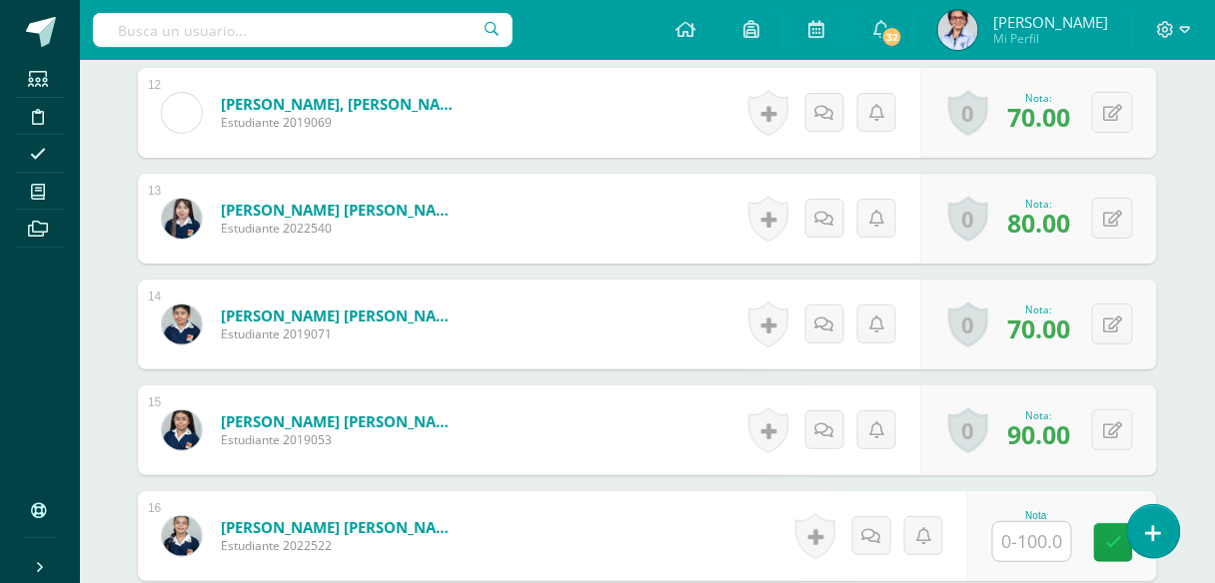
scroll to position [1898, 0]
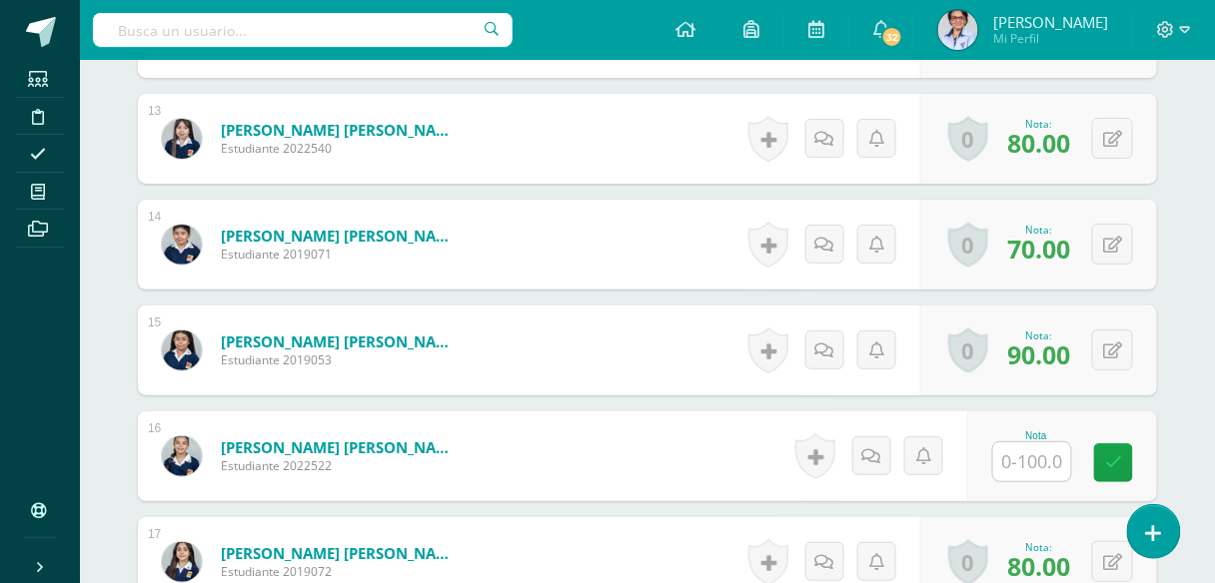
click at [1047, 453] on input "text" at bounding box center [1032, 461] width 78 height 39
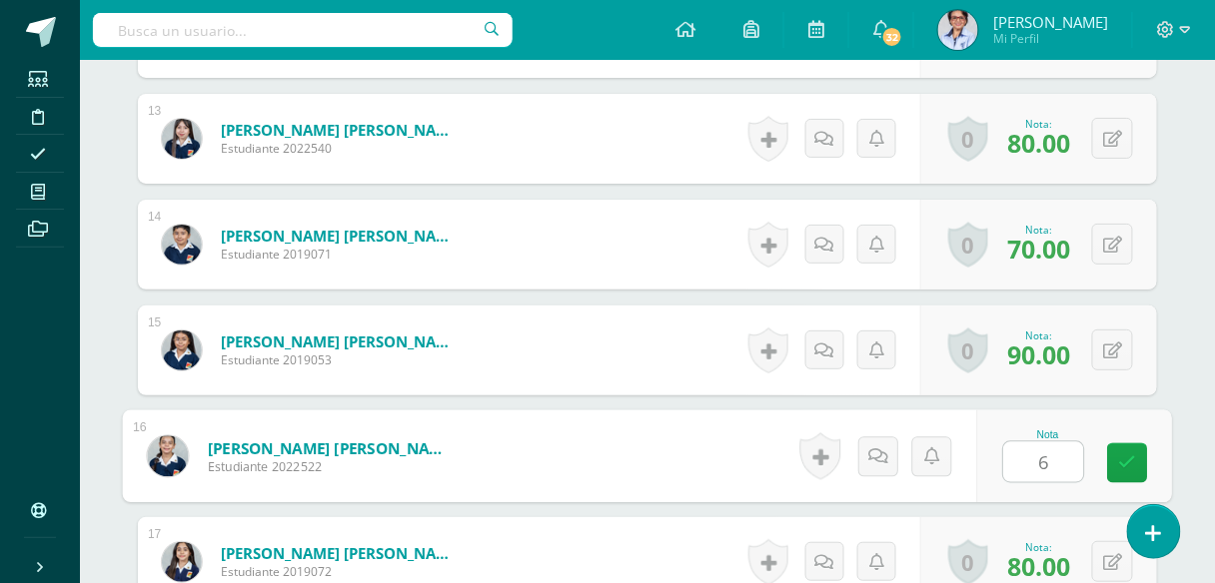
type input "60"
click at [1120, 454] on icon at bounding box center [1128, 462] width 18 height 17
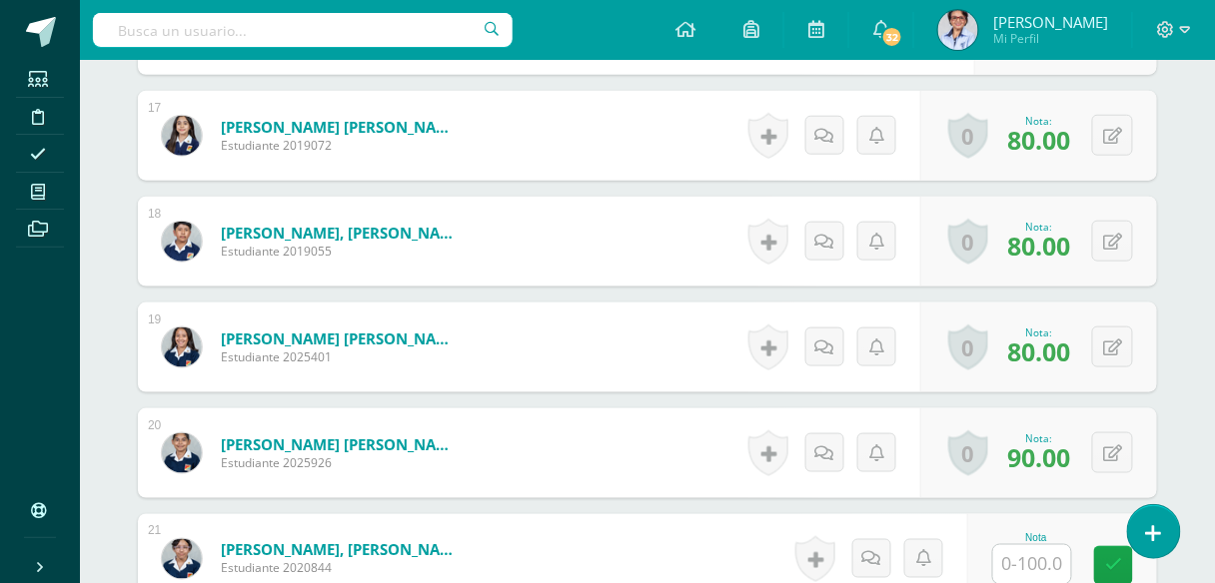
scroll to position [2457, 0]
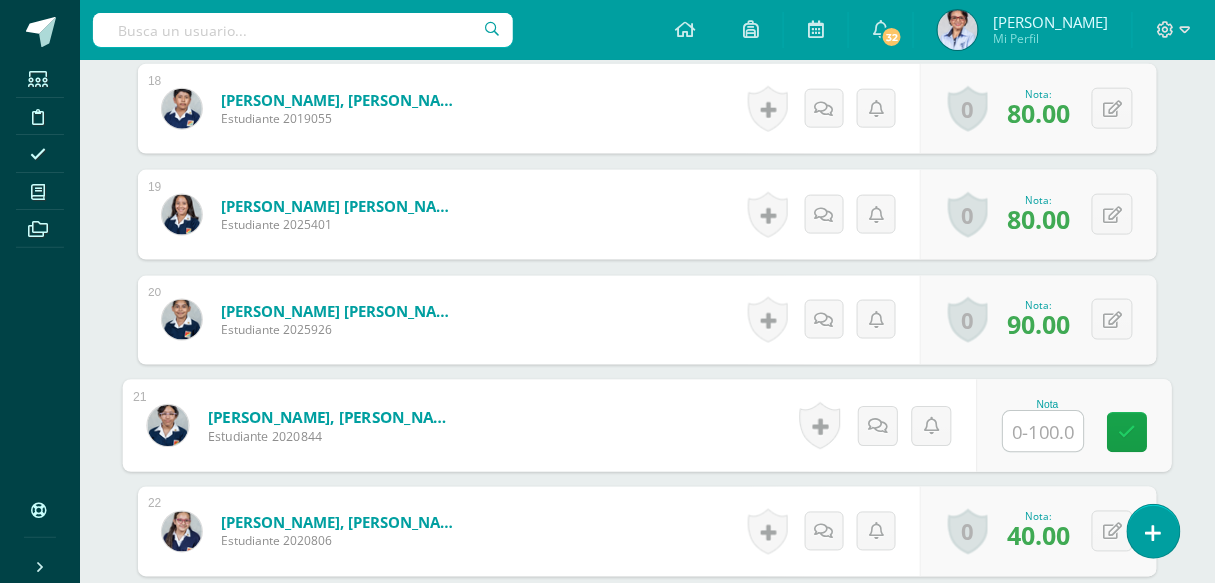
click at [1049, 434] on input "text" at bounding box center [1044, 433] width 80 height 40
type input "70"
click at [1127, 428] on icon at bounding box center [1128, 433] width 18 height 17
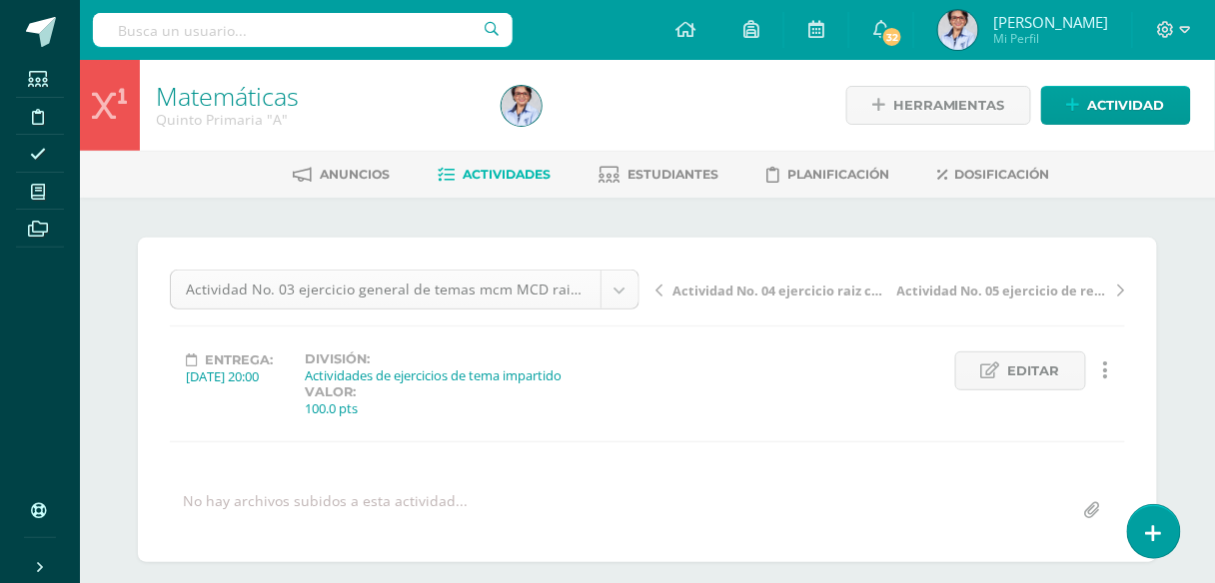
scroll to position [1, 0]
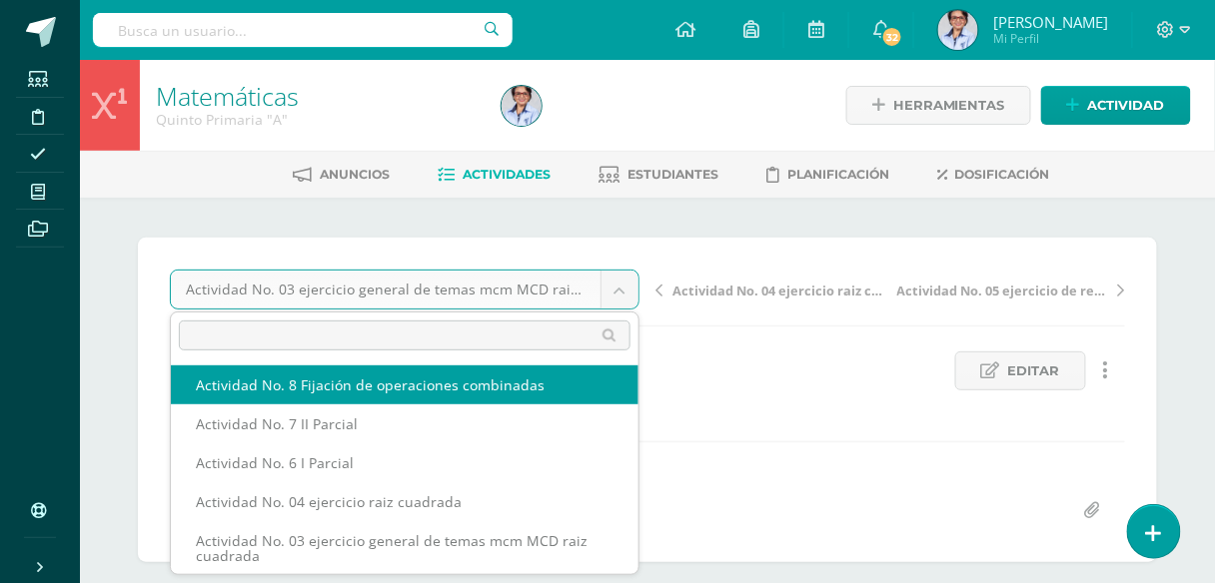
scroll to position [0, 0]
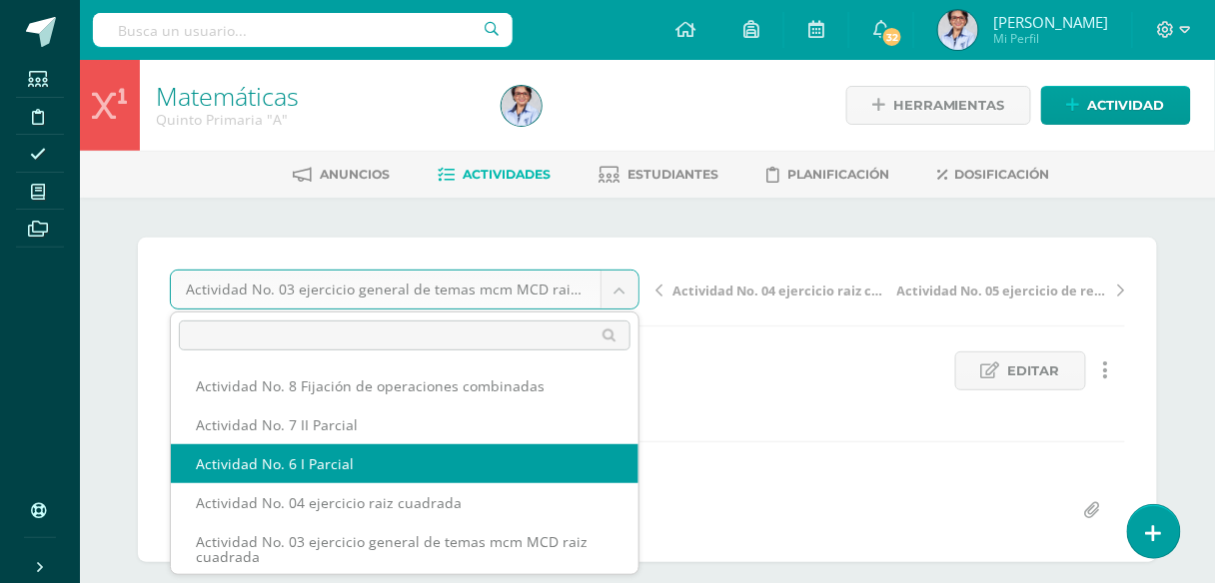
select select "/dashboard/teacher/grade-activity/125774/"
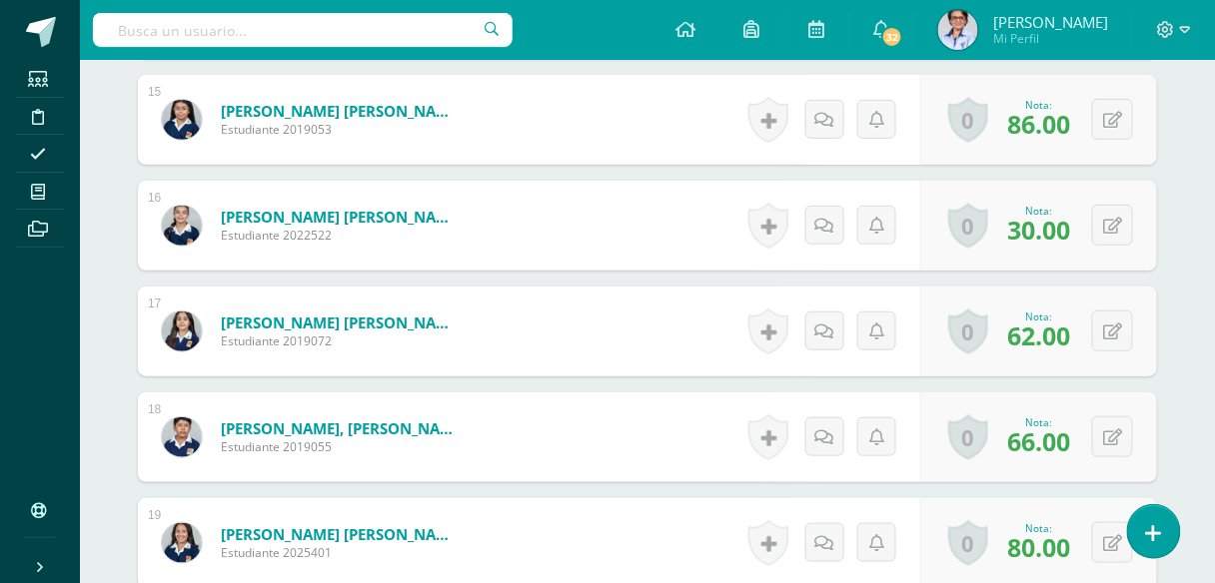
scroll to position [2138, 0]
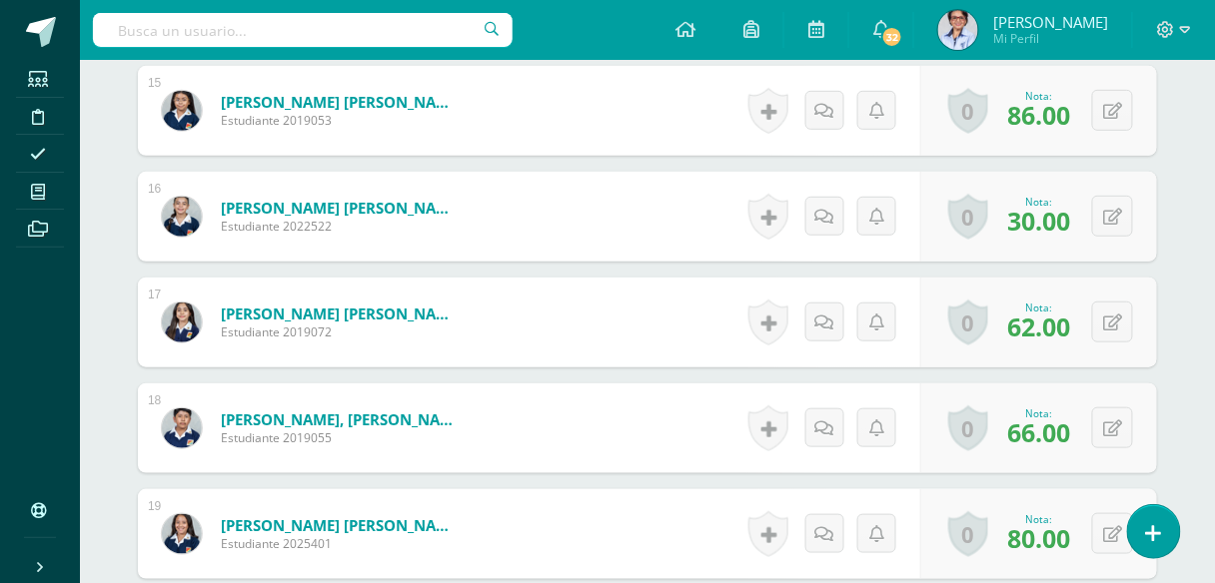
click at [1042, 425] on span "66.00" at bounding box center [1038, 433] width 63 height 34
click at [1117, 423] on icon at bounding box center [1112, 429] width 19 height 17
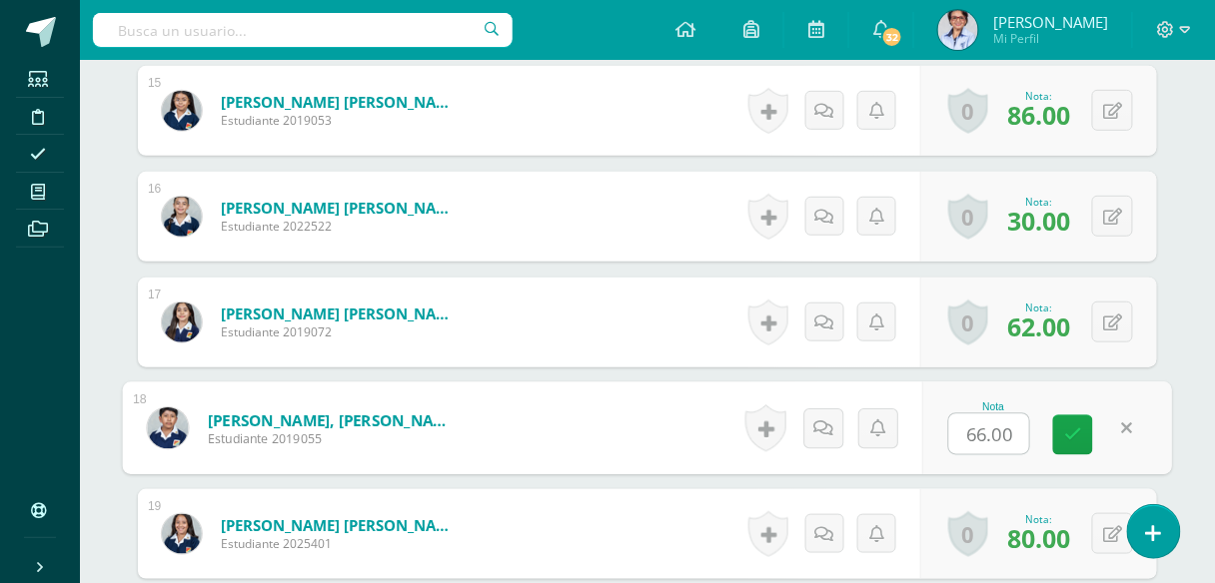
click at [989, 434] on input "66.00" at bounding box center [989, 435] width 80 height 40
click at [1079, 429] on icon at bounding box center [1073, 435] width 18 height 17
type input "0"
click at [1002, 432] on input "0" at bounding box center [989, 435] width 80 height 40
type input "79"
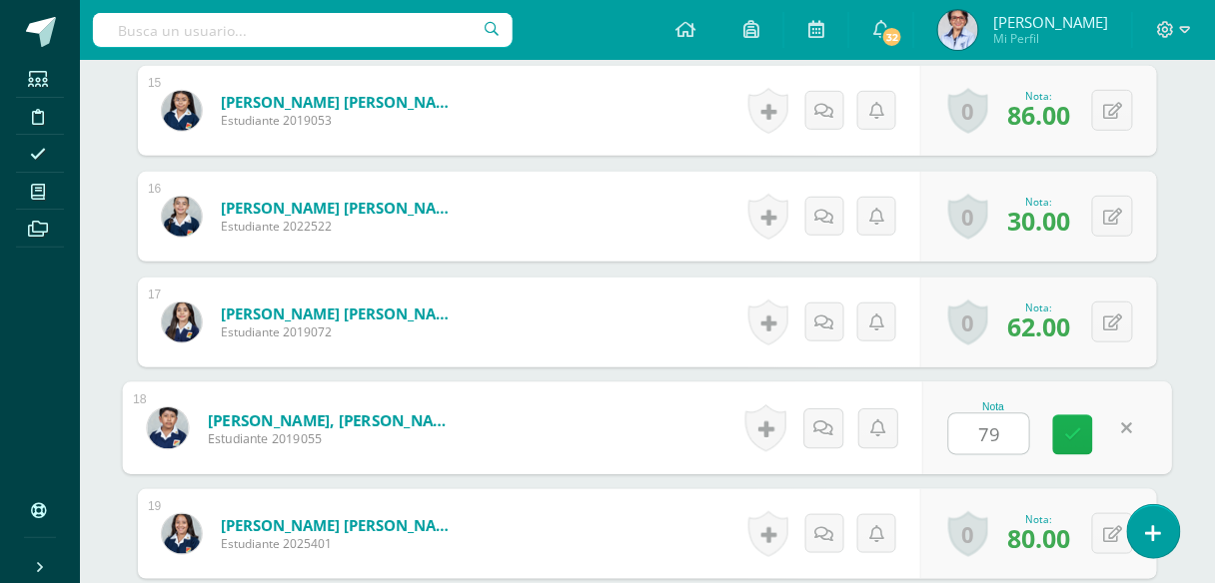
click at [1080, 427] on icon at bounding box center [1073, 435] width 18 height 17
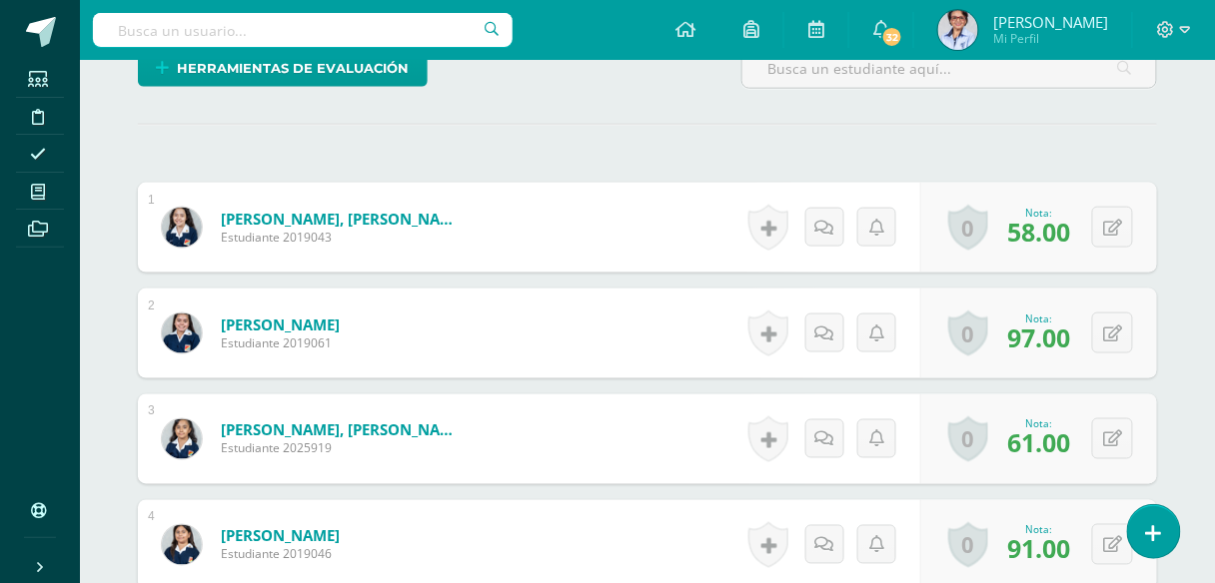
scroll to position [0, 0]
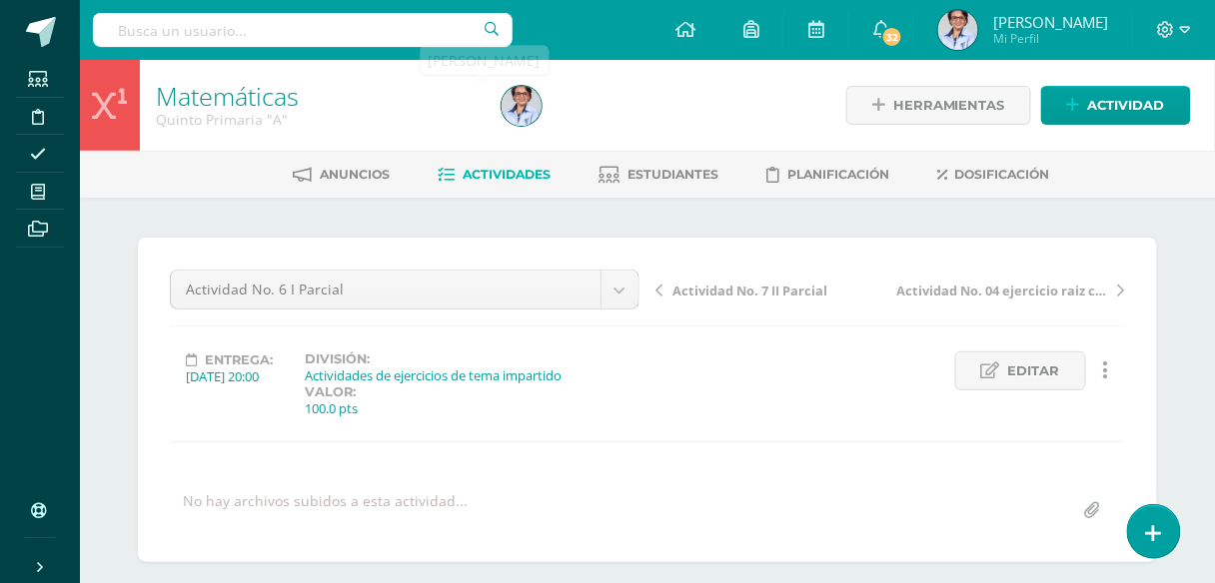
drag, startPoint x: 498, startPoint y: 89, endPoint x: 511, endPoint y: 82, distance: 14.7
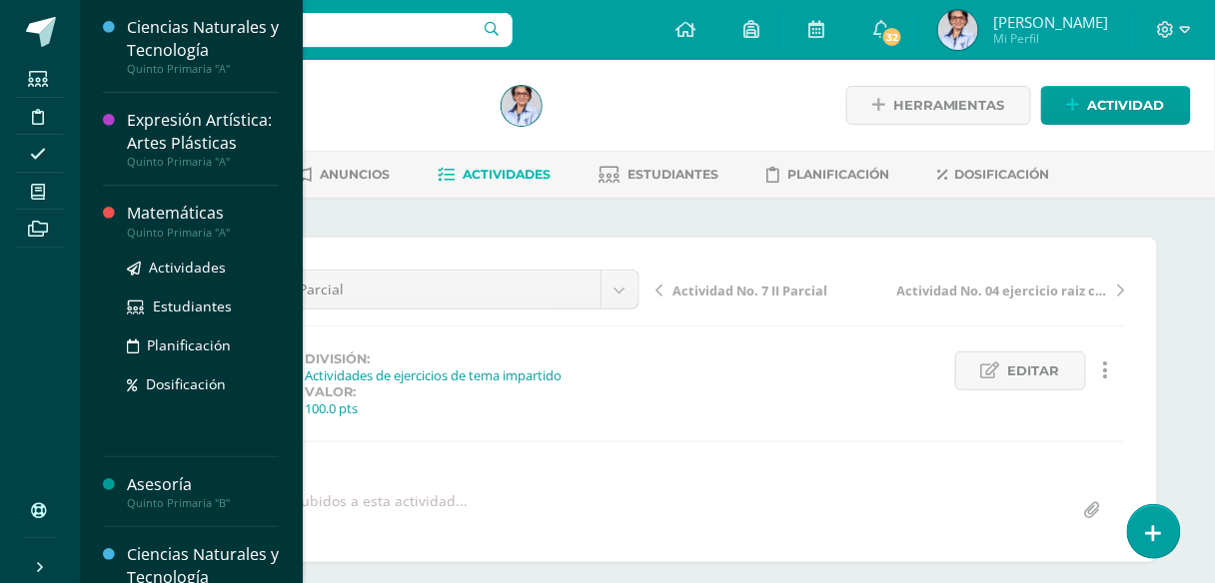
click at [151, 222] on div "Matemáticas" at bounding box center [203, 213] width 152 height 23
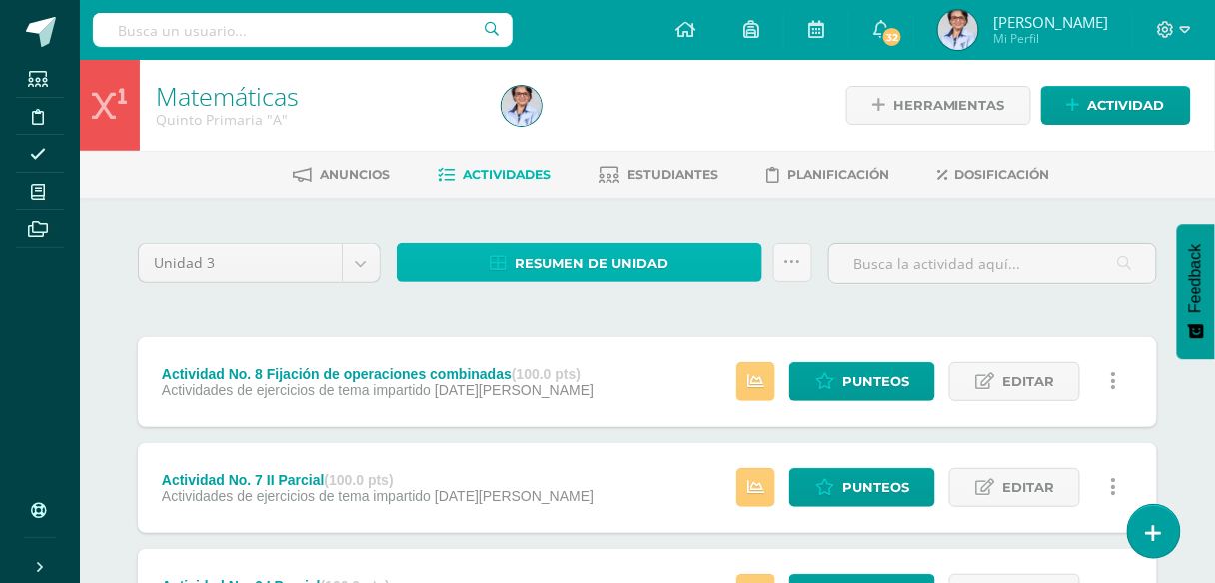
click at [567, 259] on span "Resumen de unidad" at bounding box center [591, 263] width 154 height 37
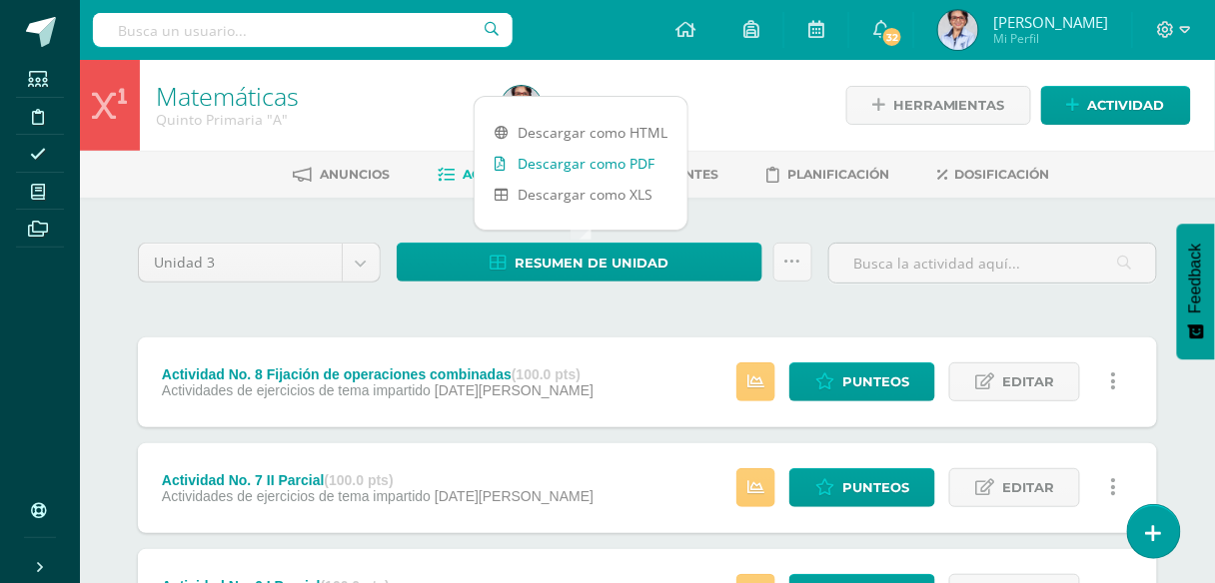
click at [557, 164] on link "Descargar como PDF" at bounding box center [580, 163] width 213 height 31
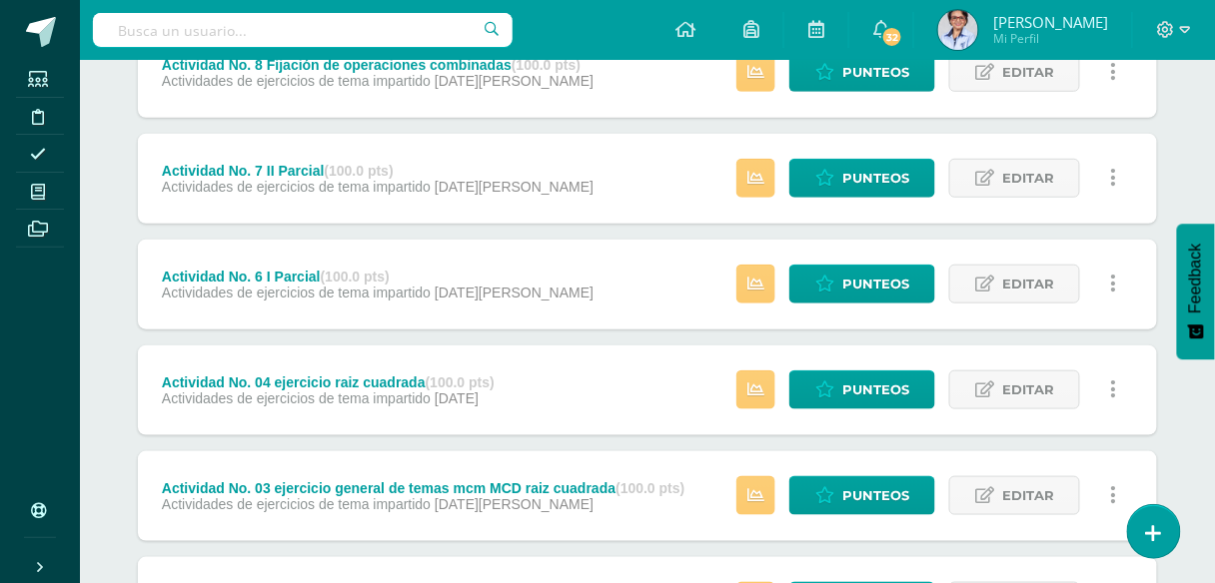
scroll to position [400, 0]
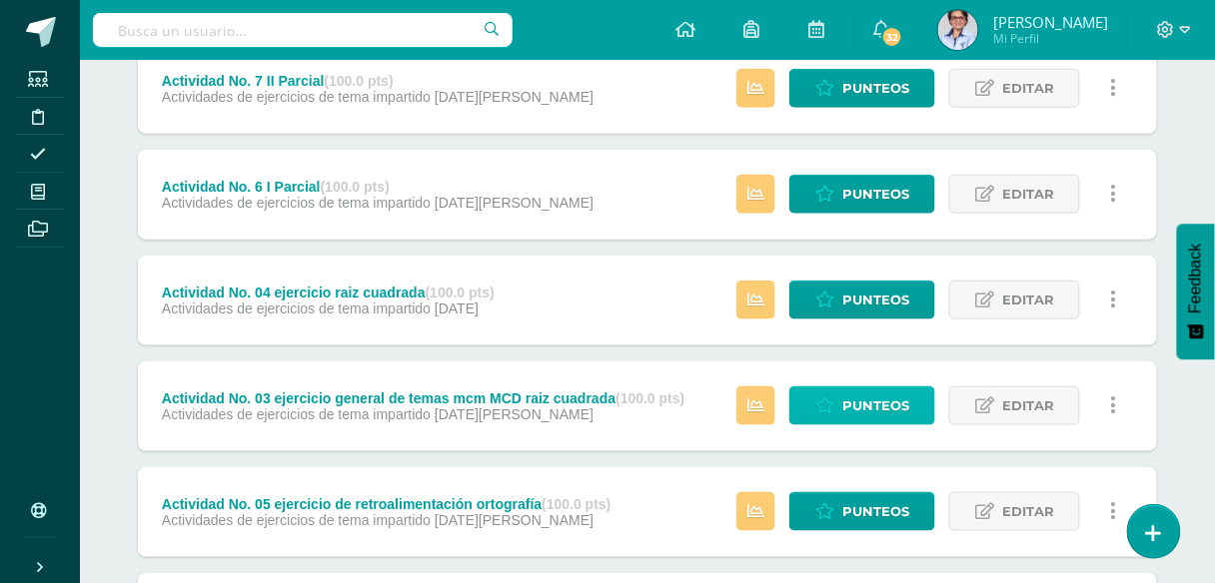
click at [871, 400] on span "Punteos" at bounding box center [875, 406] width 67 height 37
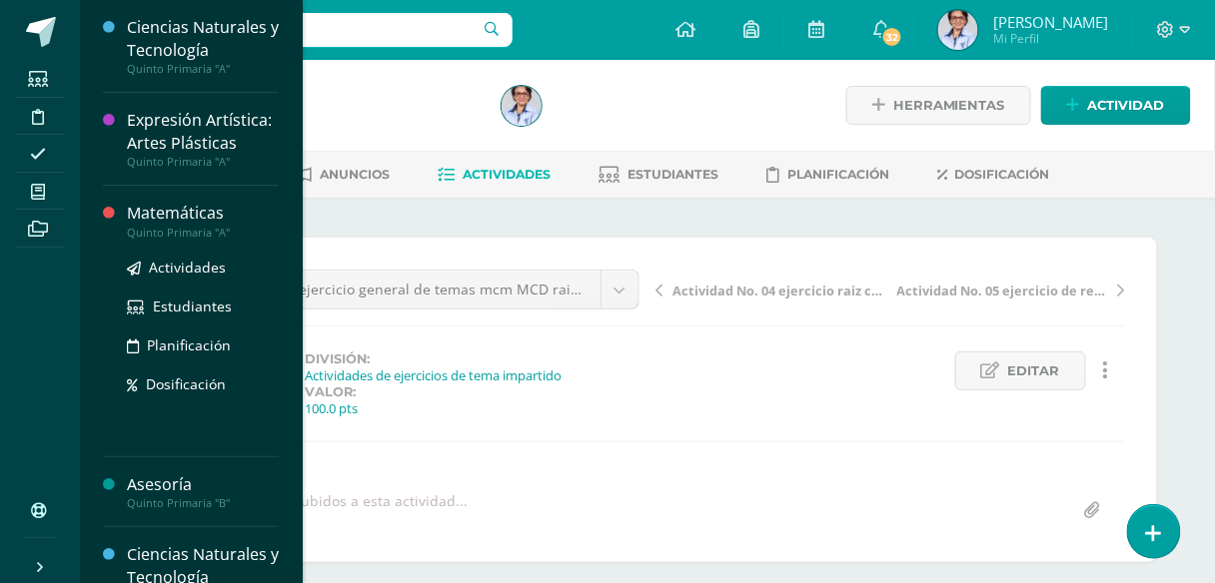
click at [154, 220] on div "Matemáticas" at bounding box center [203, 213] width 152 height 23
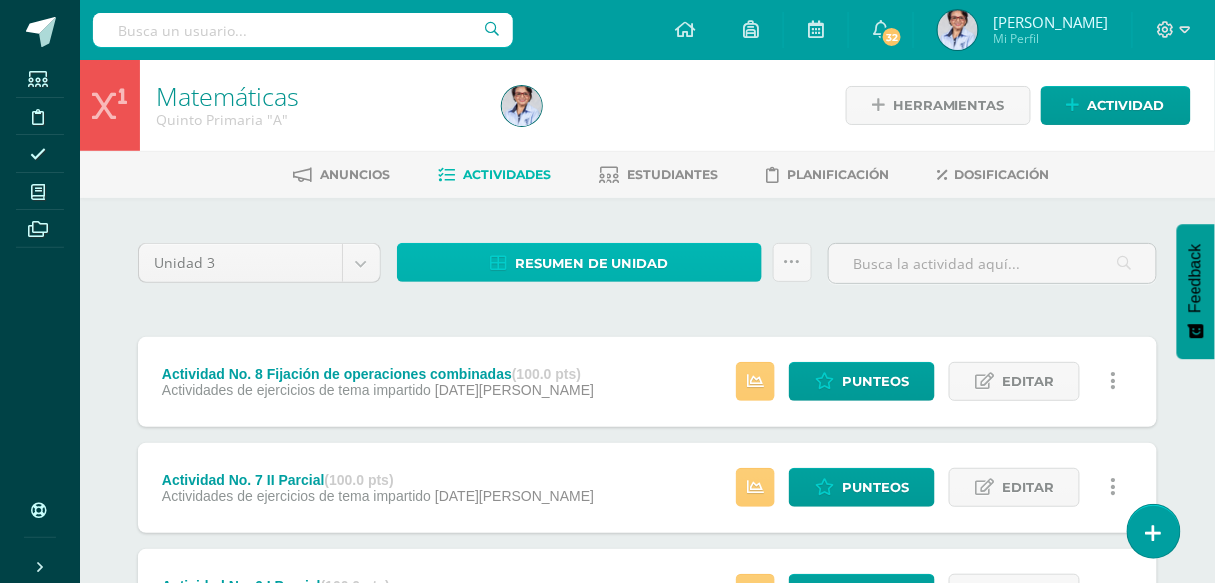
click at [601, 257] on span "Resumen de unidad" at bounding box center [591, 263] width 154 height 37
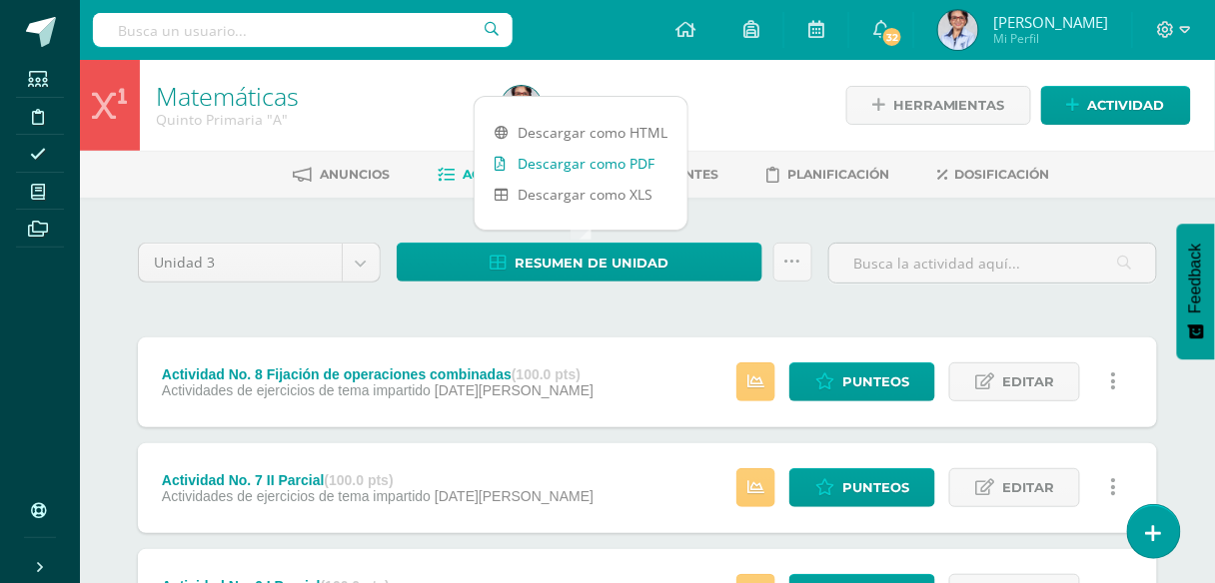
click at [599, 163] on link "Descargar como PDF" at bounding box center [580, 163] width 213 height 31
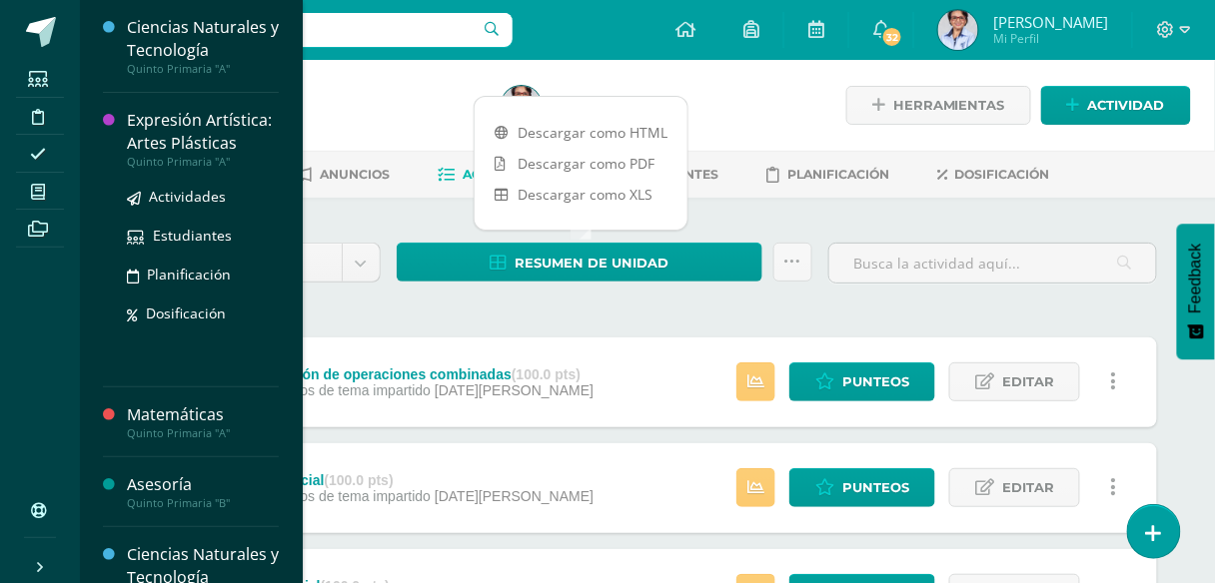
click at [156, 133] on div "Expresión Artística: Artes Plásticas" at bounding box center [203, 132] width 152 height 46
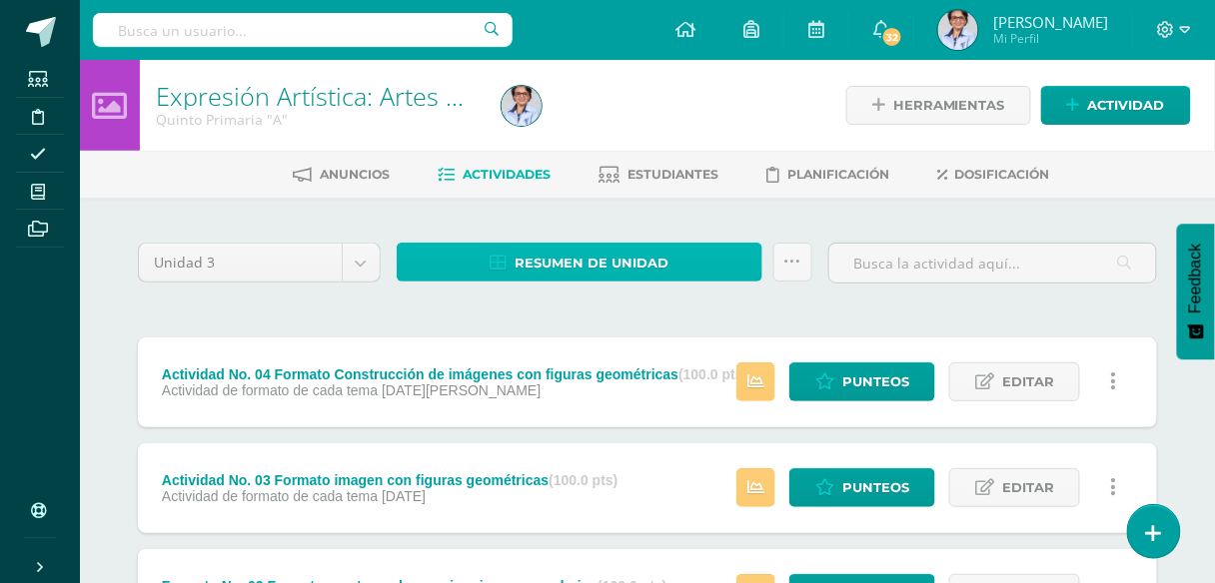
click at [543, 258] on span "Resumen de unidad" at bounding box center [591, 263] width 154 height 37
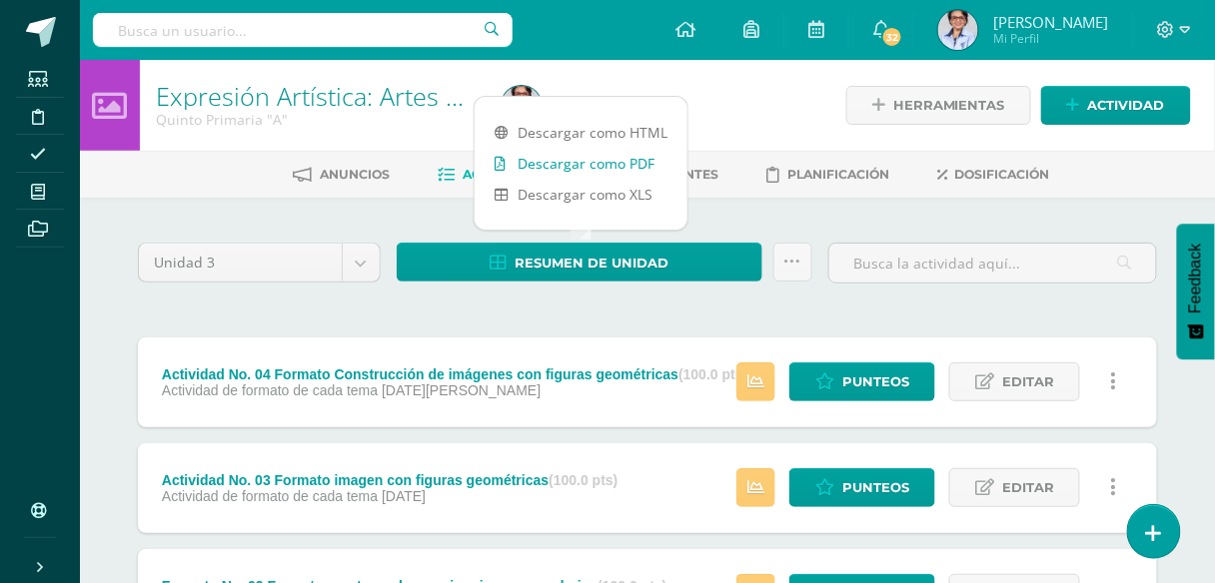
click at [539, 166] on link "Descargar como PDF" at bounding box center [580, 163] width 213 height 31
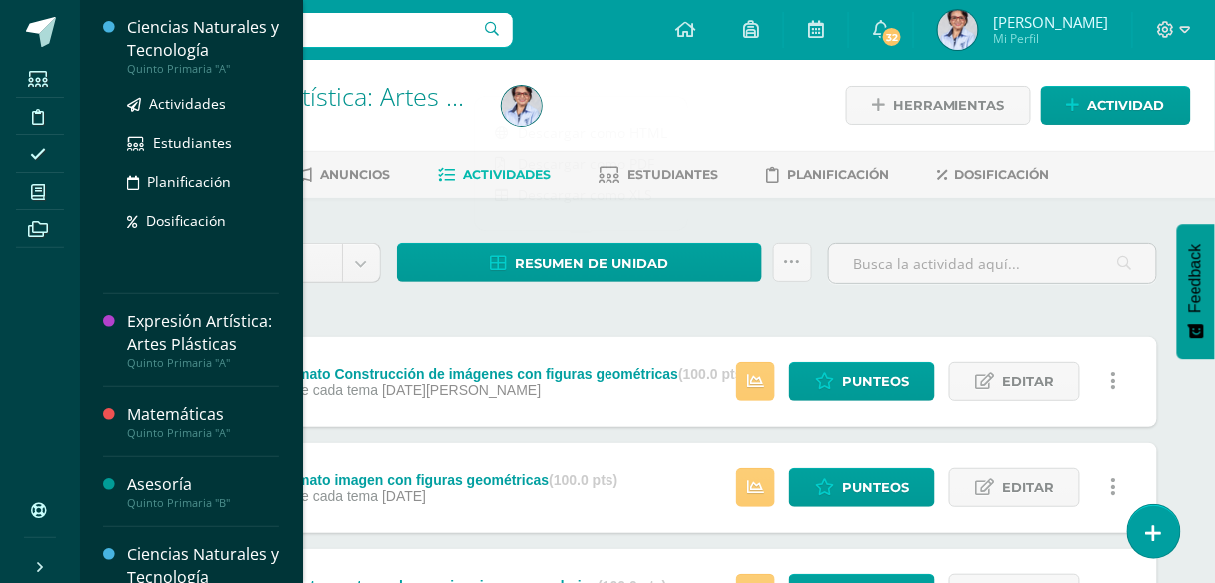
click at [181, 52] on div "Ciencias Naturales y Tecnología" at bounding box center [203, 39] width 152 height 46
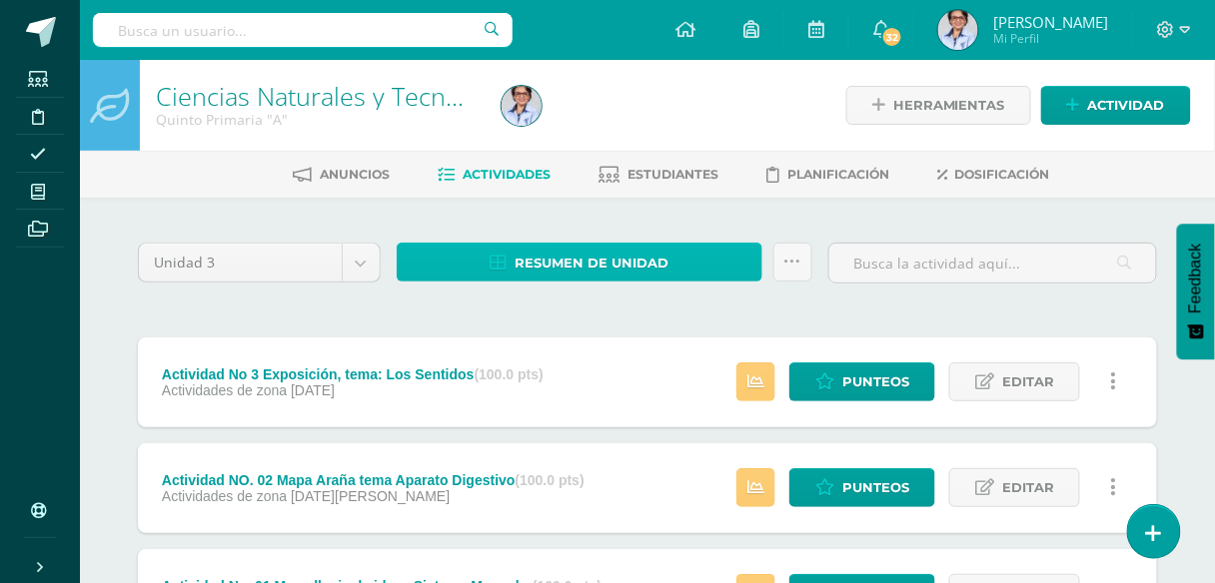
click at [571, 254] on span "Resumen de unidad" at bounding box center [591, 263] width 154 height 37
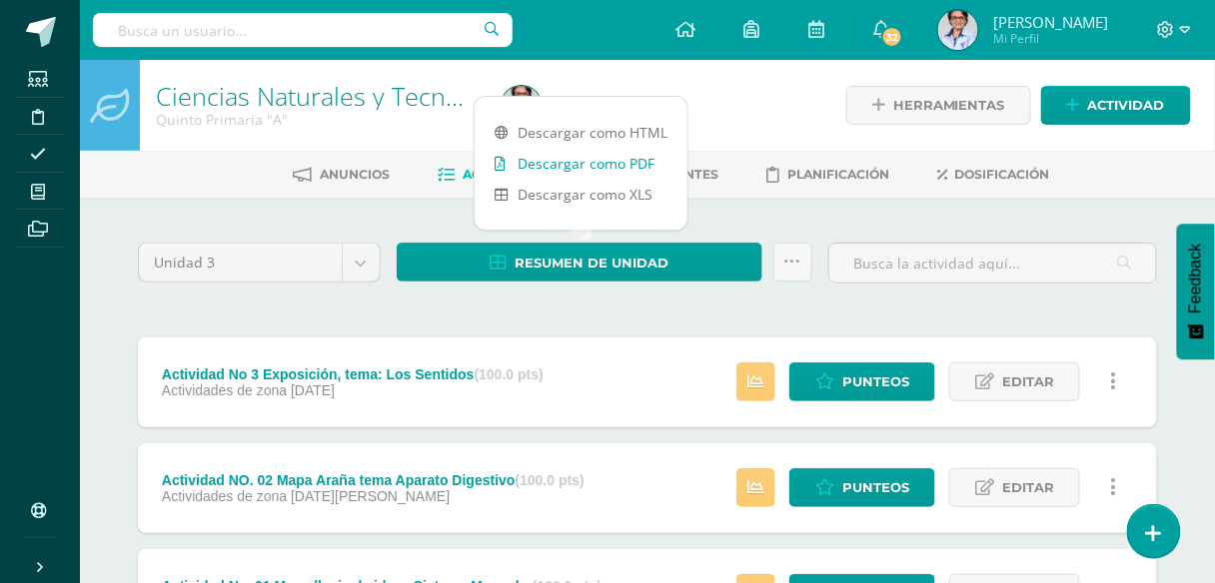
click at [629, 164] on link "Descargar como PDF" at bounding box center [580, 163] width 213 height 31
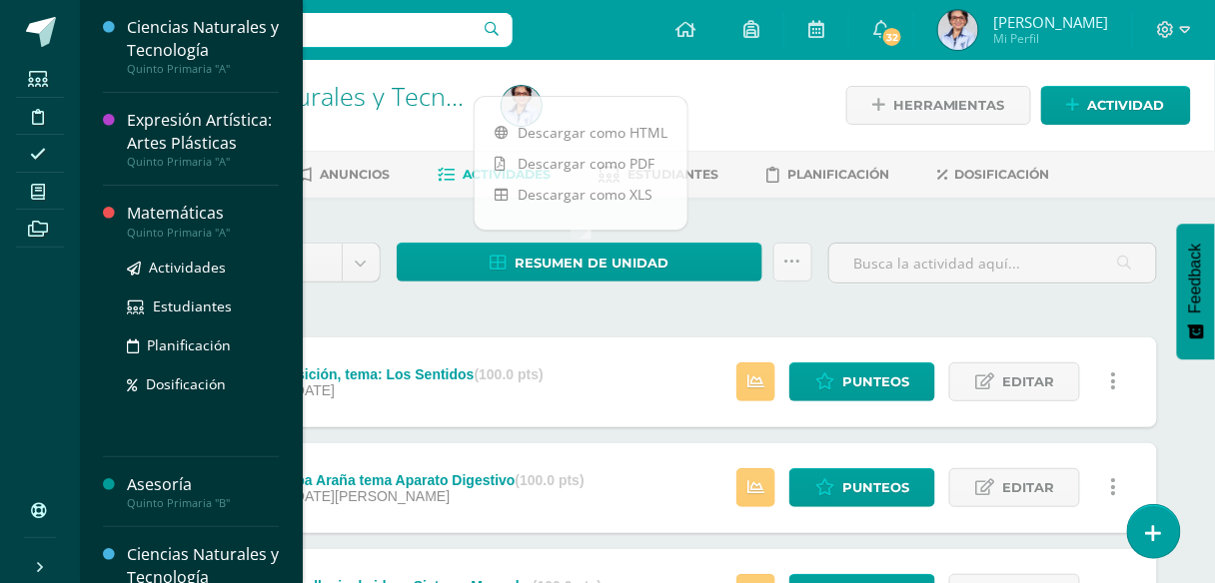
click at [148, 213] on div "Matemáticas" at bounding box center [203, 213] width 152 height 23
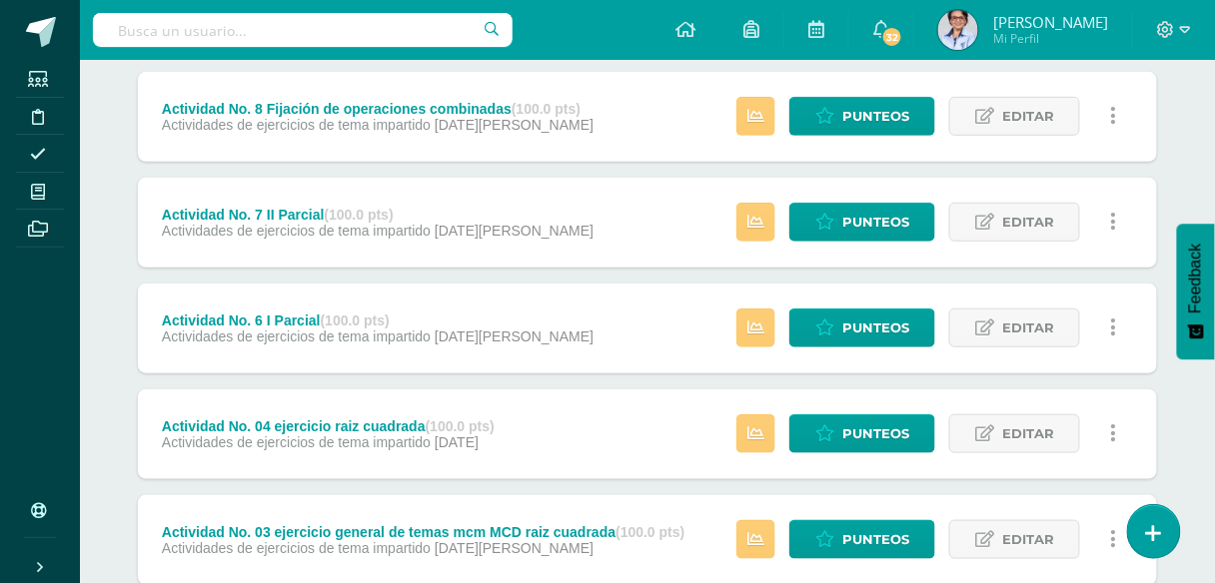
scroll to position [155, 0]
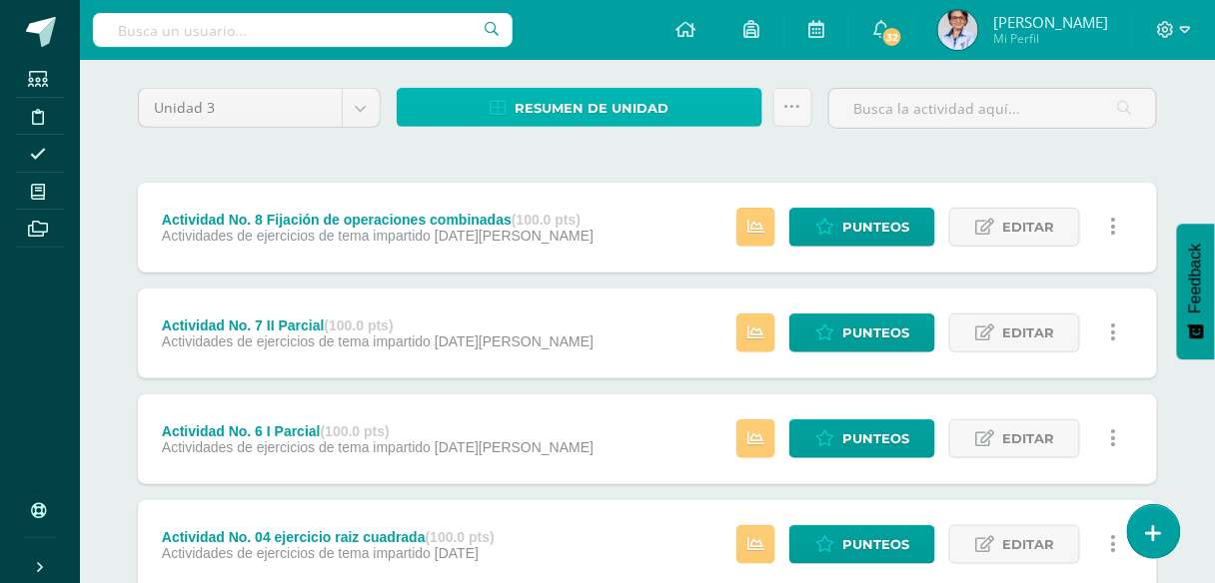
click at [608, 110] on span "Resumen de unidad" at bounding box center [591, 108] width 154 height 37
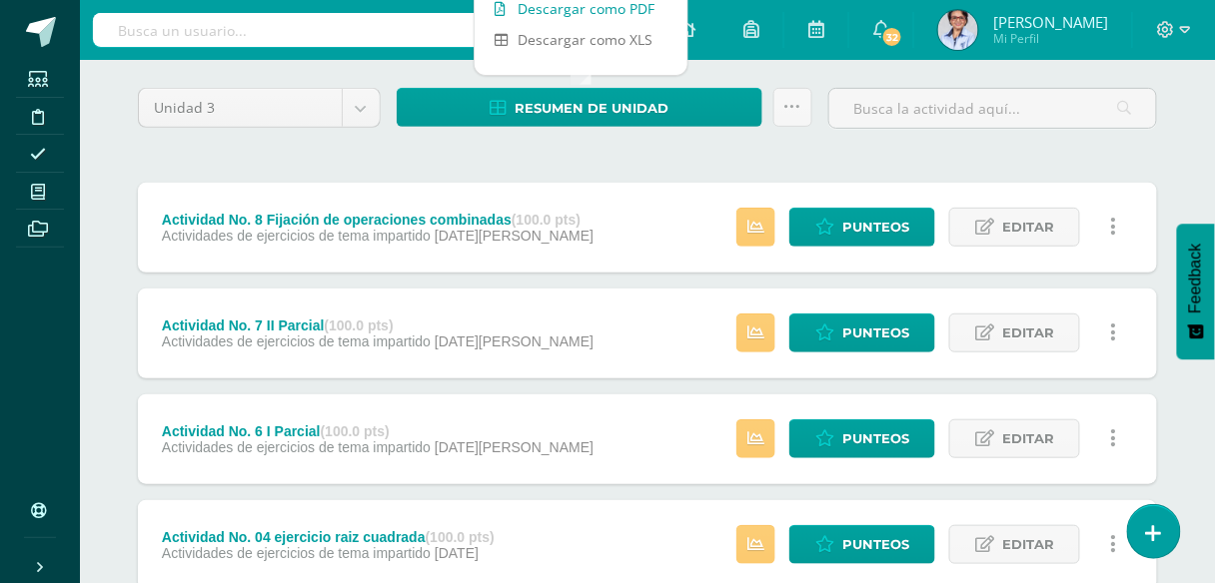
click at [563, 5] on link "Descargar como PDF" at bounding box center [580, 8] width 213 height 31
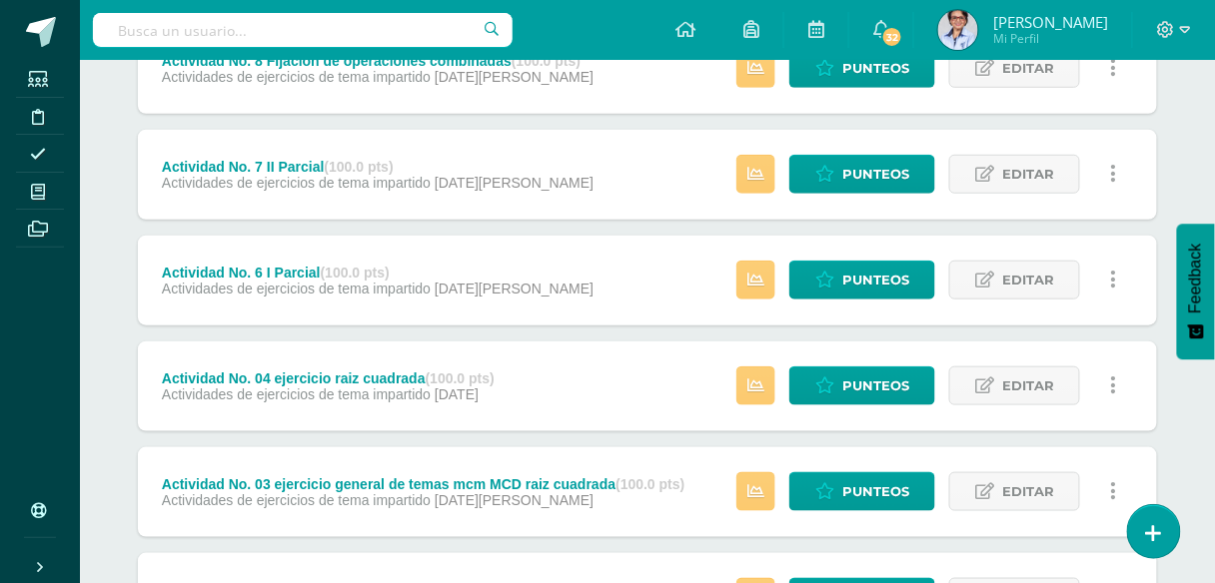
scroll to position [315, 0]
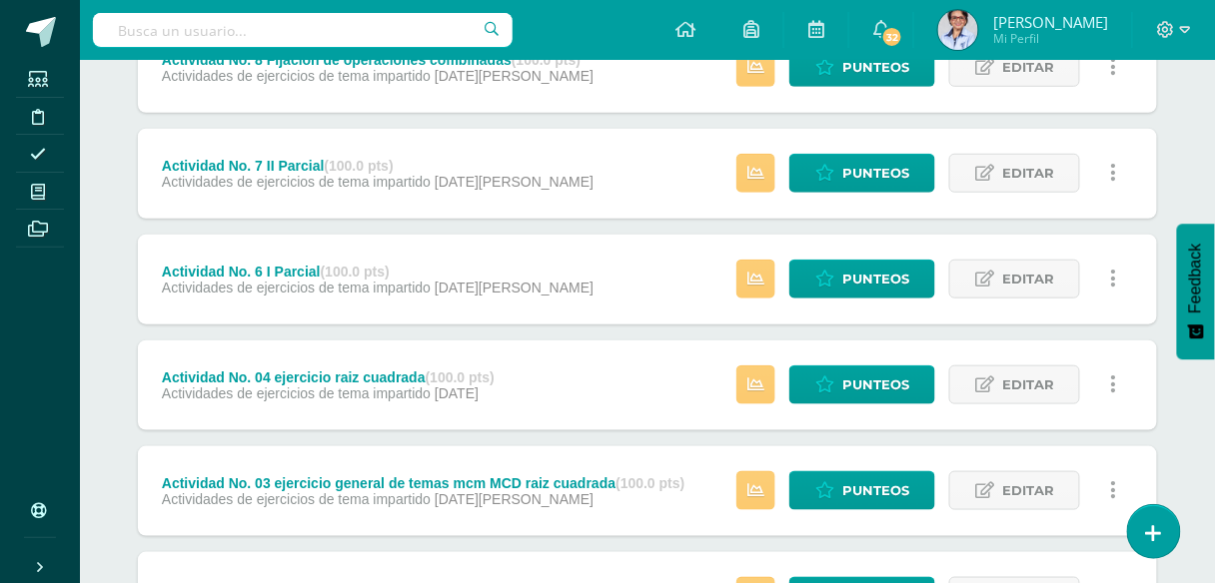
click at [407, 476] on div "Actividad No. 03 ejercicio general de temas mcm MCD raiz cuadrada (100.0 pts)" at bounding box center [423, 483] width 523 height 16
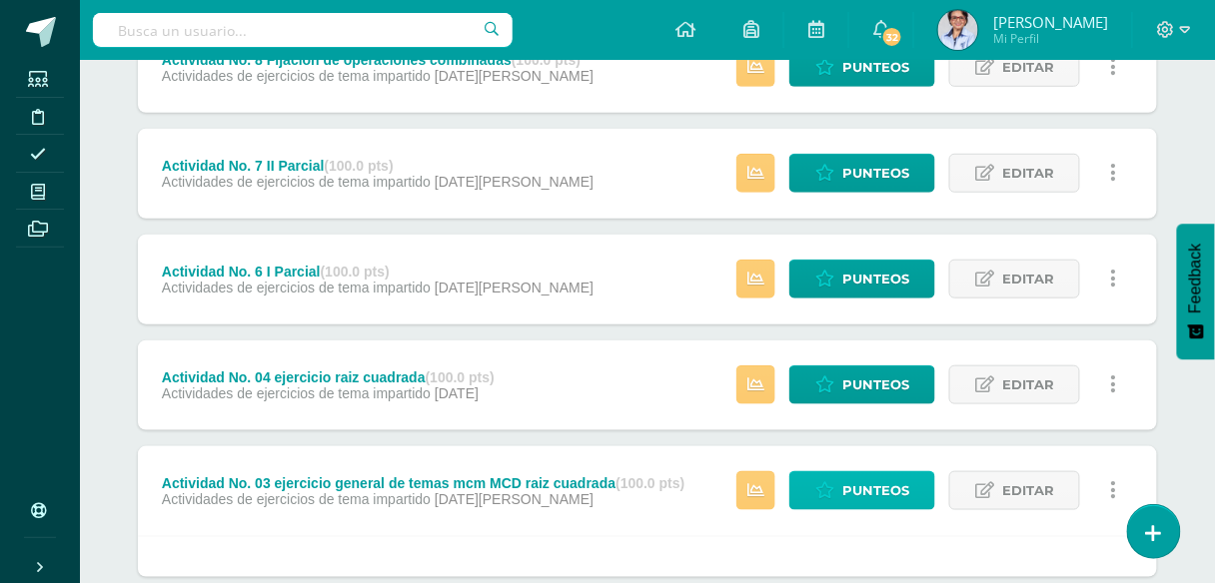
click at [864, 481] on span "Punteos" at bounding box center [875, 490] width 67 height 37
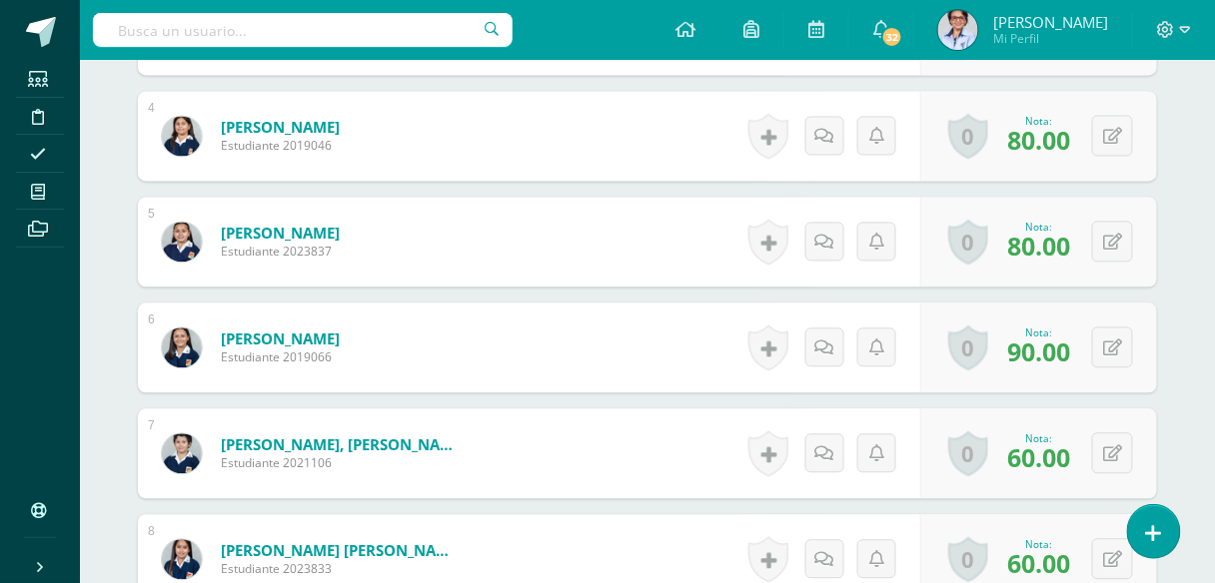
scroll to position [778, 0]
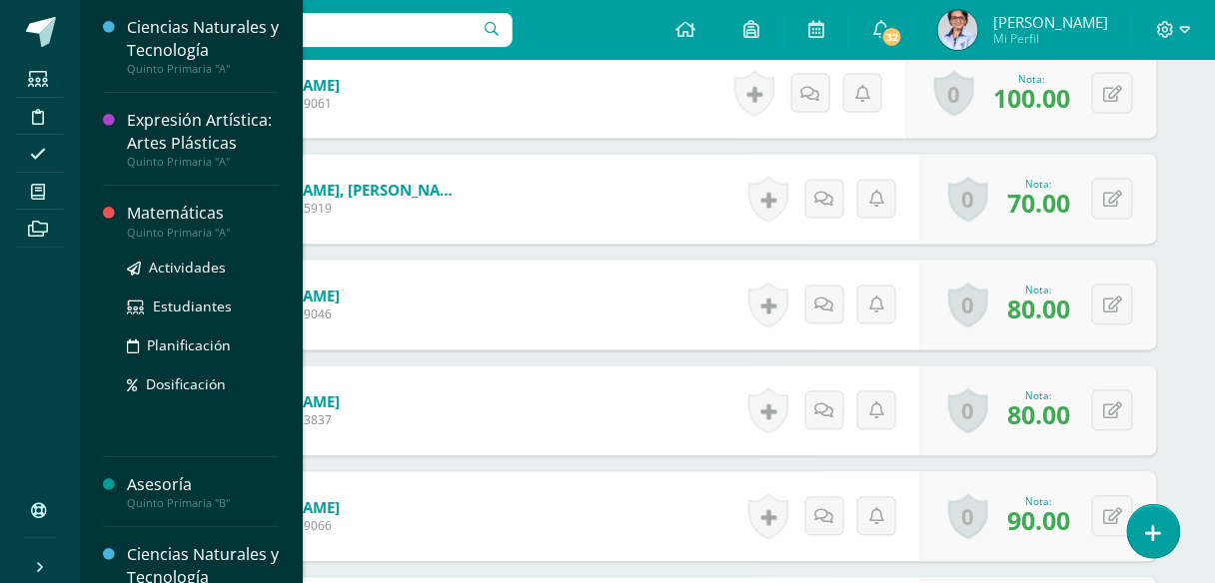
click at [177, 212] on div "Matemáticas" at bounding box center [203, 213] width 152 height 23
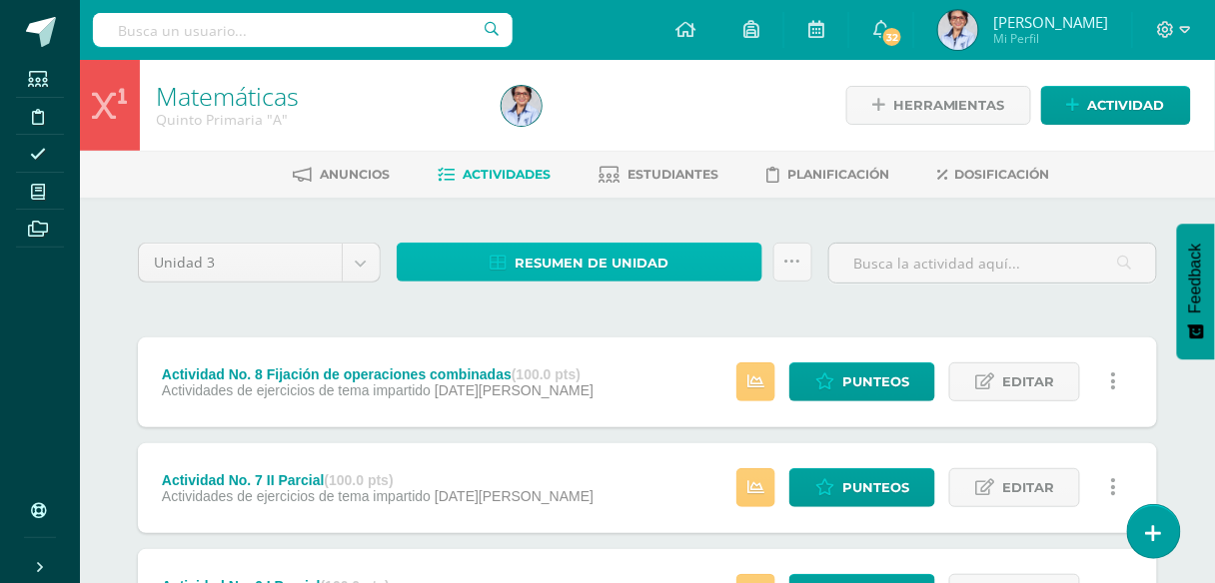
click at [593, 264] on span "Resumen de unidad" at bounding box center [591, 263] width 154 height 37
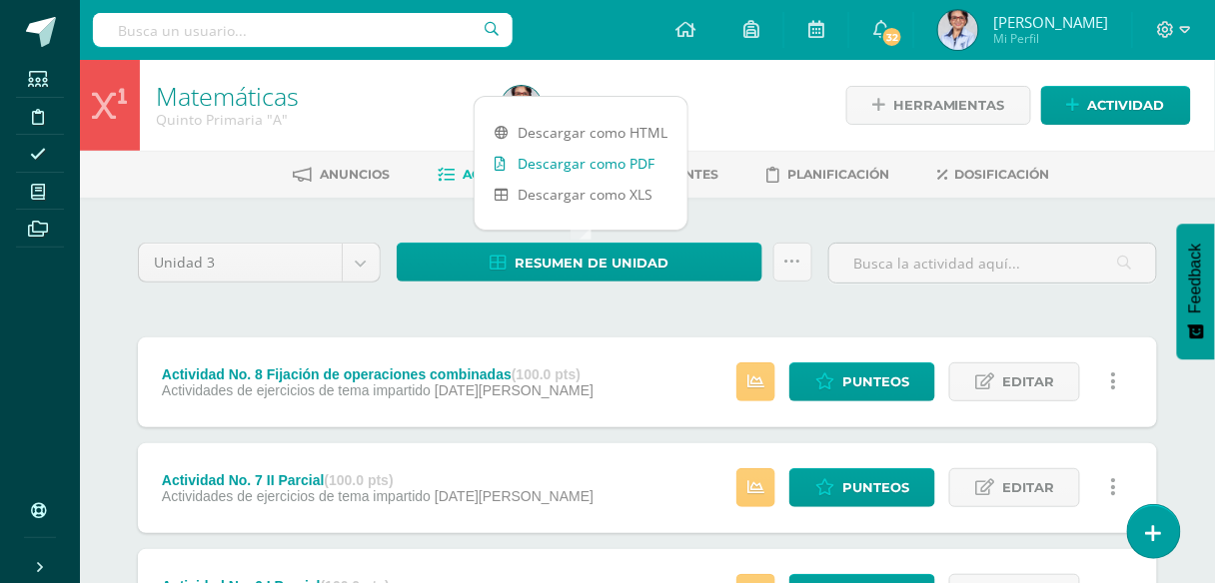
click at [570, 165] on link "Descargar como PDF" at bounding box center [580, 163] width 213 height 31
